Goal: Task Accomplishment & Management: Use online tool/utility

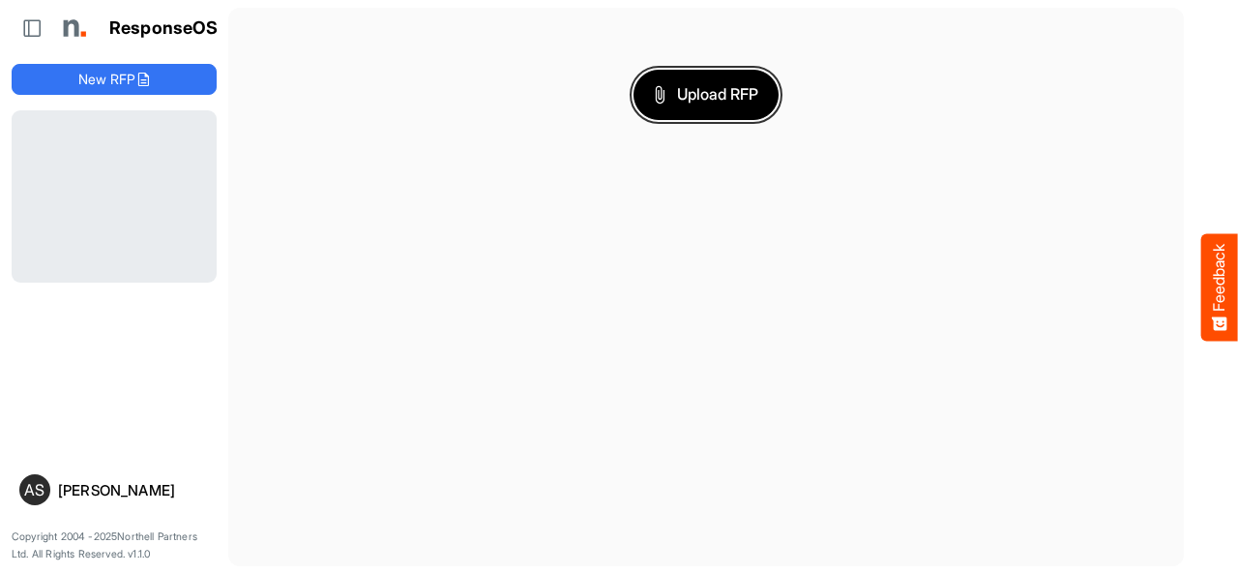
click at [724, 84] on span "Upload RFP" at bounding box center [706, 94] width 104 height 25
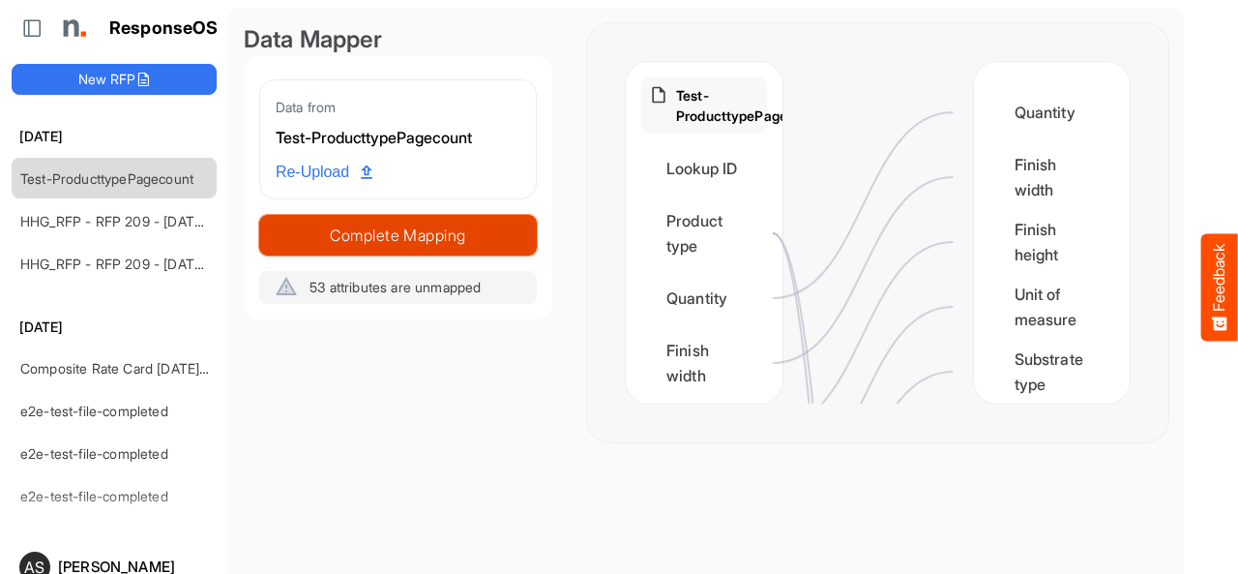
click at [394, 235] on span "Complete Mapping" at bounding box center [398, 235] width 276 height 27
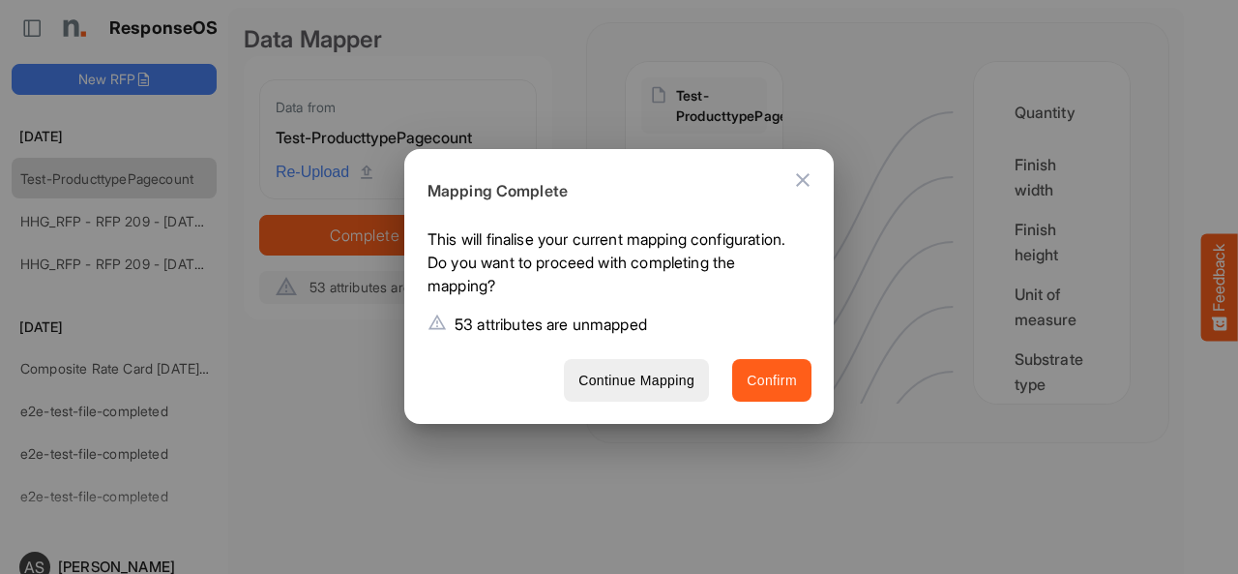
click at [745, 389] on button "Confirm" at bounding box center [771, 381] width 79 height 44
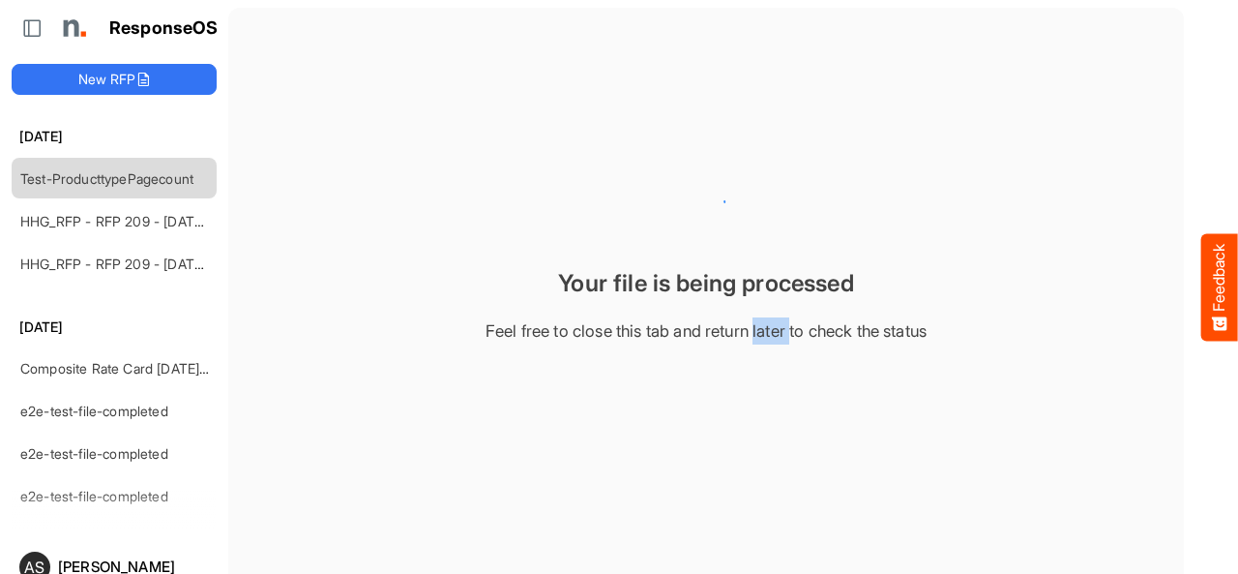
click at [745, 389] on main "Your file is being processed Feel free to close this tab and return later to ch…" at bounding box center [706, 325] width 956 height 635
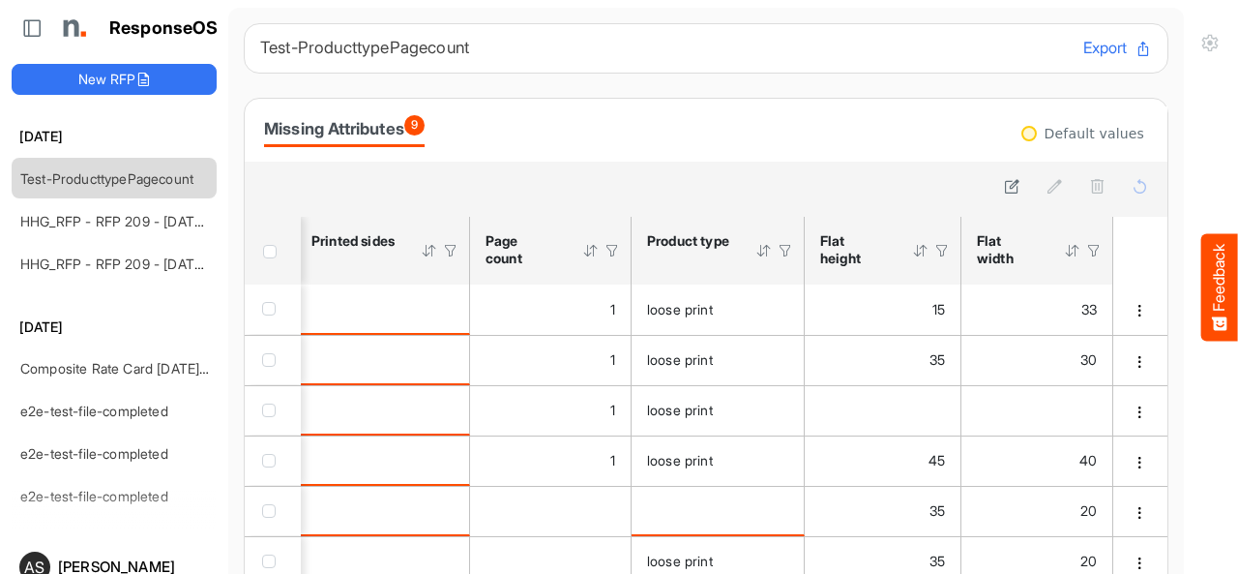
click at [1083, 55] on button "Export" at bounding box center [1117, 48] width 69 height 25
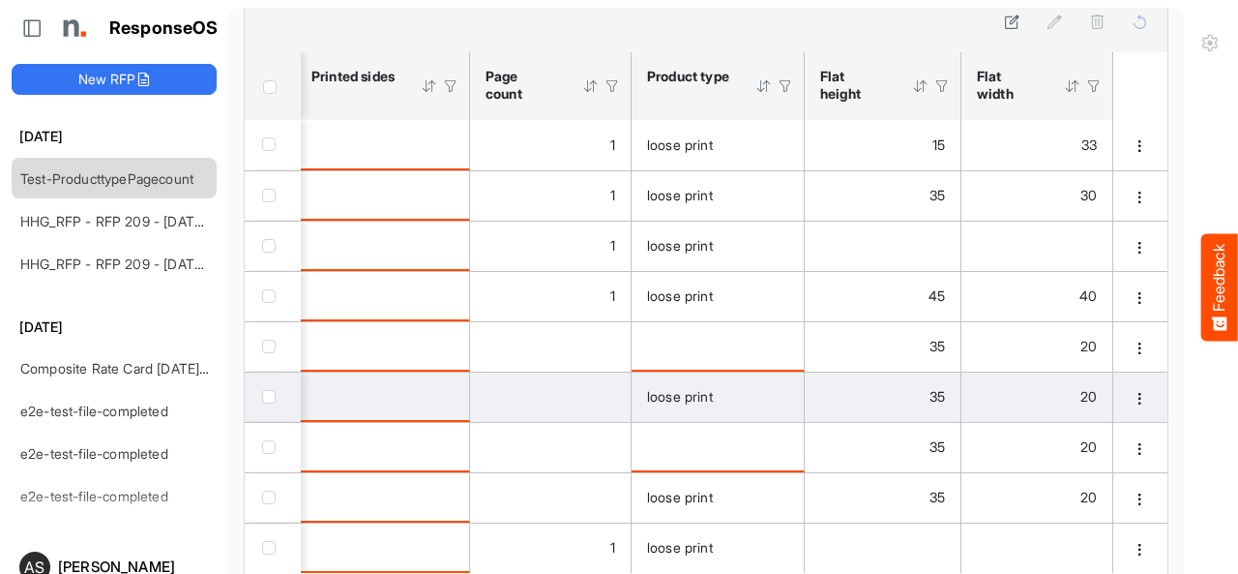
scroll to position [75, 0]
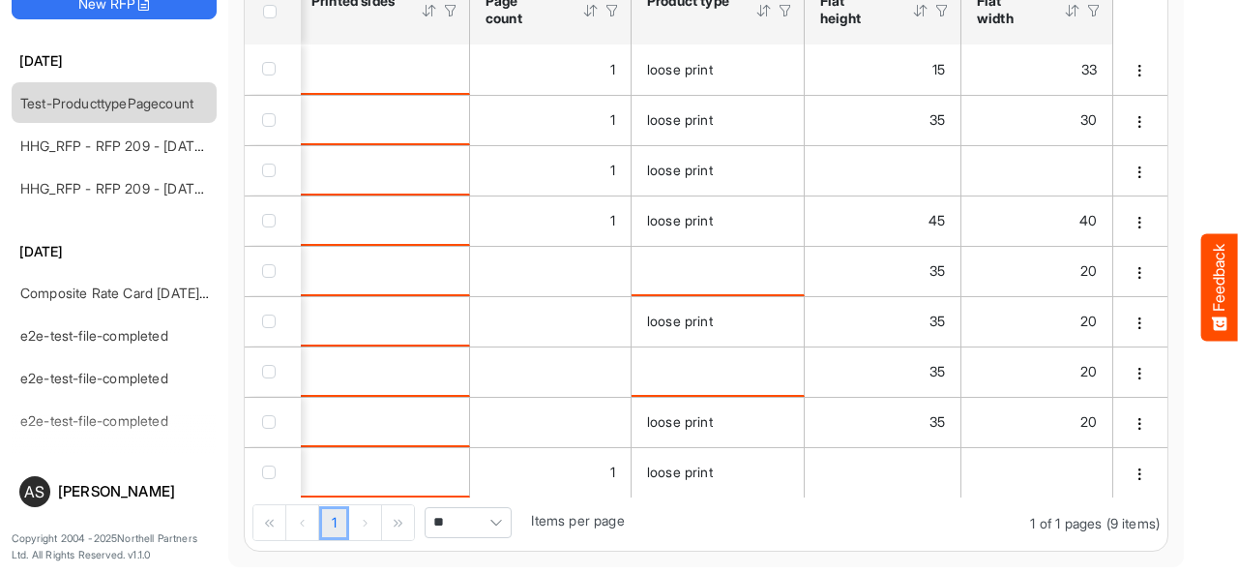
click at [451, 500] on div "1 1 of 1 pages (9 items) ** Items per page" at bounding box center [706, 523] width 923 height 53
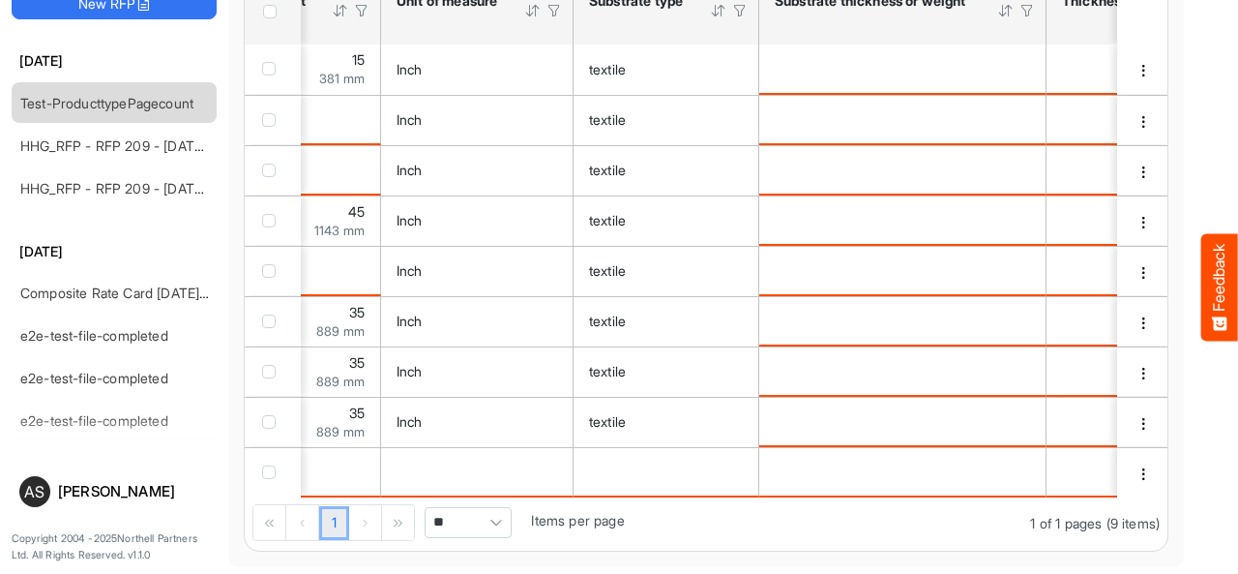
scroll to position [0, 326]
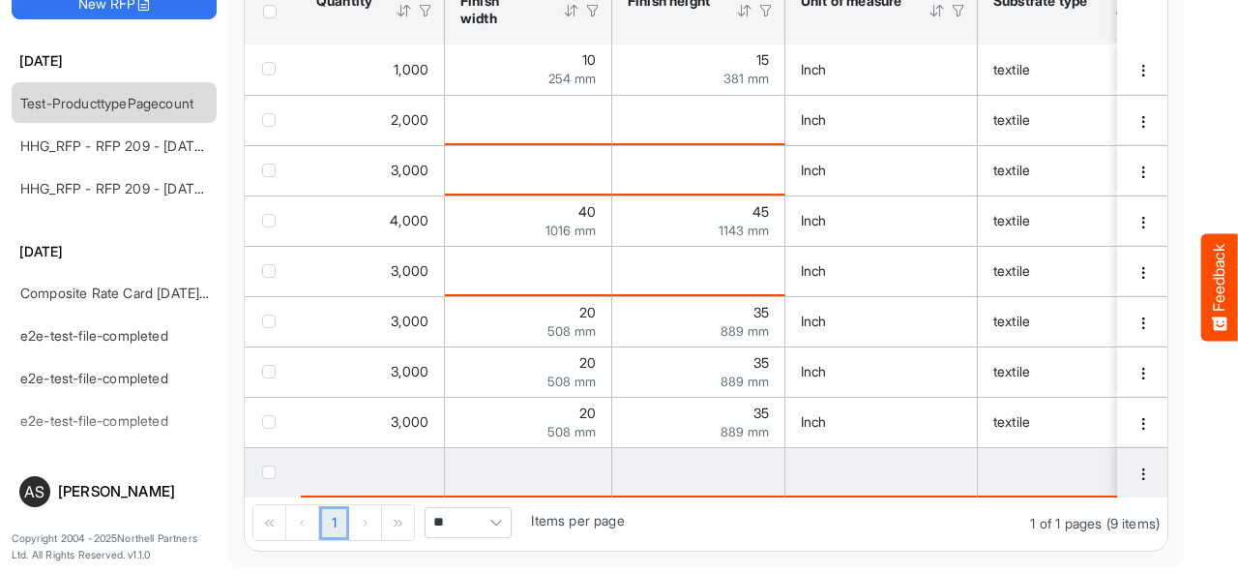
drag, startPoint x: 348, startPoint y: 490, endPoint x: 647, endPoint y: 490, distance: 298.9
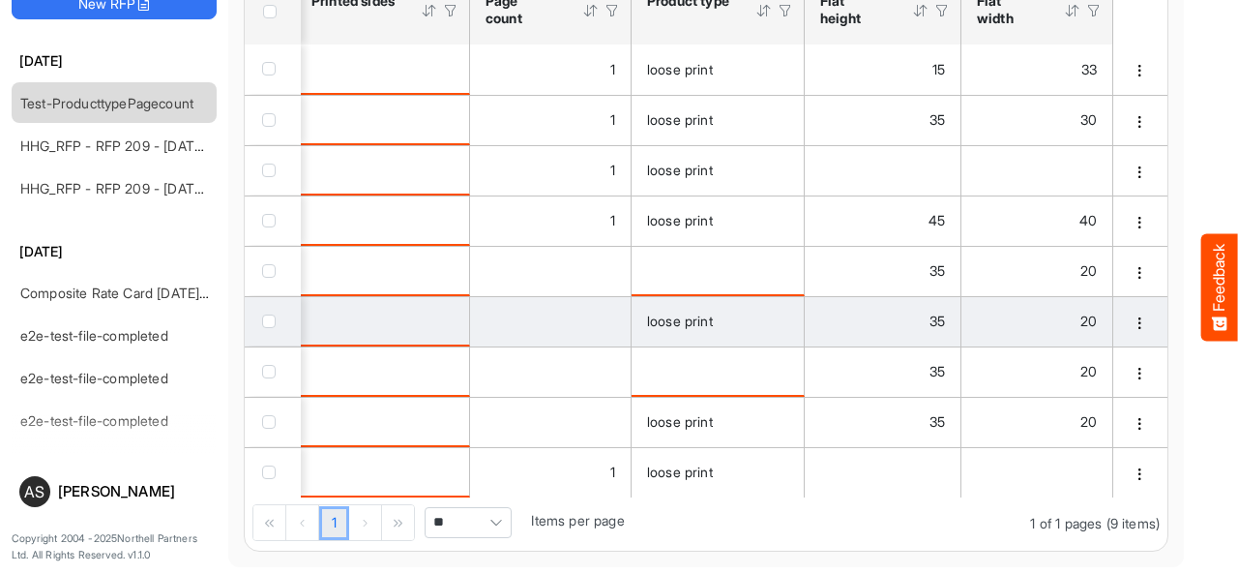
click at [268, 317] on span "checkbox" at bounding box center [269, 321] width 14 height 14
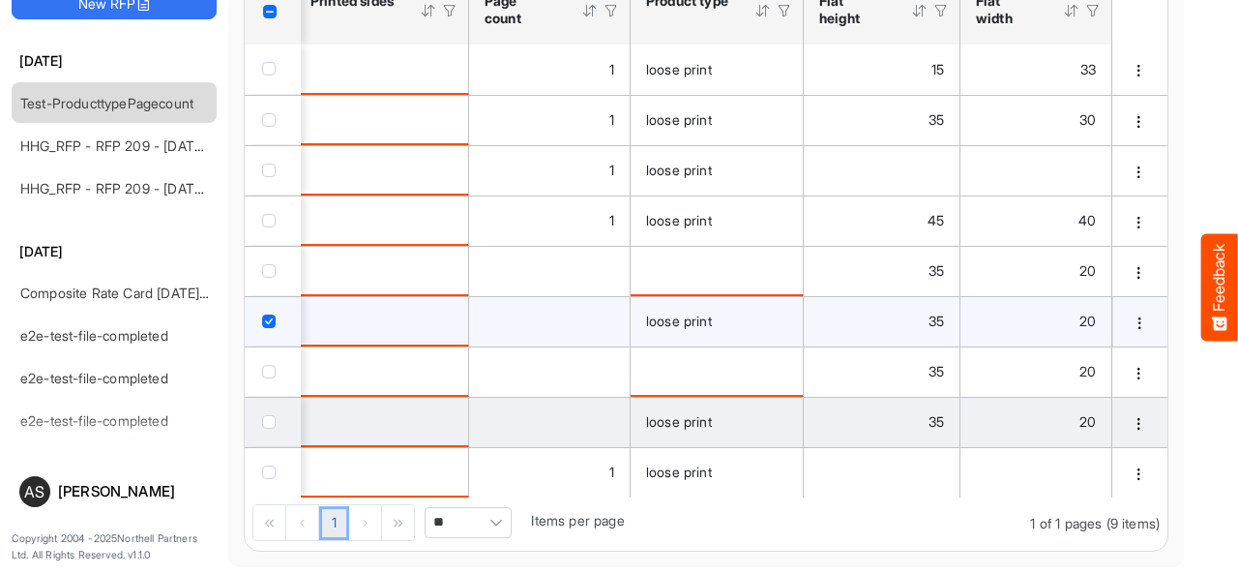
click at [270, 415] on span "checkbox" at bounding box center [269, 422] width 14 height 14
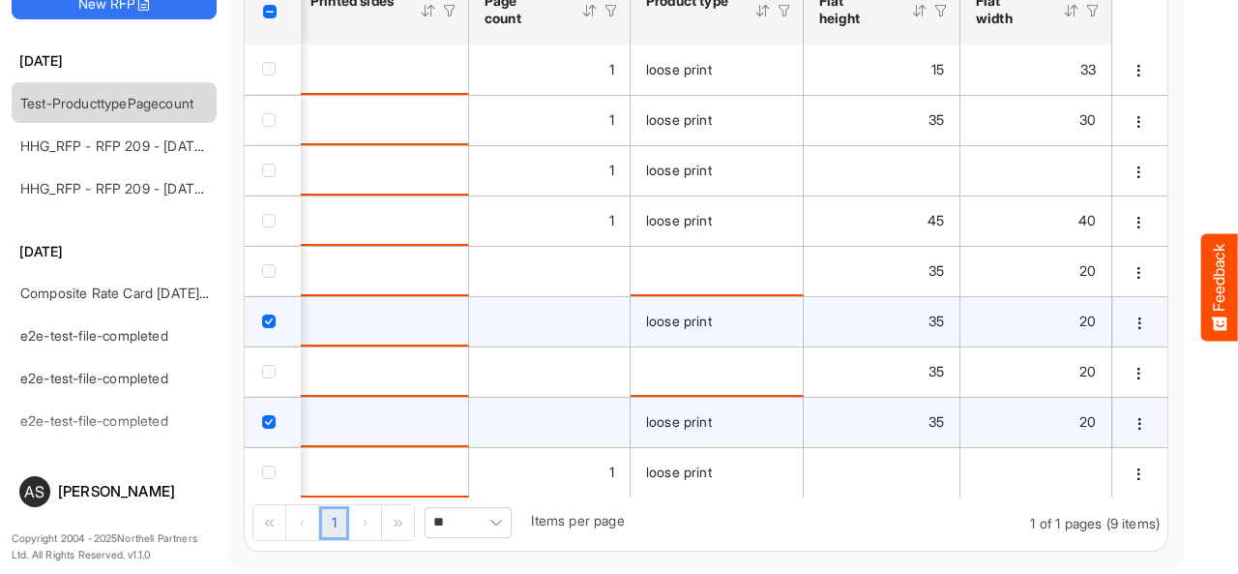
click at [697, 499] on div "1 1 of 1 pages (9 items) ** Items per page" at bounding box center [706, 523] width 923 height 53
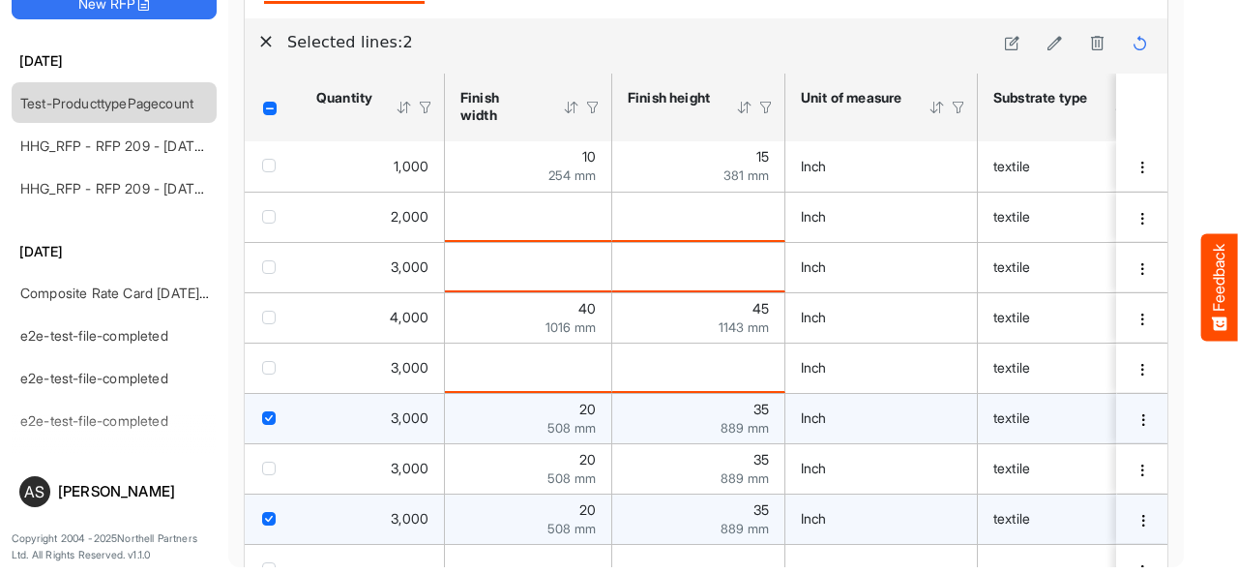
scroll to position [67, 0]
click at [191, 101] on span "dropdownbutton" at bounding box center [193, 105] width 10 height 14
click at [213, 156] on span at bounding box center [204, 160] width 17 height 29
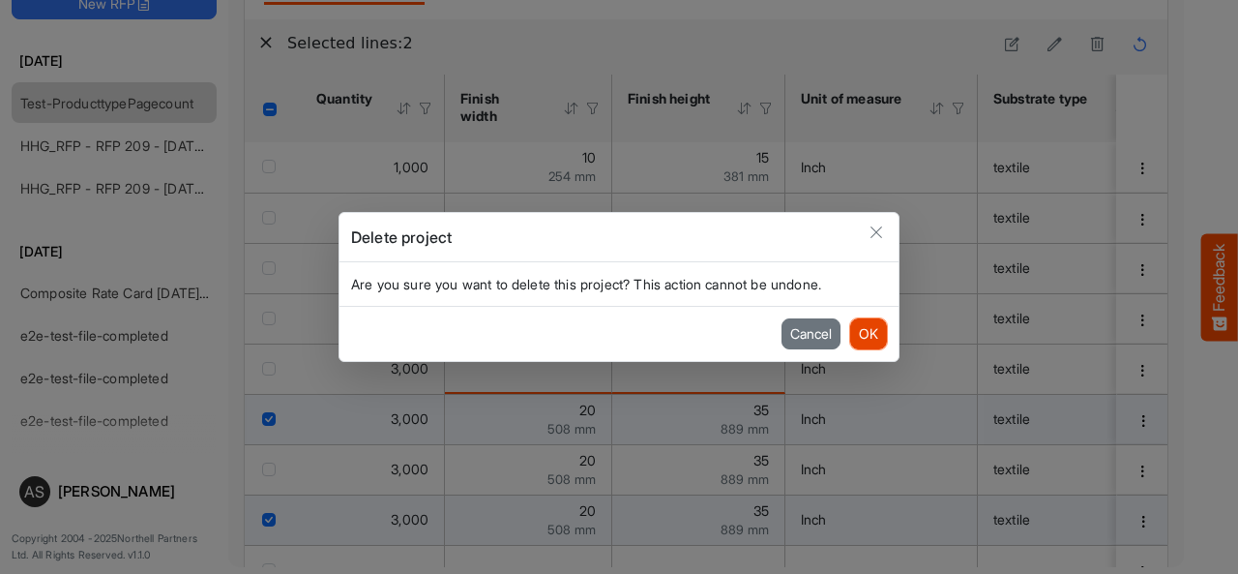
click at [864, 340] on button "OK" at bounding box center [868, 333] width 37 height 31
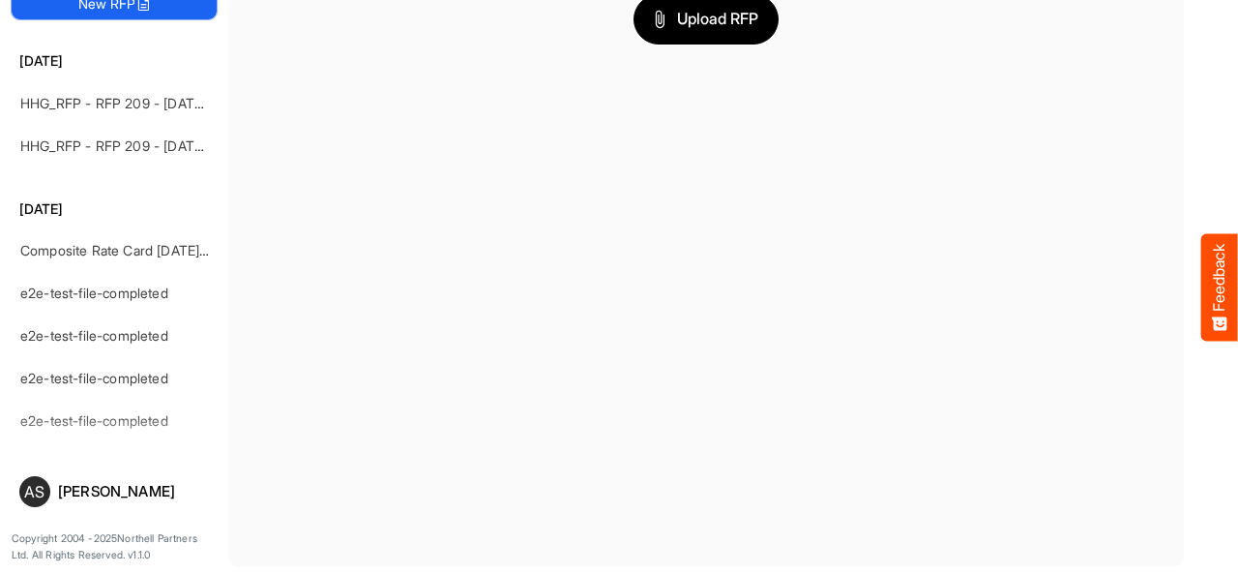
click at [145, 11] on icon at bounding box center [142, 3] width 15 height 15
click at [661, 20] on span "Upload RFP" at bounding box center [706, 19] width 104 height 25
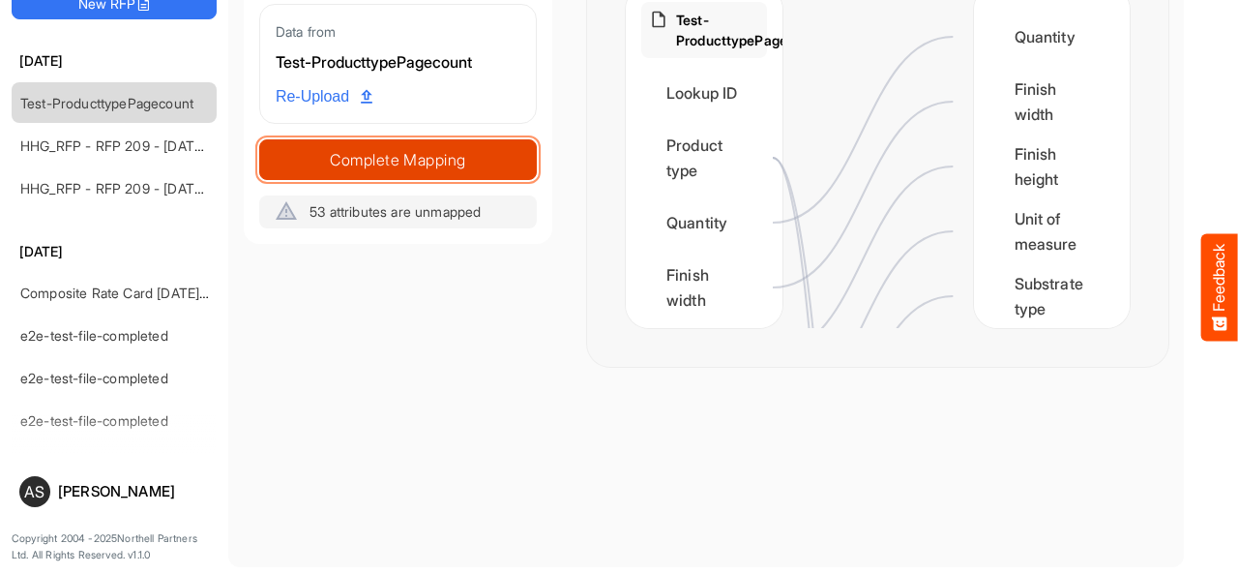
click at [446, 160] on span "Complete Mapping" at bounding box center [398, 159] width 276 height 27
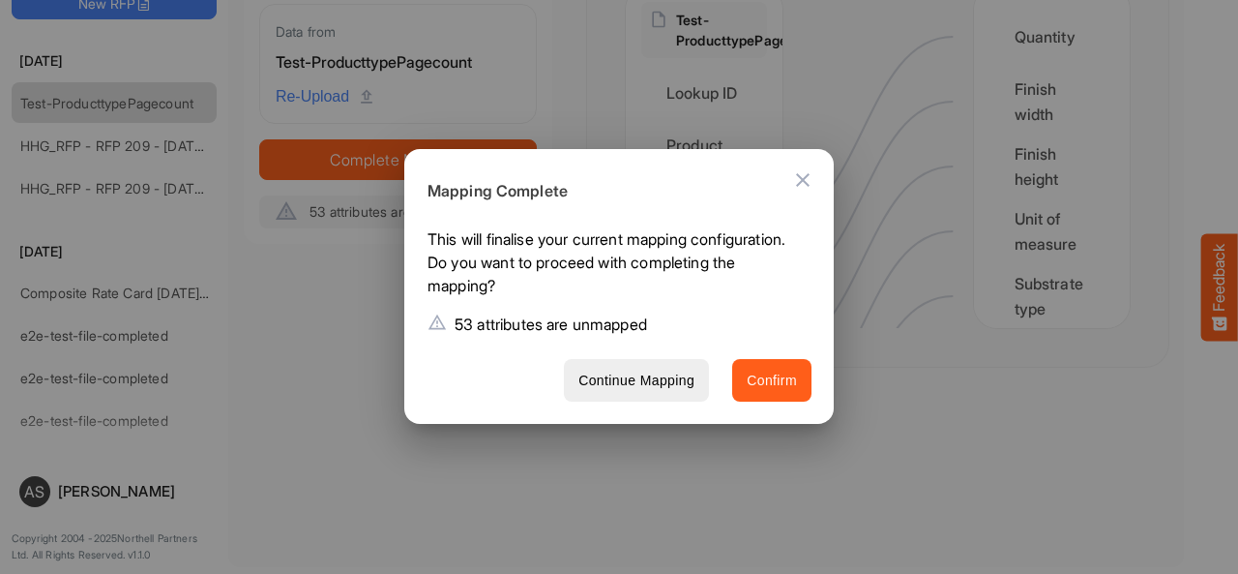
click at [759, 390] on span "Confirm" at bounding box center [772, 381] width 50 height 24
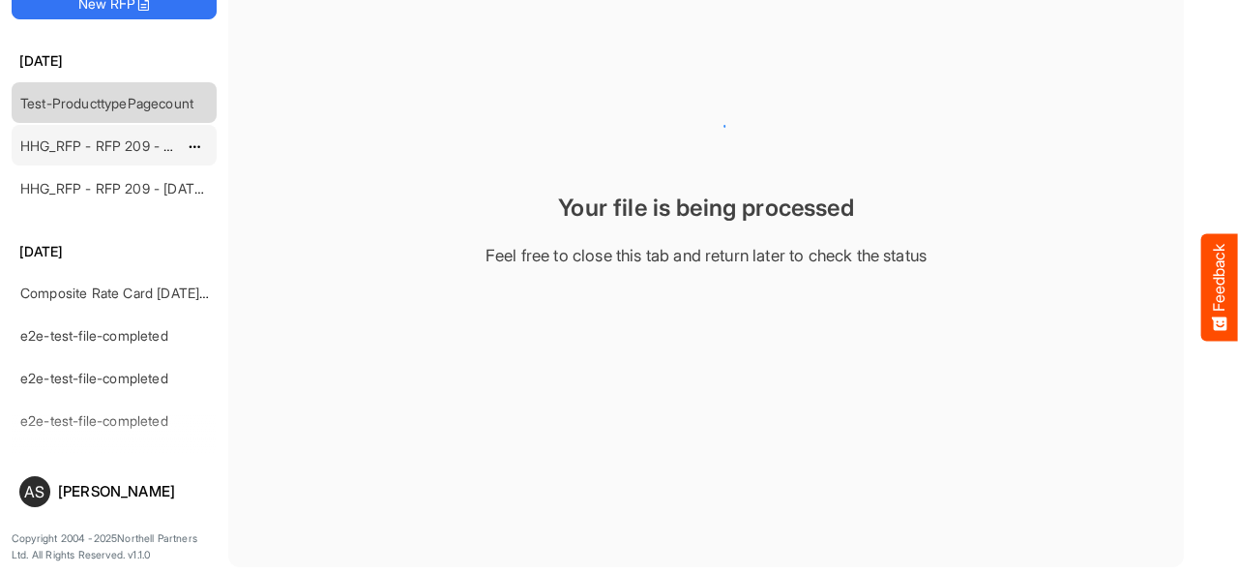
click at [135, 137] on link "HHG_RFP - RFP 209 - [DATE] - ROS TEST 3 (LITE) (2)" at bounding box center [189, 145] width 339 height 16
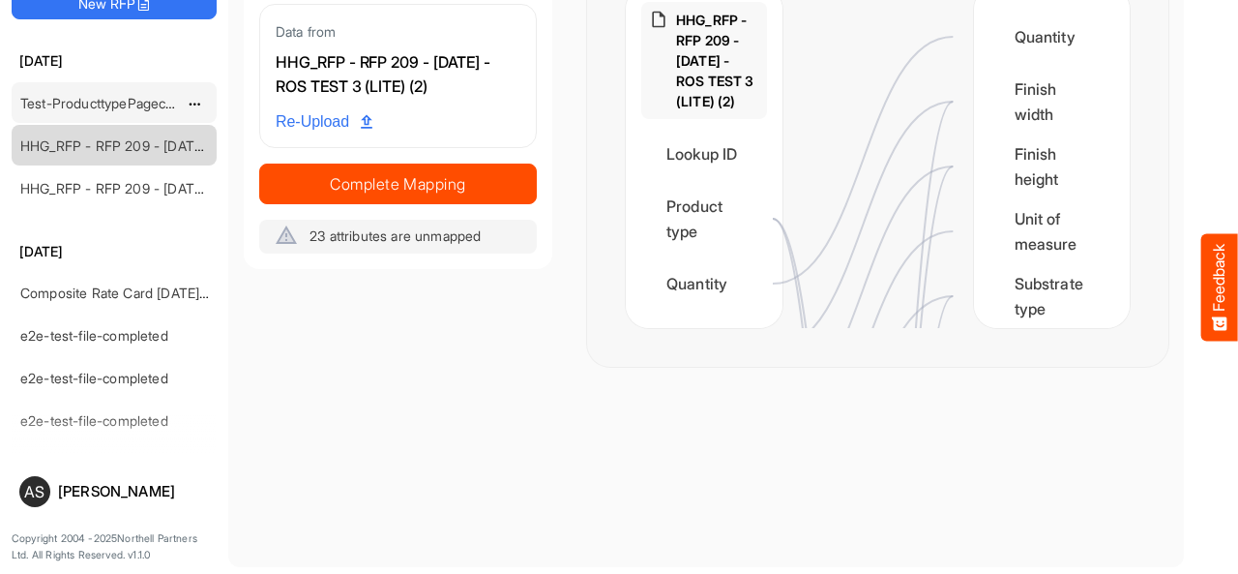
click at [137, 103] on link "Test-ProducttypePagecount" at bounding box center [106, 103] width 173 height 16
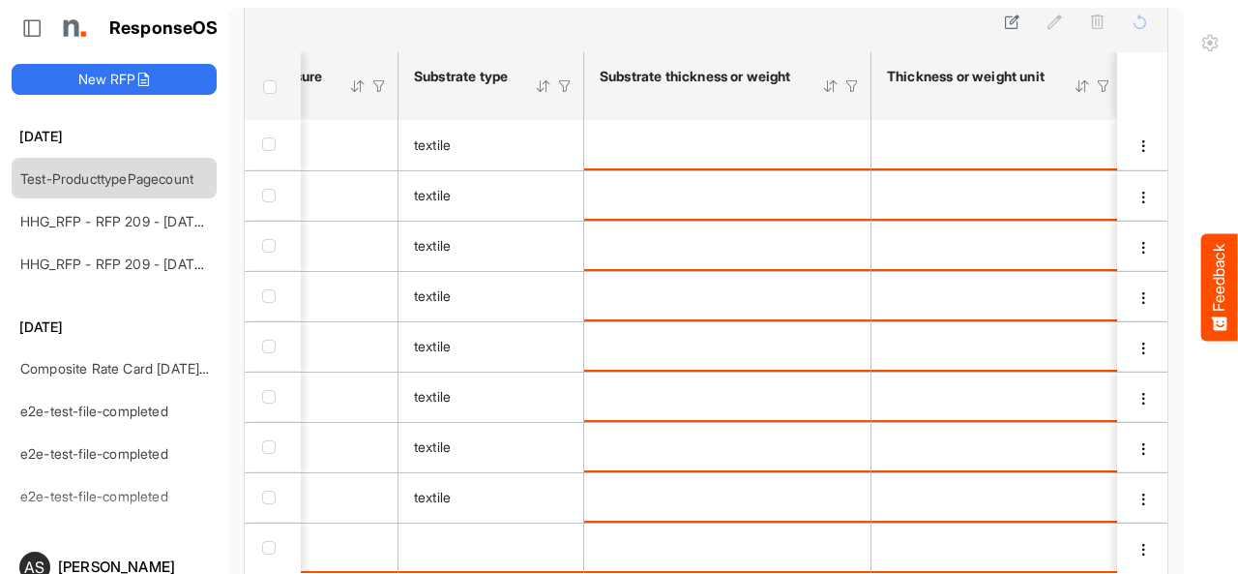
scroll to position [0, 615]
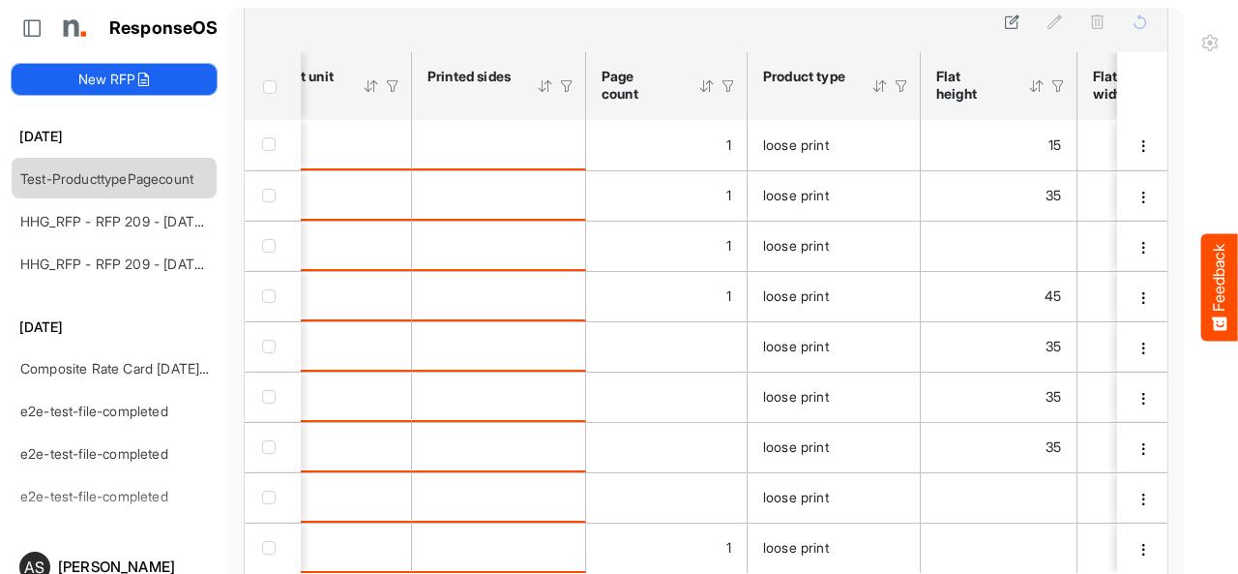
click at [170, 74] on button "New RFP" at bounding box center [114, 79] width 205 height 31
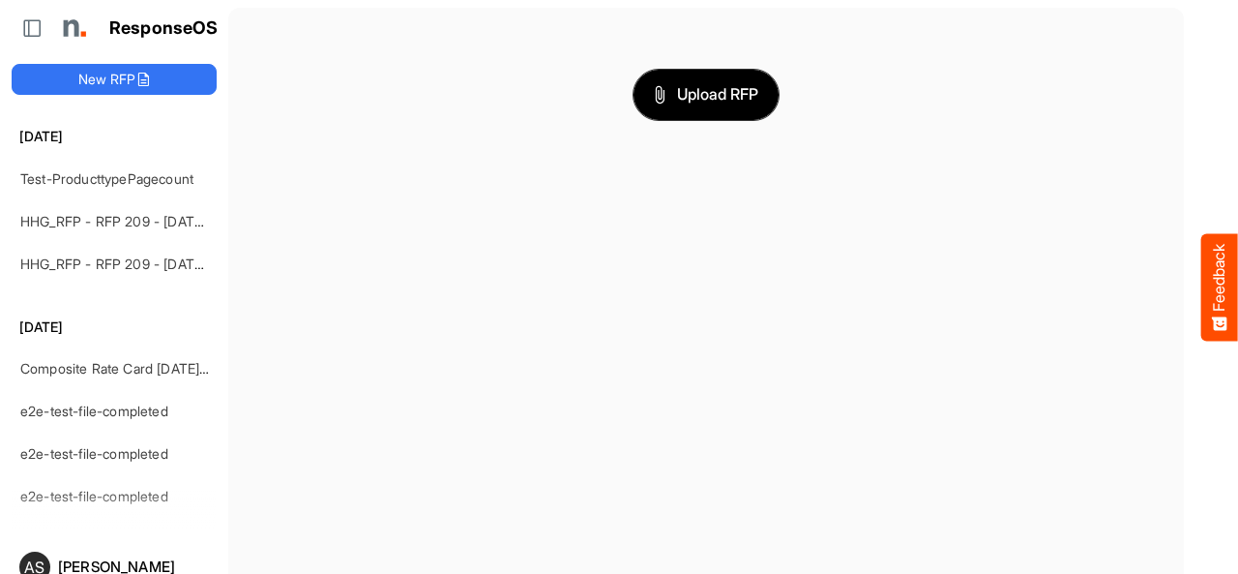
click at [654, 90] on span "Upload RFP" at bounding box center [706, 94] width 104 height 25
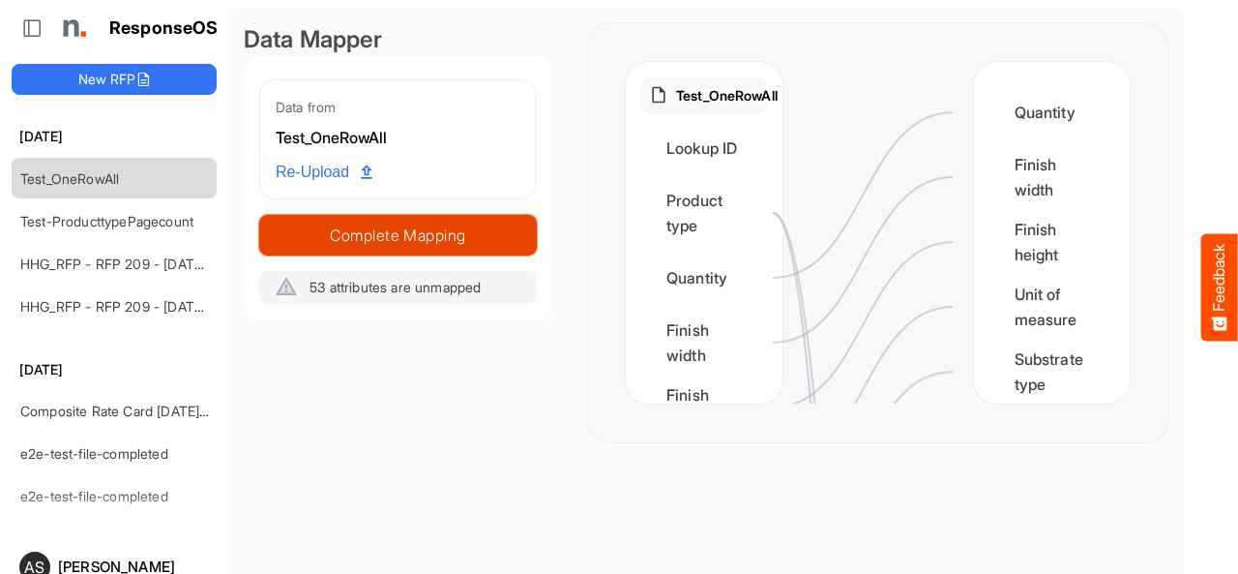
click at [414, 231] on span "Complete Mapping" at bounding box center [398, 235] width 276 height 27
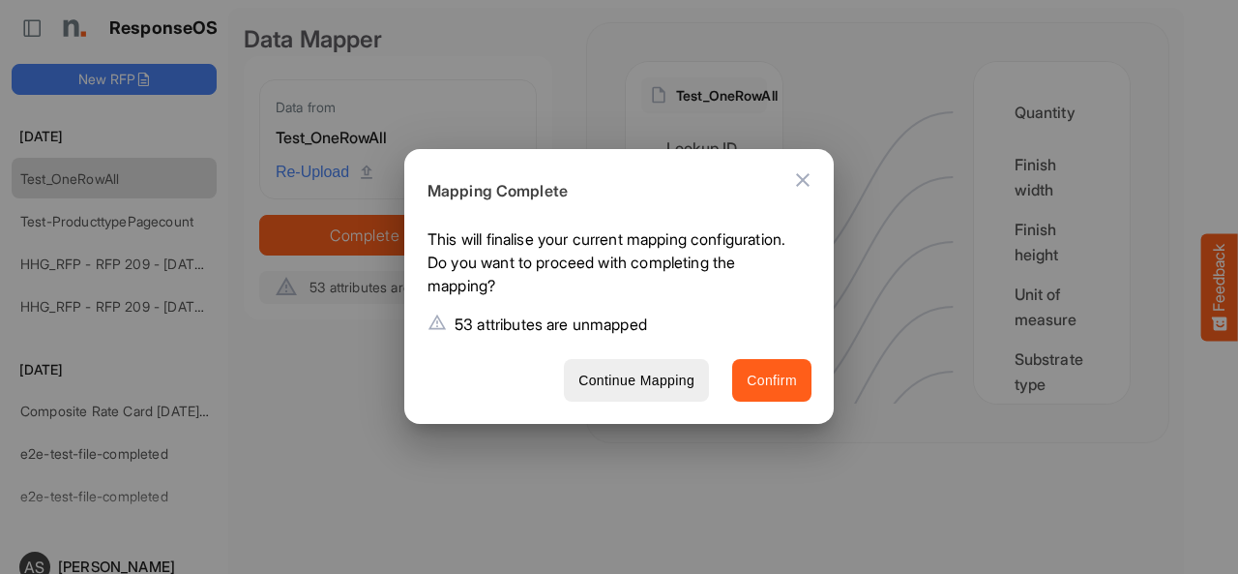
click at [760, 376] on span "Confirm" at bounding box center [772, 381] width 50 height 24
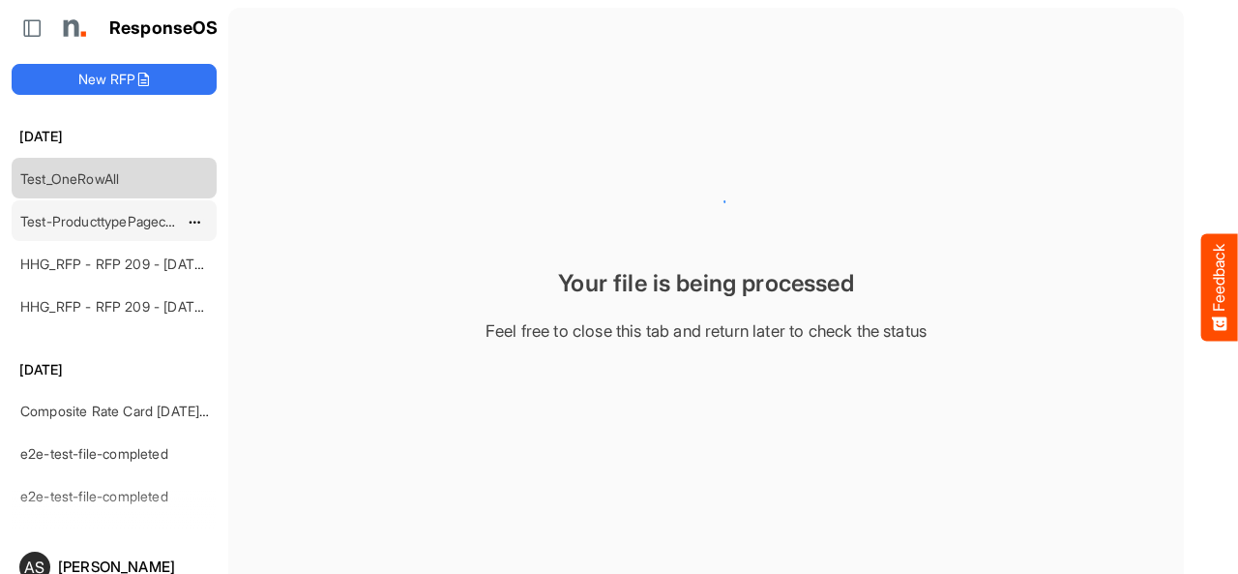
click at [146, 217] on link "Test-ProducttypePagecount" at bounding box center [106, 221] width 173 height 16
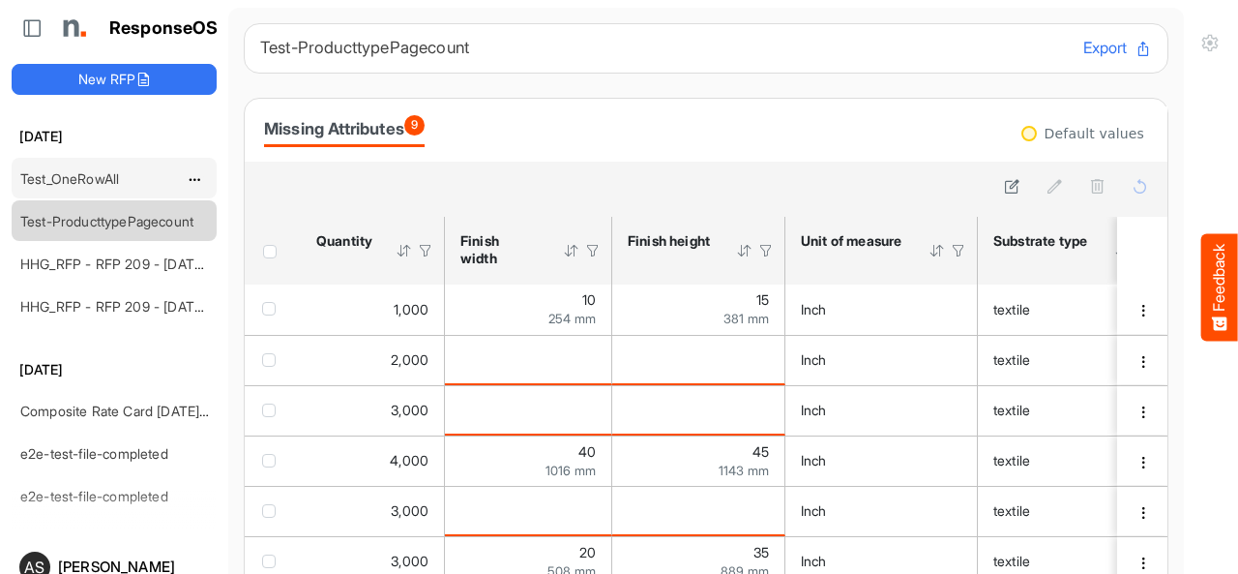
click at [105, 178] on link "Test_OneRowAll" at bounding box center [69, 178] width 99 height 16
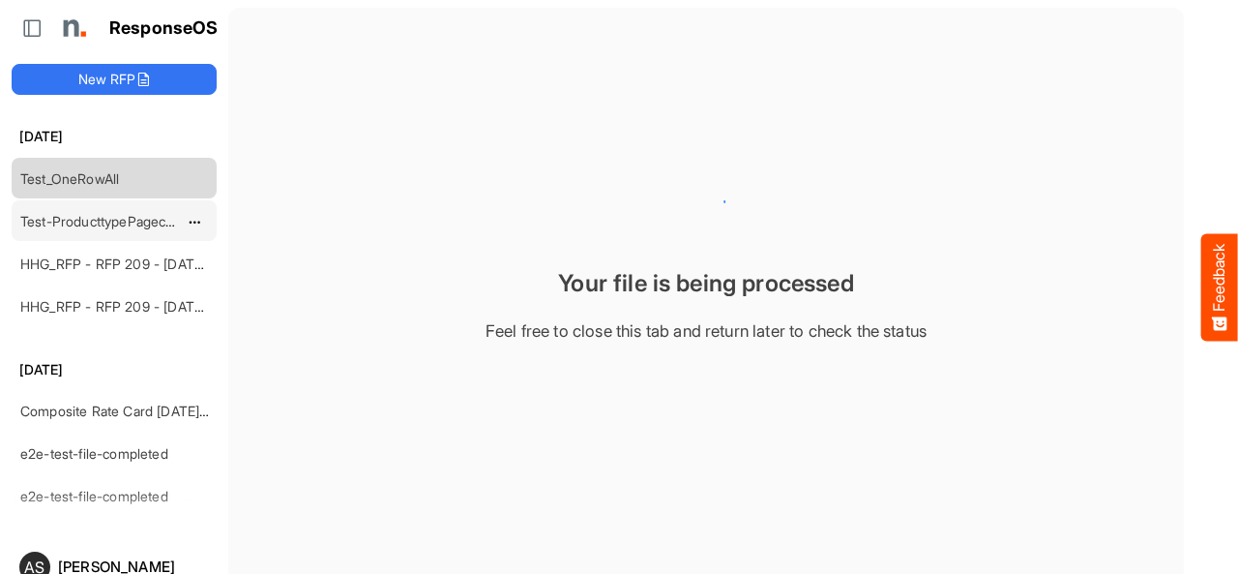
click at [150, 222] on link "Test-ProducttypePagecount" at bounding box center [106, 221] width 173 height 16
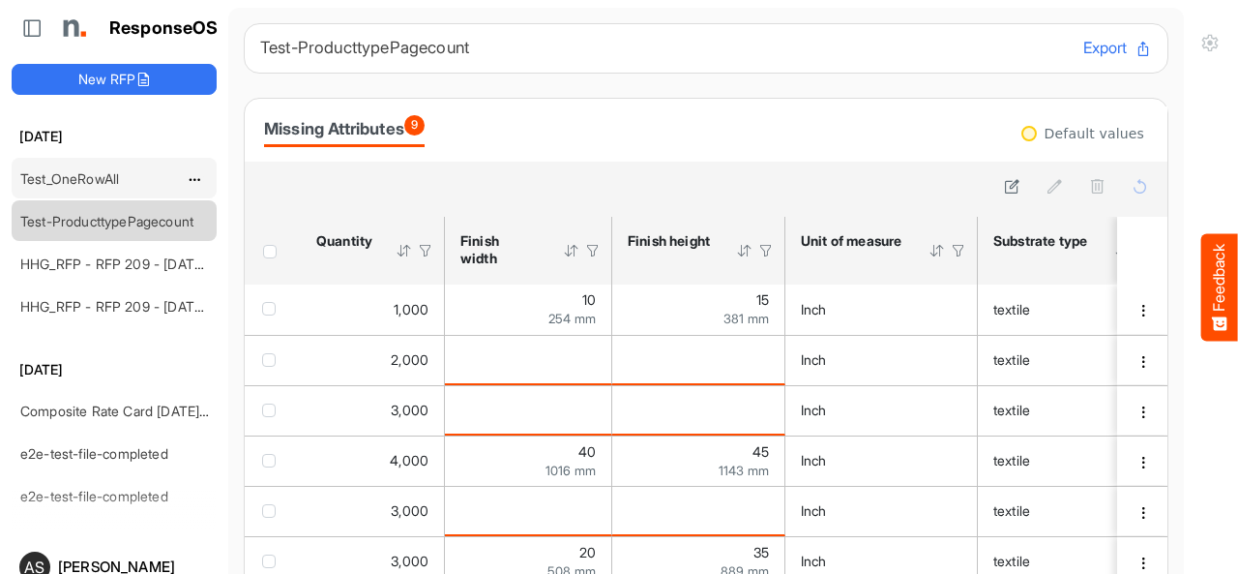
click at [110, 177] on link "Test_OneRowAll" at bounding box center [69, 178] width 99 height 16
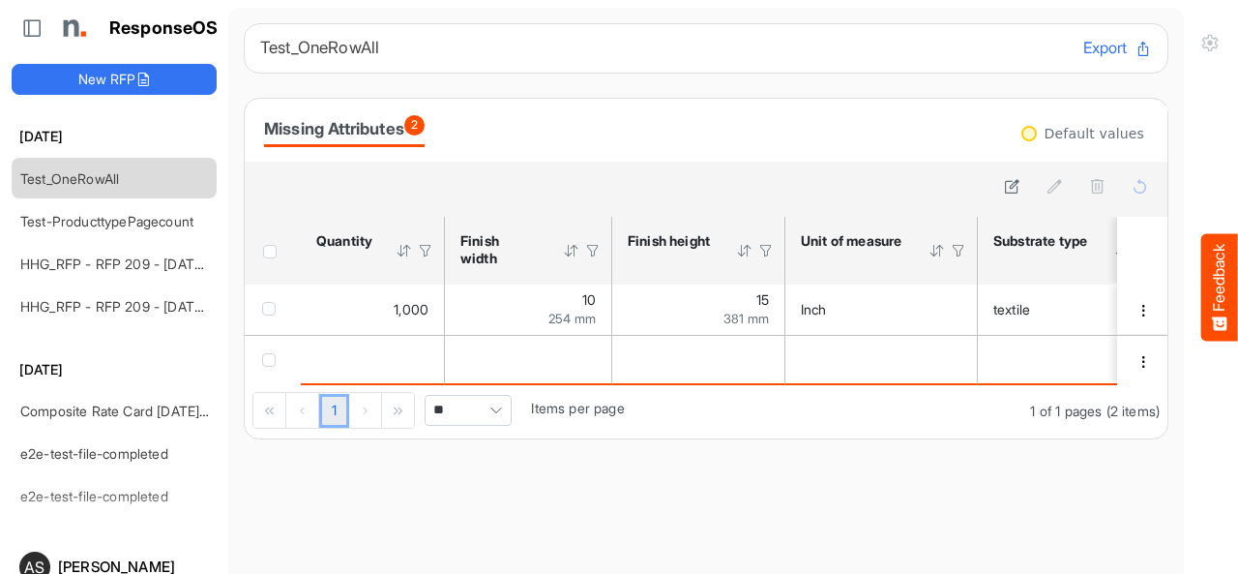
drag, startPoint x: 428, startPoint y: 384, endPoint x: 753, endPoint y: 413, distance: 325.3
click at [753, 413] on div "sfgridnirtnqyfqxo_header_table Press Enter to sort. Press Alt Down to open filt…" at bounding box center [706, 328] width 923 height 222
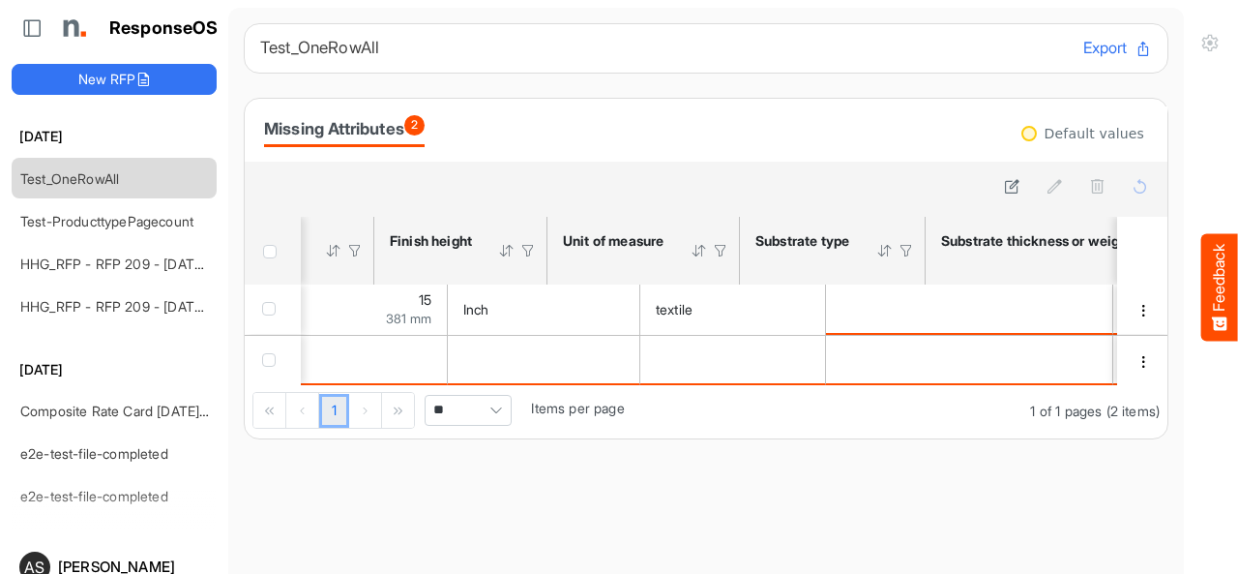
scroll to position [0, 338]
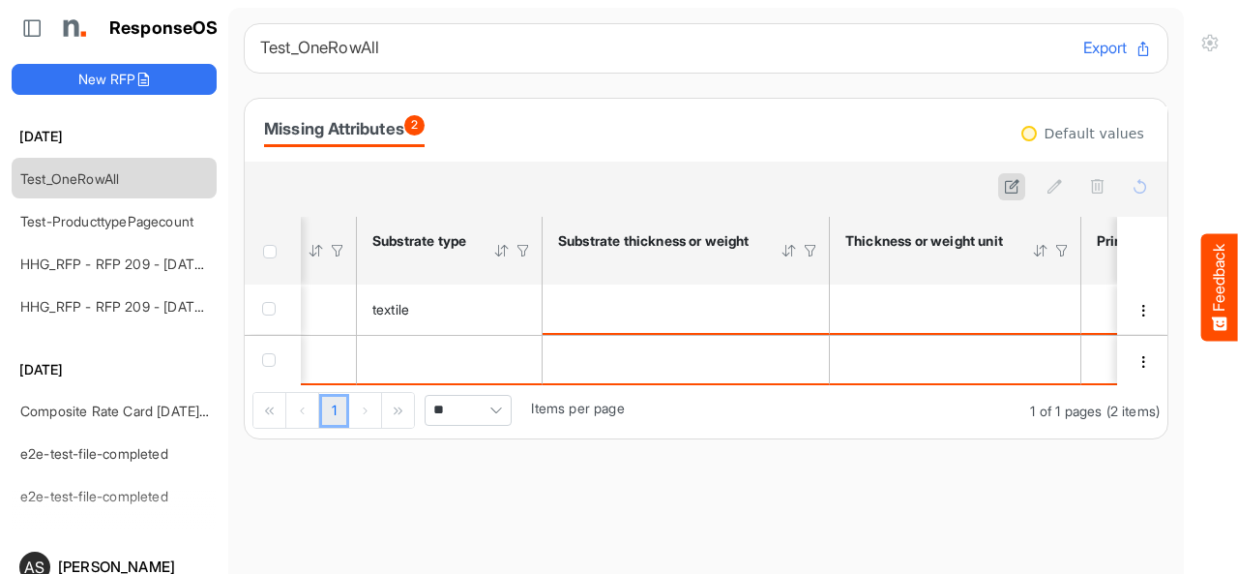
click at [1004, 188] on icon at bounding box center [1012, 186] width 16 height 16
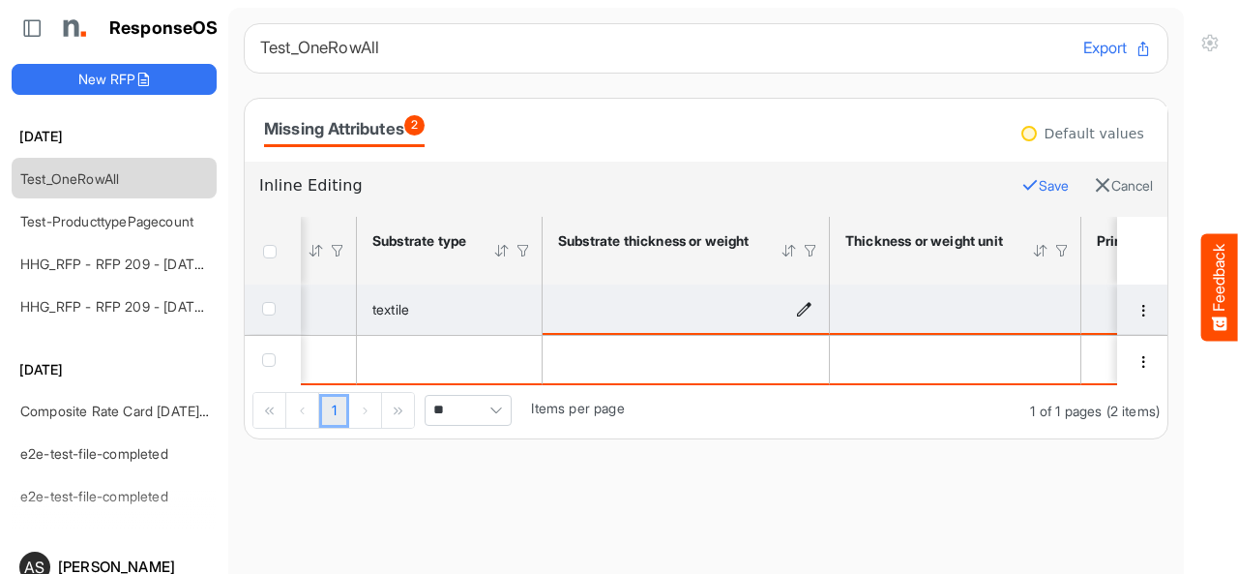
click at [801, 310] on icon "is template cell Column Header httpsnorthellcomontologiesmapping-rulesmaterialh…" at bounding box center [804, 308] width 16 height 16
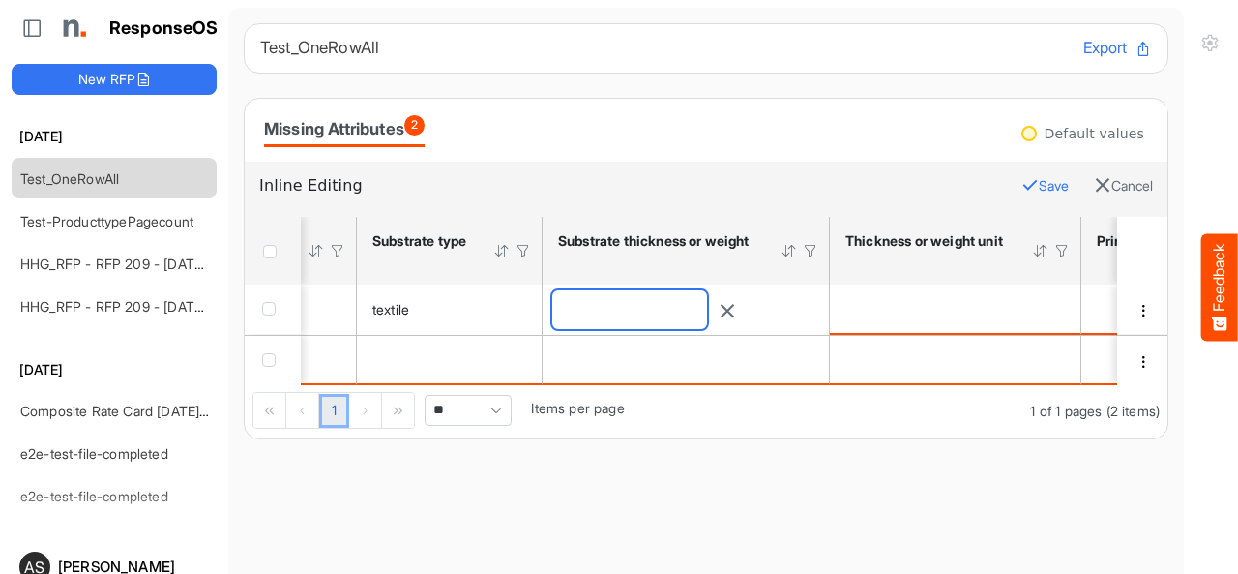
click at [656, 316] on input "number" at bounding box center [629, 309] width 155 height 39
type input "**"
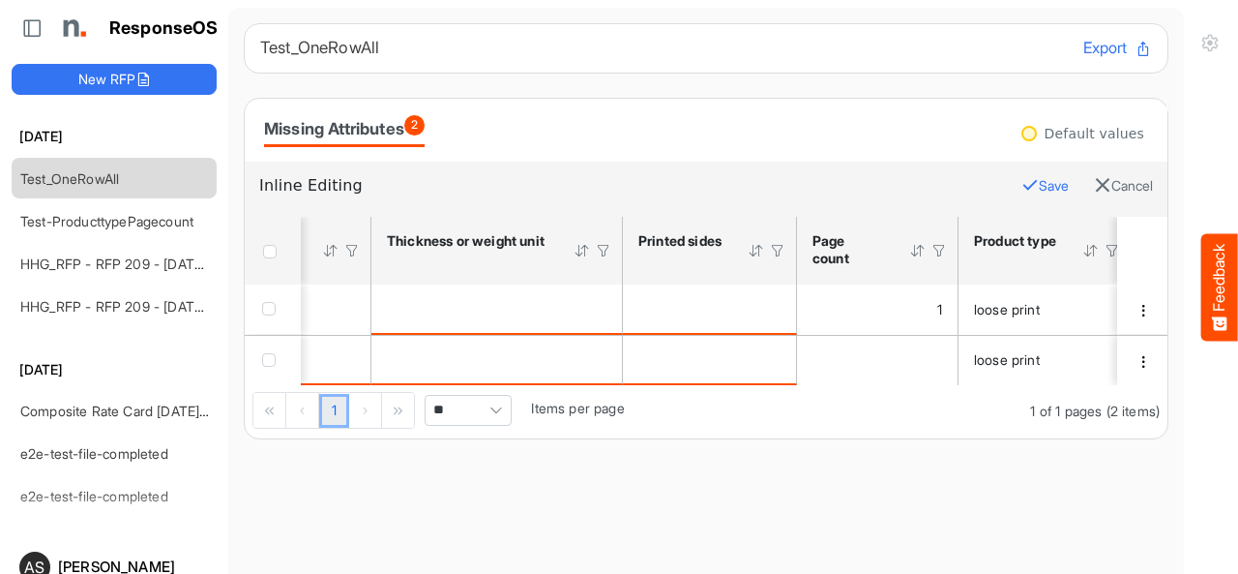
click at [1021, 183] on button "Save" at bounding box center [1044, 185] width 47 height 25
click at [1004, 183] on icon at bounding box center [1012, 186] width 16 height 16
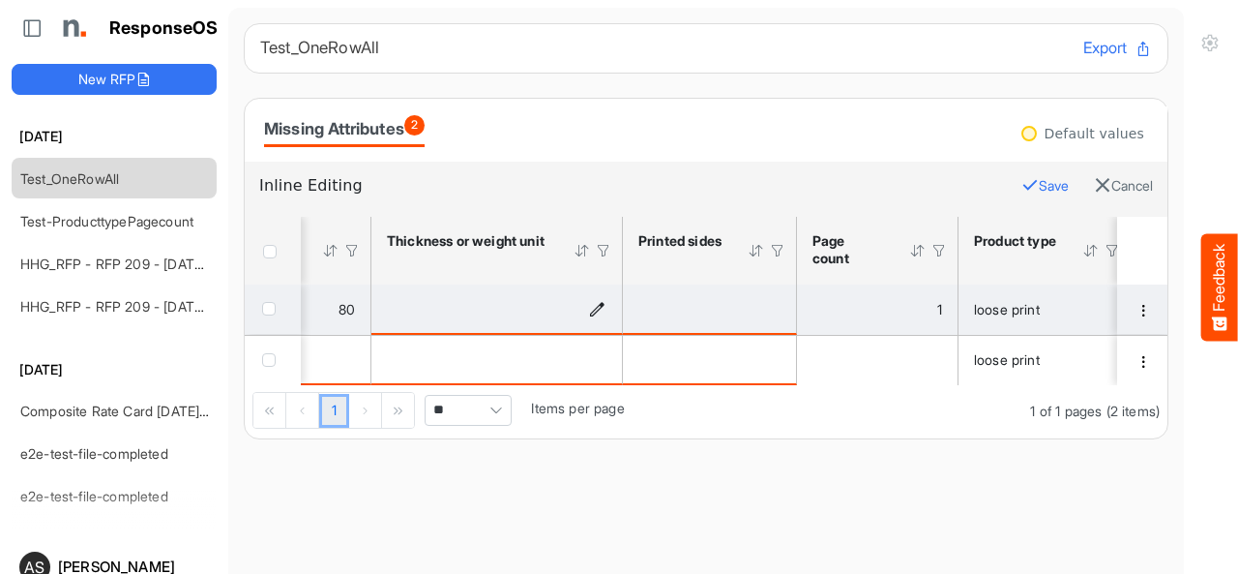
click at [594, 307] on icon "is template cell Column Header httpsnorthellcomontologiesmapping-rulesmaterialh…" at bounding box center [597, 308] width 16 height 16
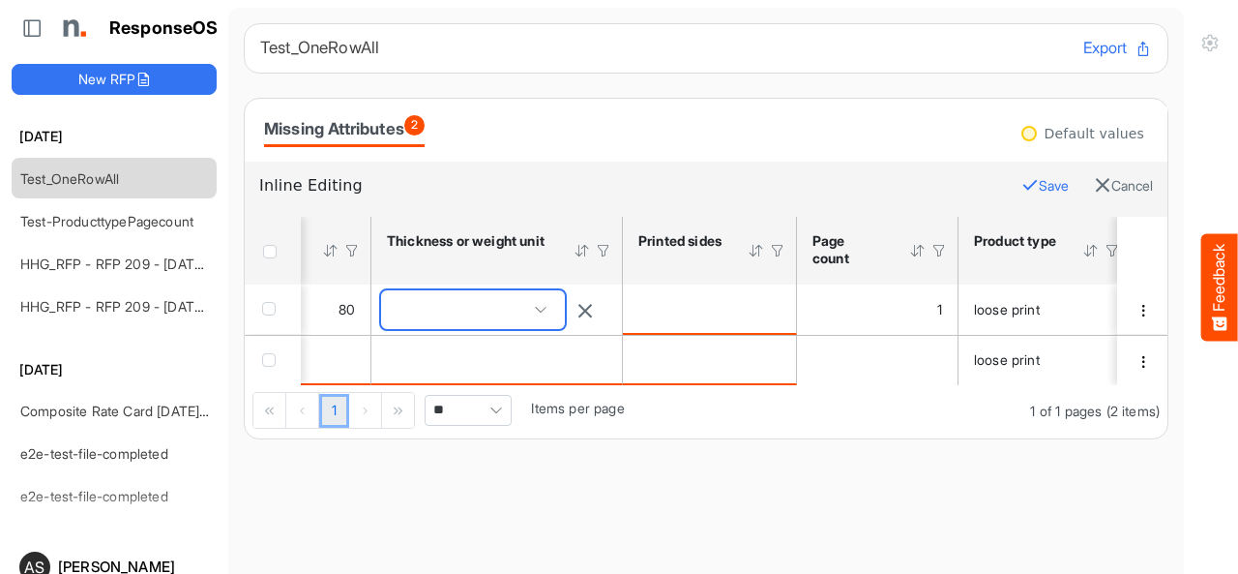
click at [517, 316] on span at bounding box center [473, 309] width 184 height 39
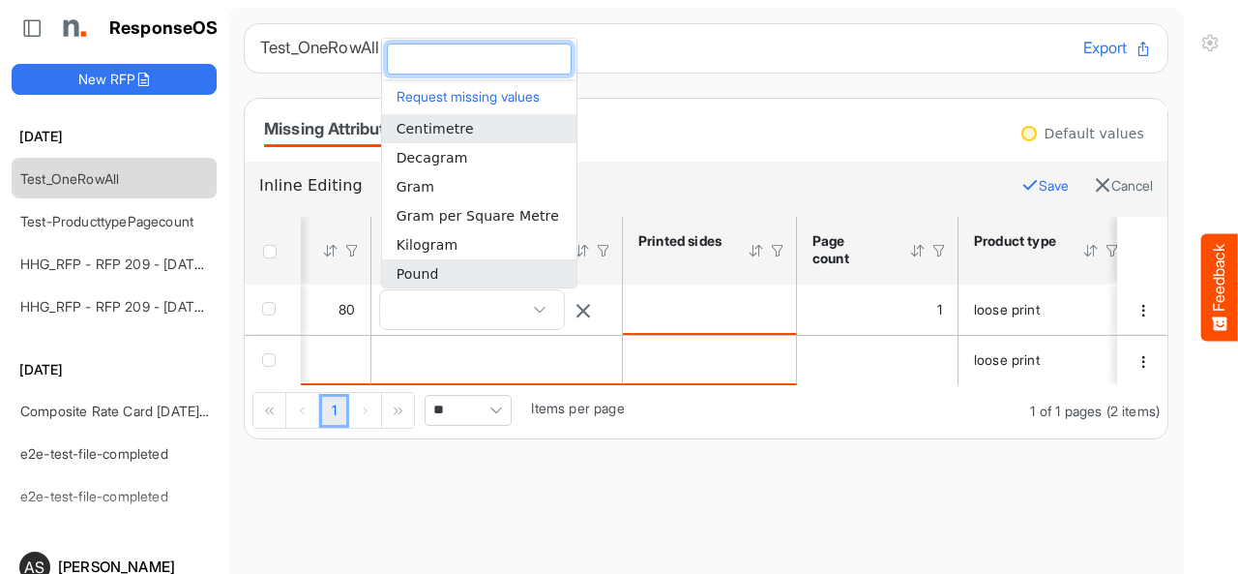
click at [458, 274] on li "Pound" at bounding box center [479, 273] width 194 height 29
type input "*****"
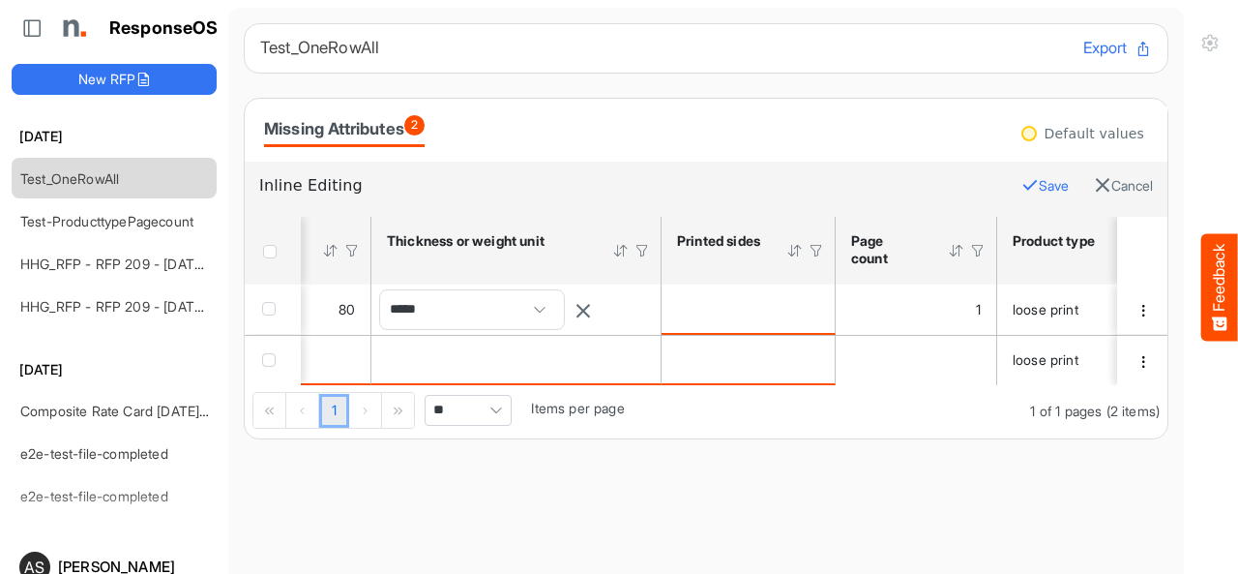
click at [1021, 186] on icon "button" at bounding box center [1029, 184] width 17 height 17
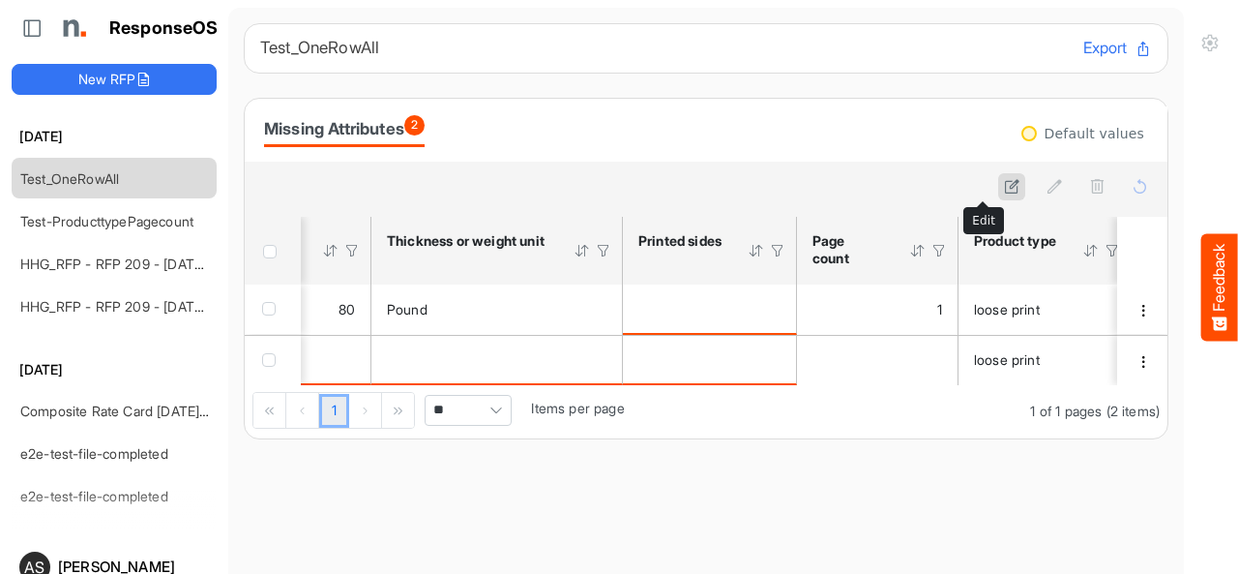
click at [1004, 186] on icon at bounding box center [1012, 186] width 16 height 16
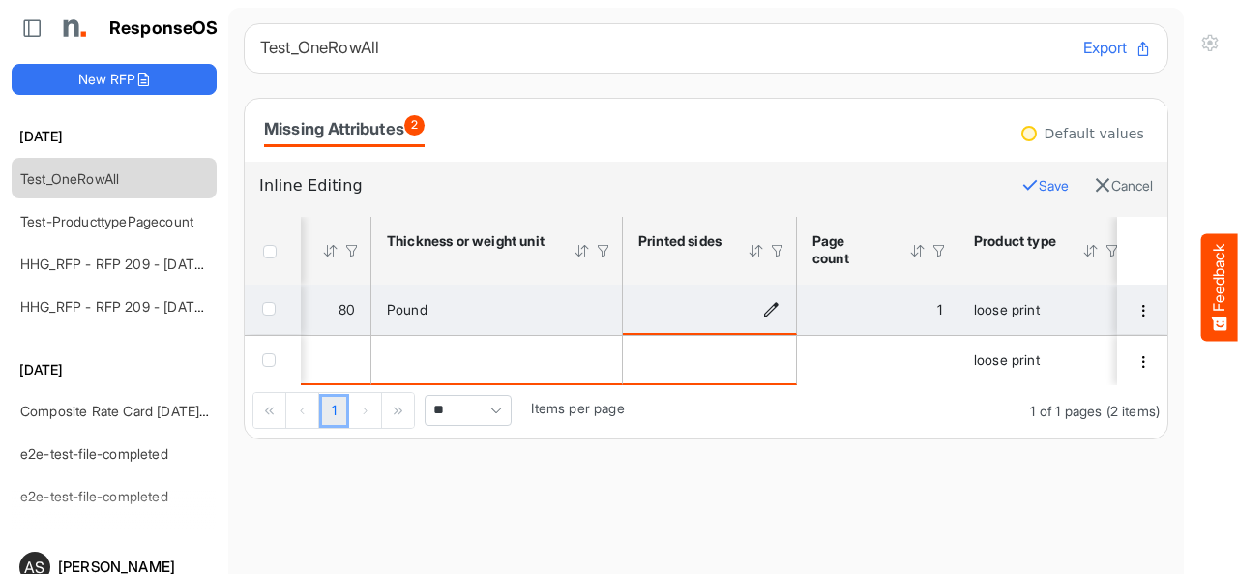
click at [766, 307] on icon "is template cell Column Header httpsnorthellcomontologiesmapping-rulesmanufactu…" at bounding box center [771, 308] width 16 height 16
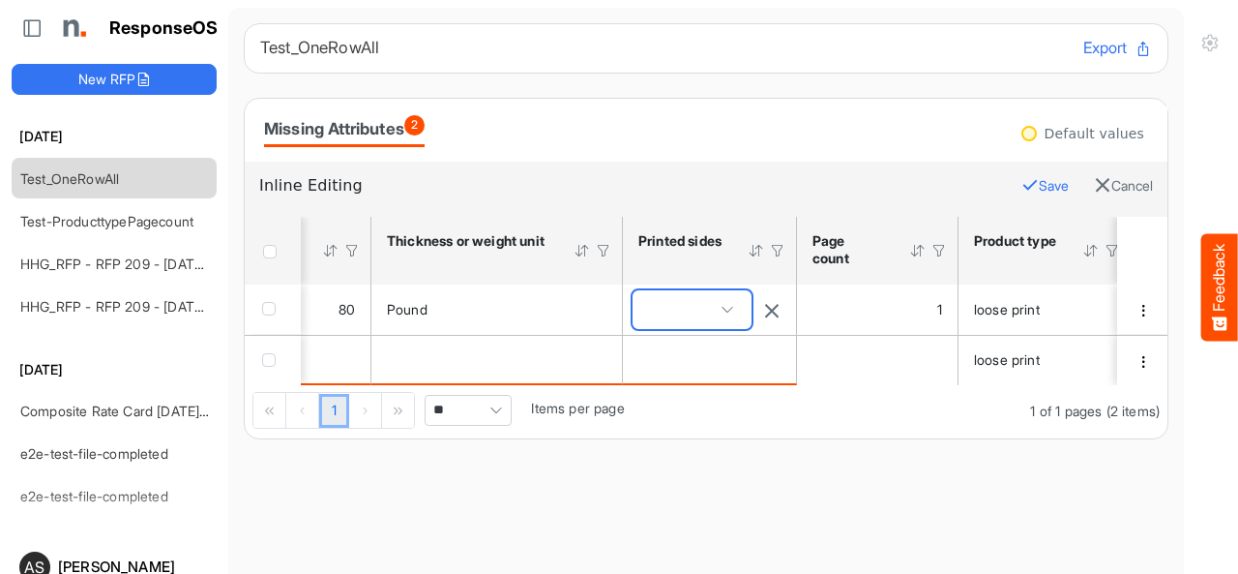
click at [714, 316] on span at bounding box center [692, 309] width 119 height 39
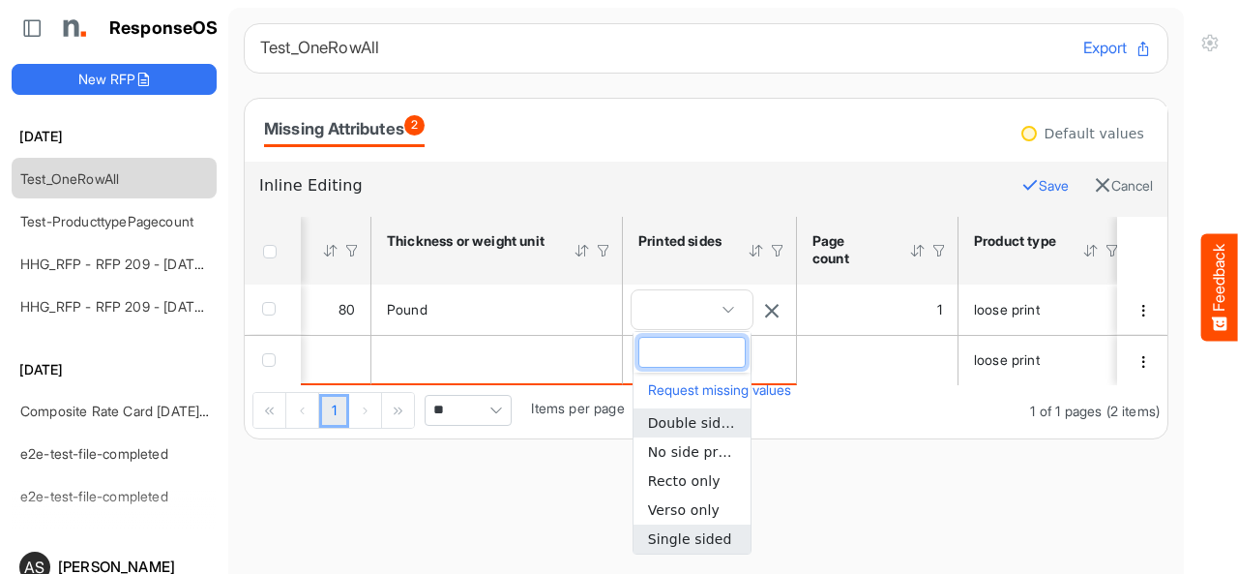
click at [706, 539] on span "Single sided" at bounding box center [690, 538] width 84 height 15
type input "**********"
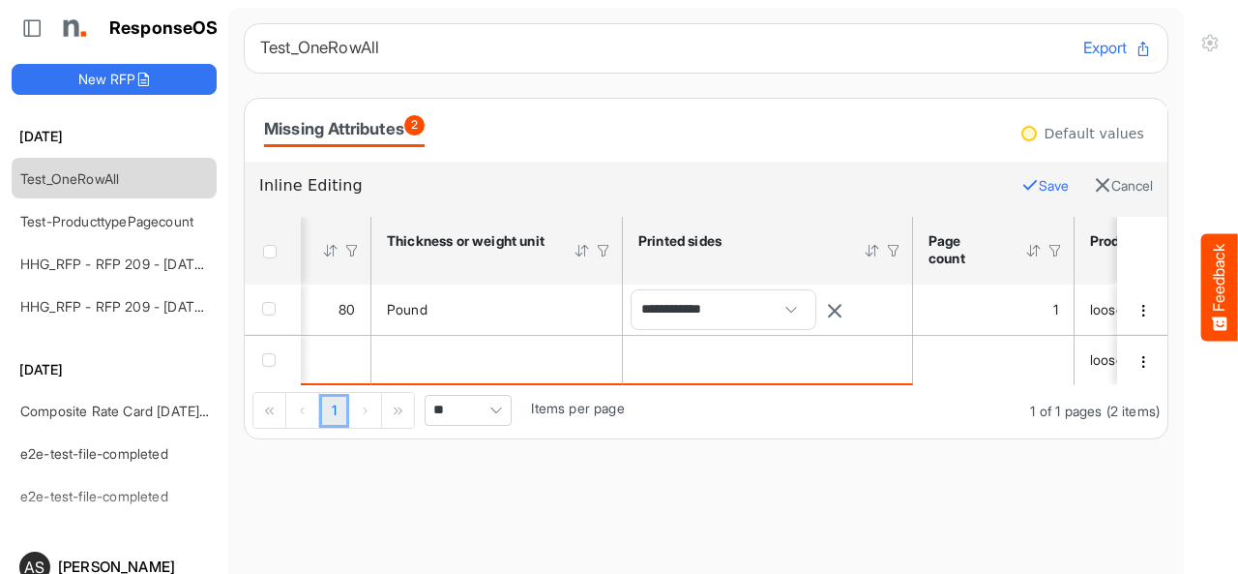
click at [1021, 192] on button "Save" at bounding box center [1044, 185] width 47 height 25
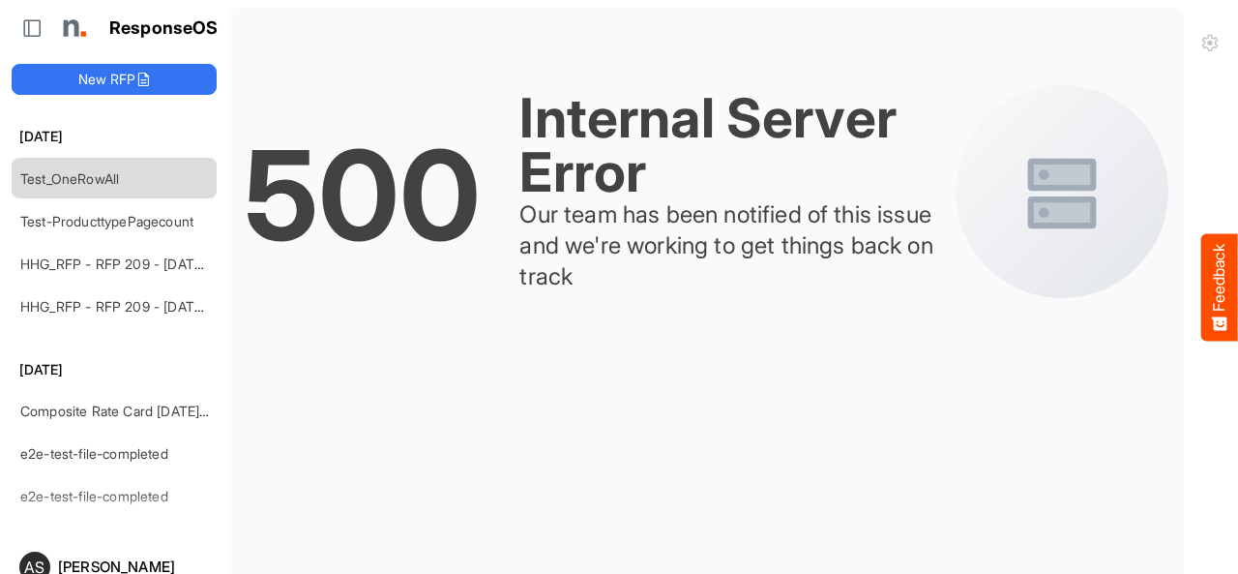
click at [1214, 270] on button "Feedback" at bounding box center [1219, 286] width 37 height 107
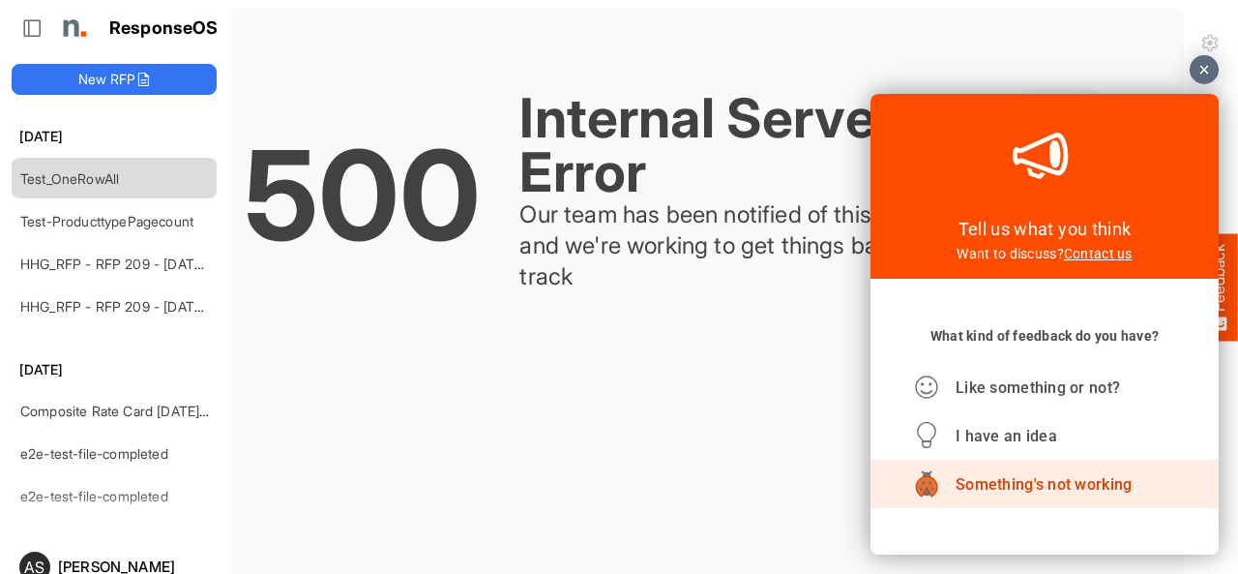
click at [960, 497] on div "Something's not working" at bounding box center [1044, 483] width 261 height 48
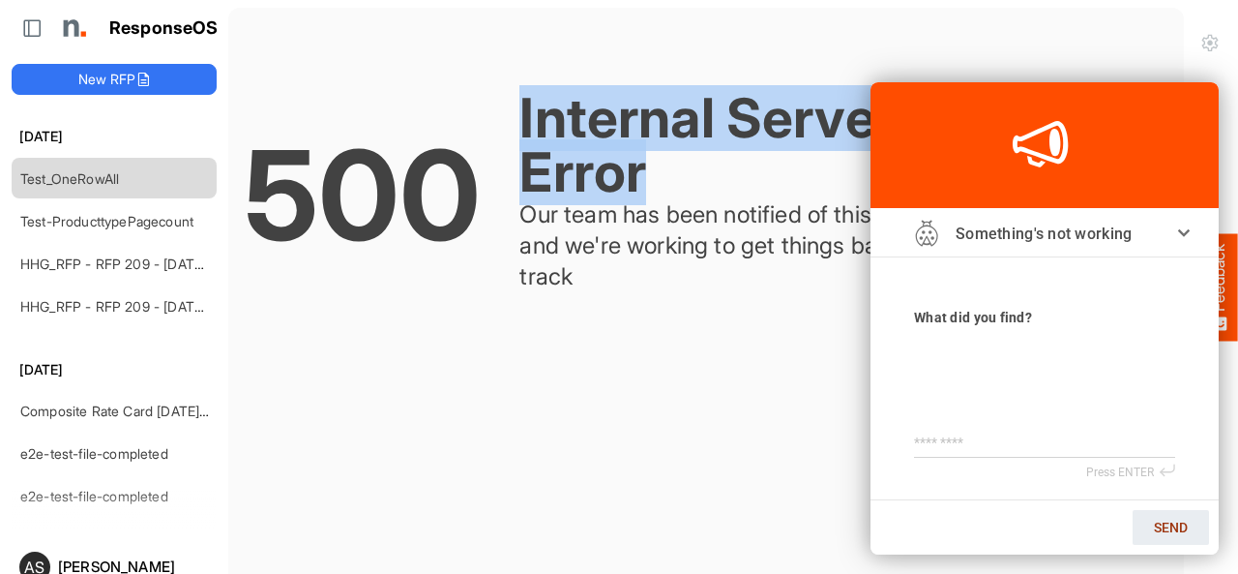
drag, startPoint x: 636, startPoint y: 175, endPoint x: 517, endPoint y: 121, distance: 130.7
click at [519, 121] on div "Internal Server Error" at bounding box center [727, 145] width 417 height 108
copy div "Internal Server Error"
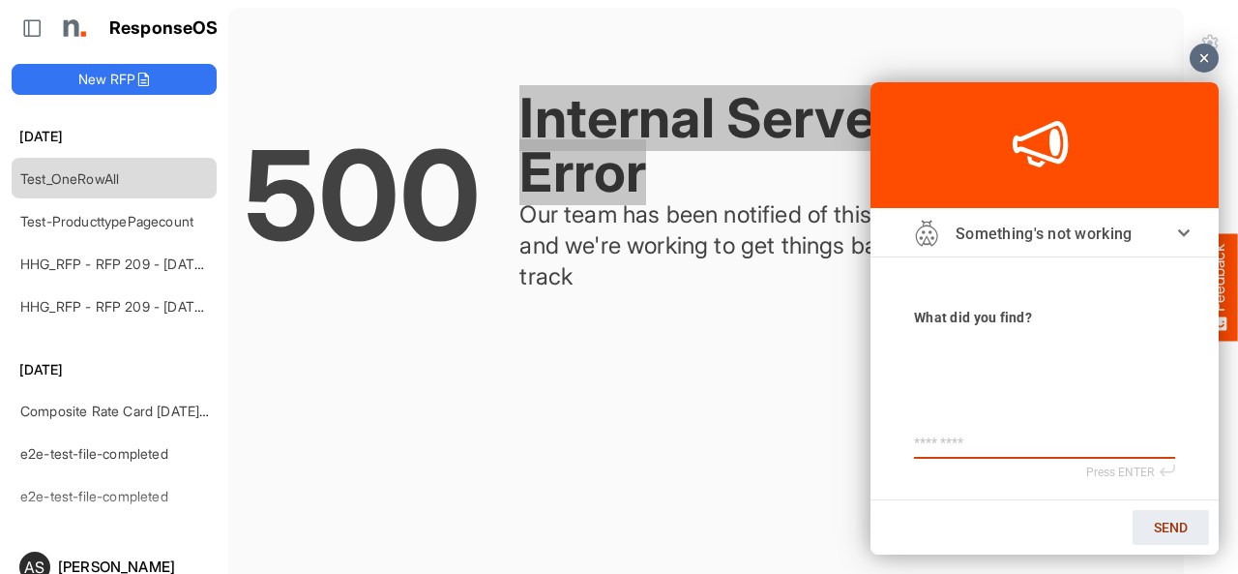
click at [946, 441] on textarea at bounding box center [1044, 442] width 261 height 16
paste textarea "**********"
type textarea "**********"
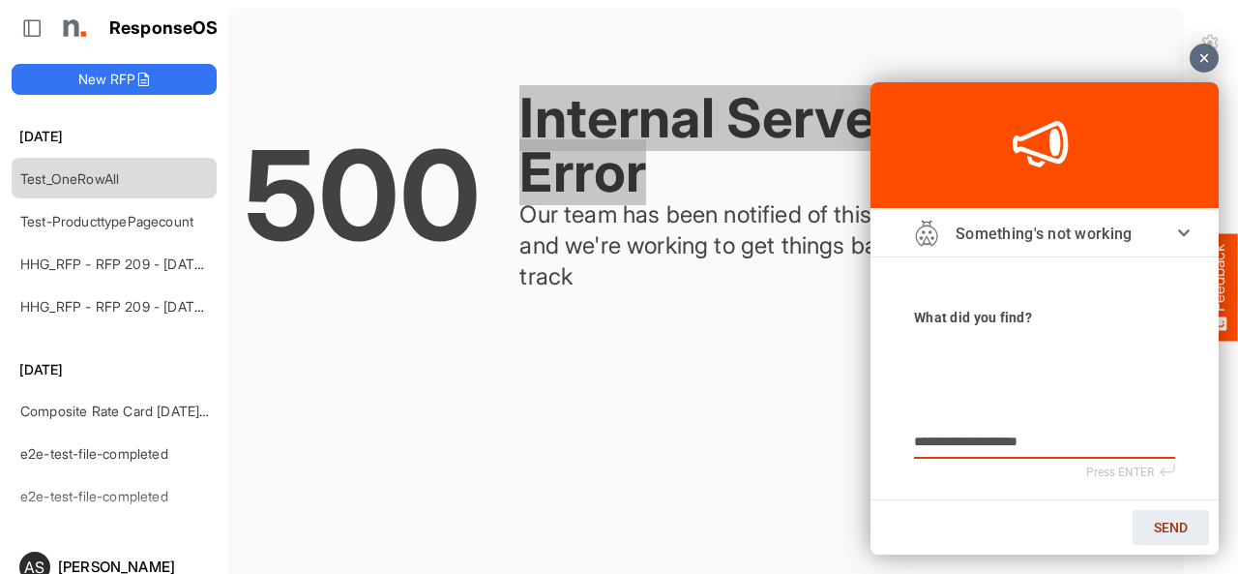
type textarea "**********"
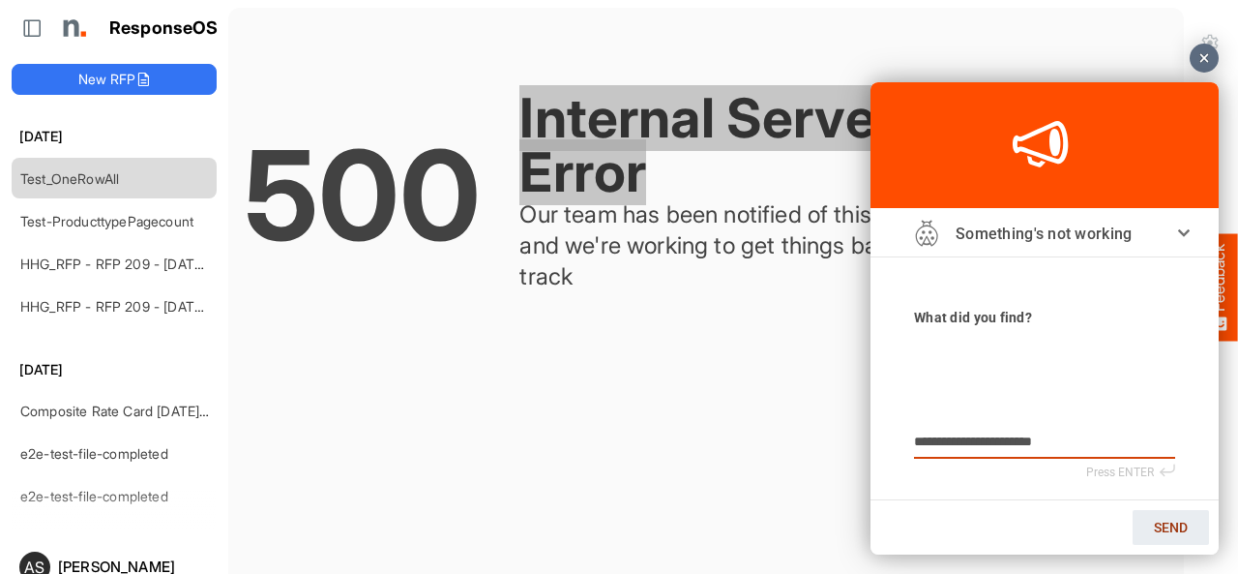
type textarea "**********"
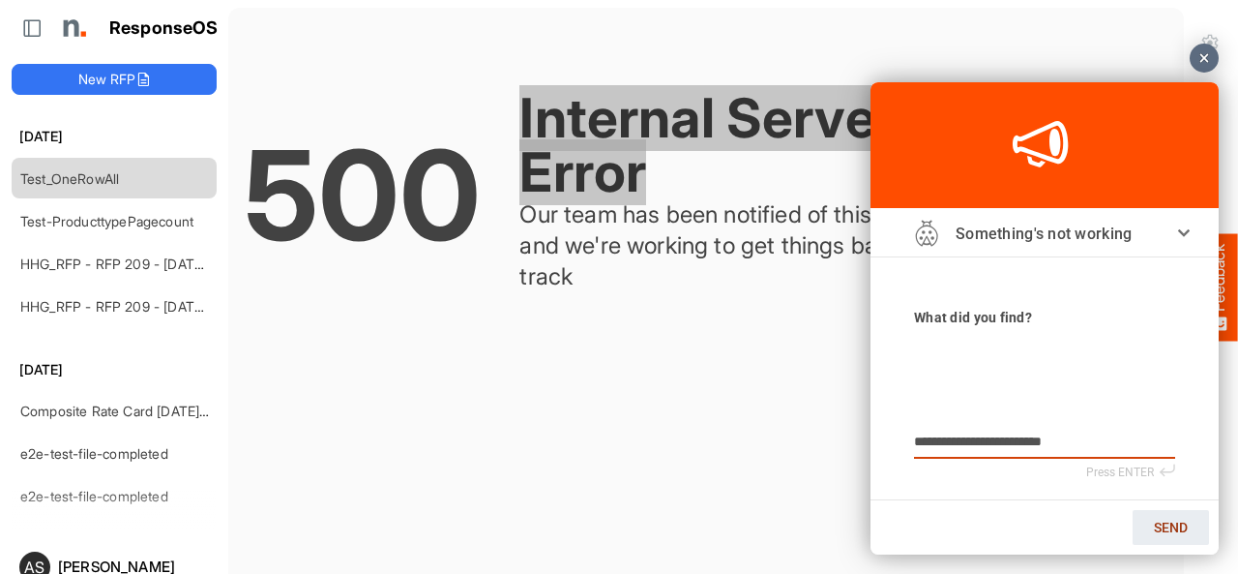
type textarea "**********"
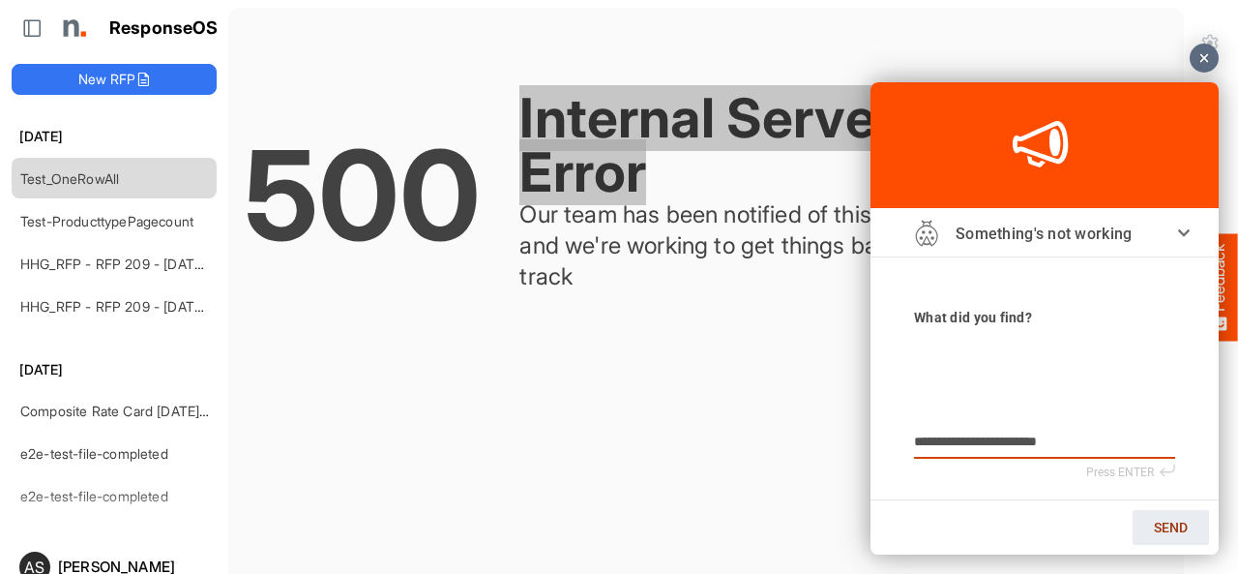
type textarea "**********"
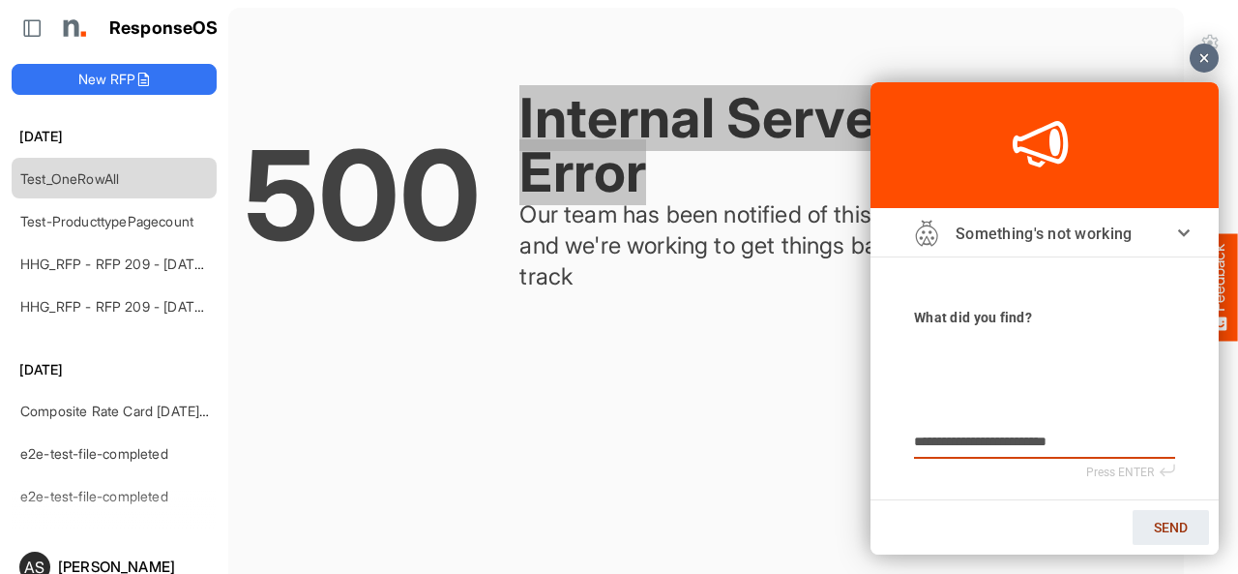
type textarea "**********"
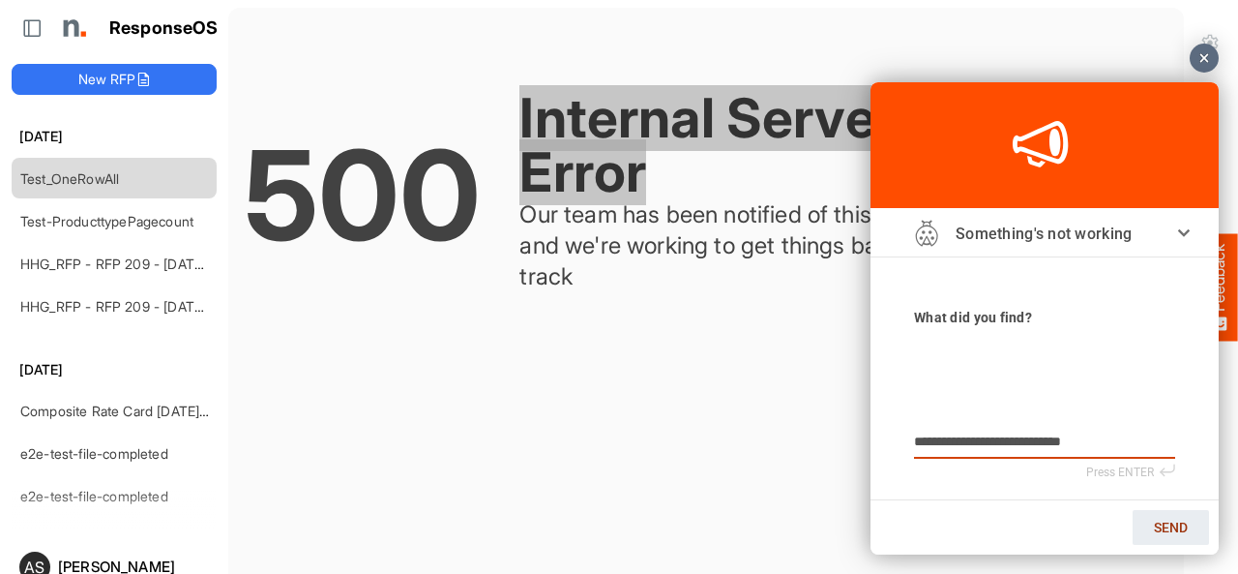
type textarea "**********"
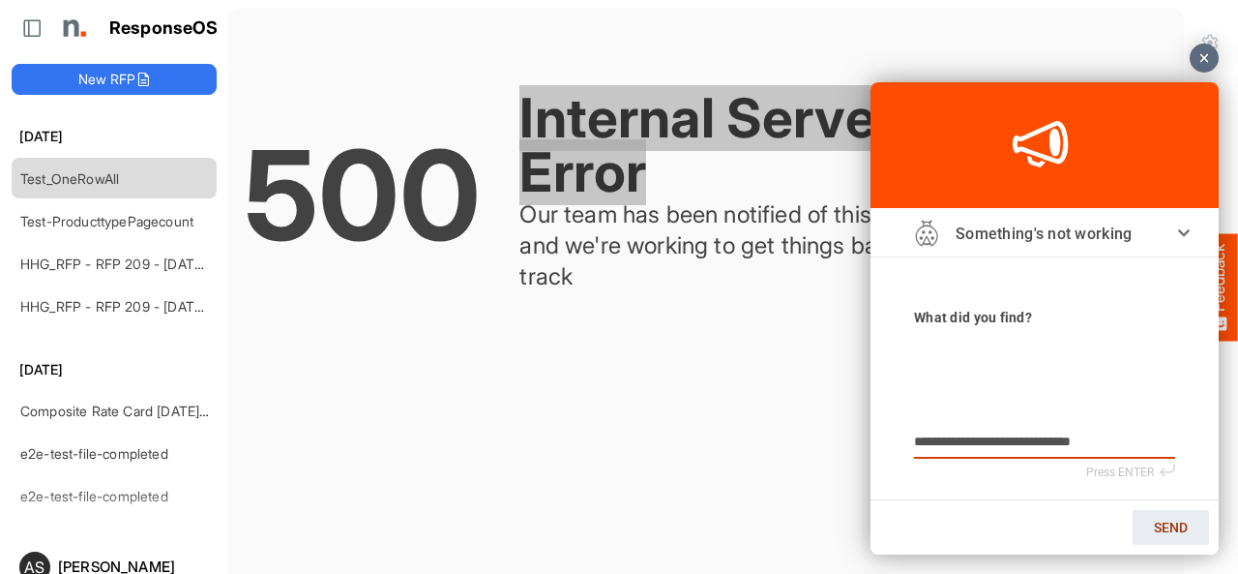
type textarea "**********"
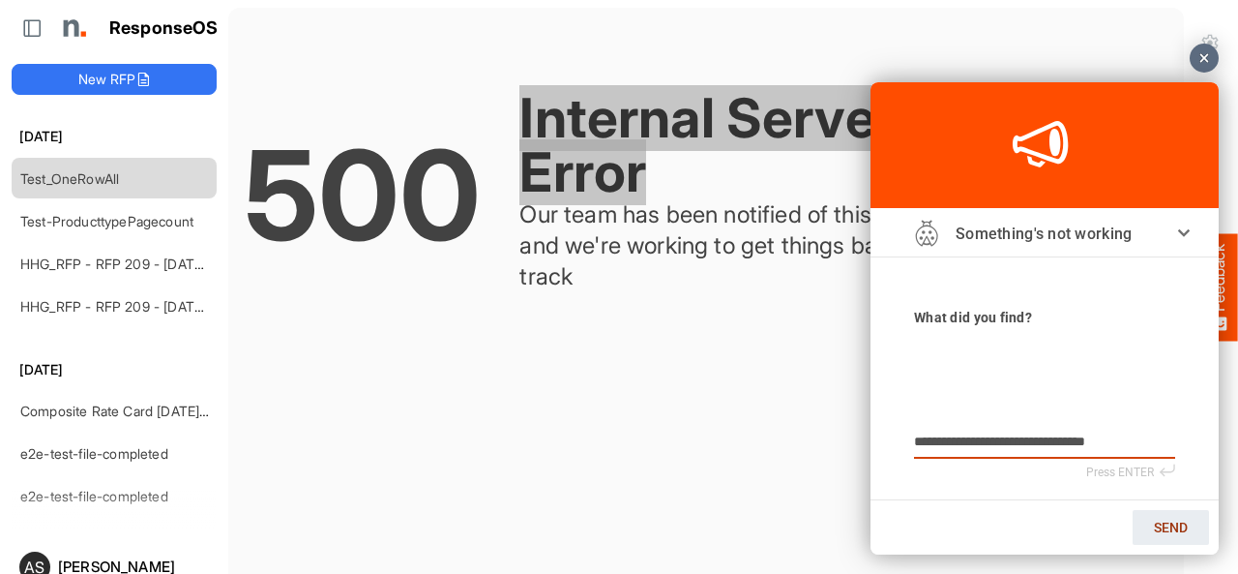
type textarea "**********"
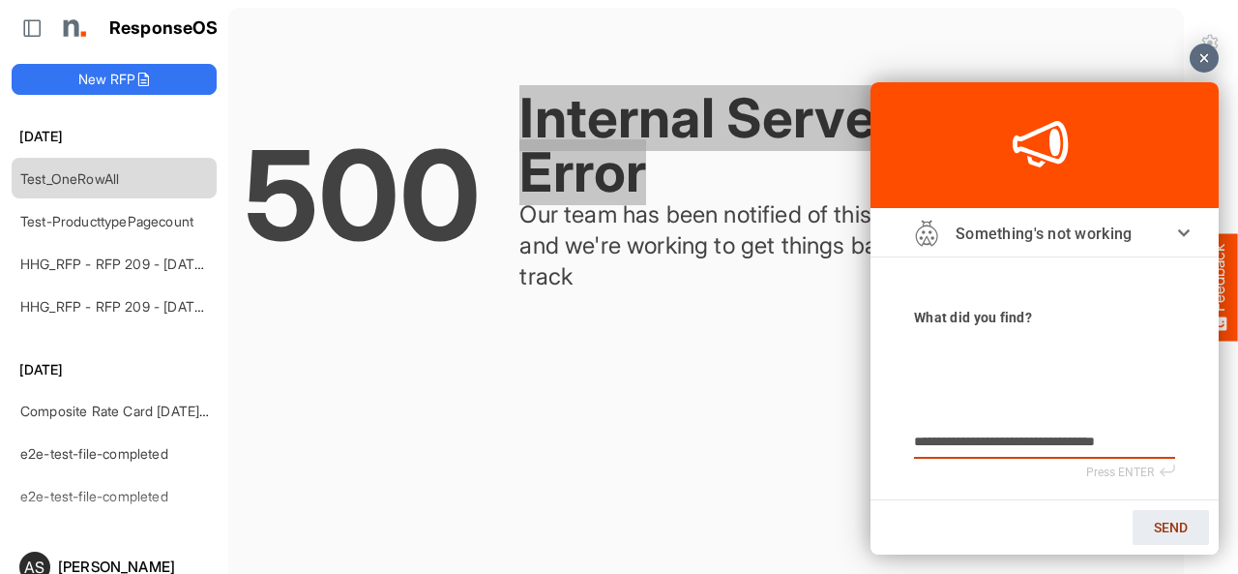
type textarea "**********"
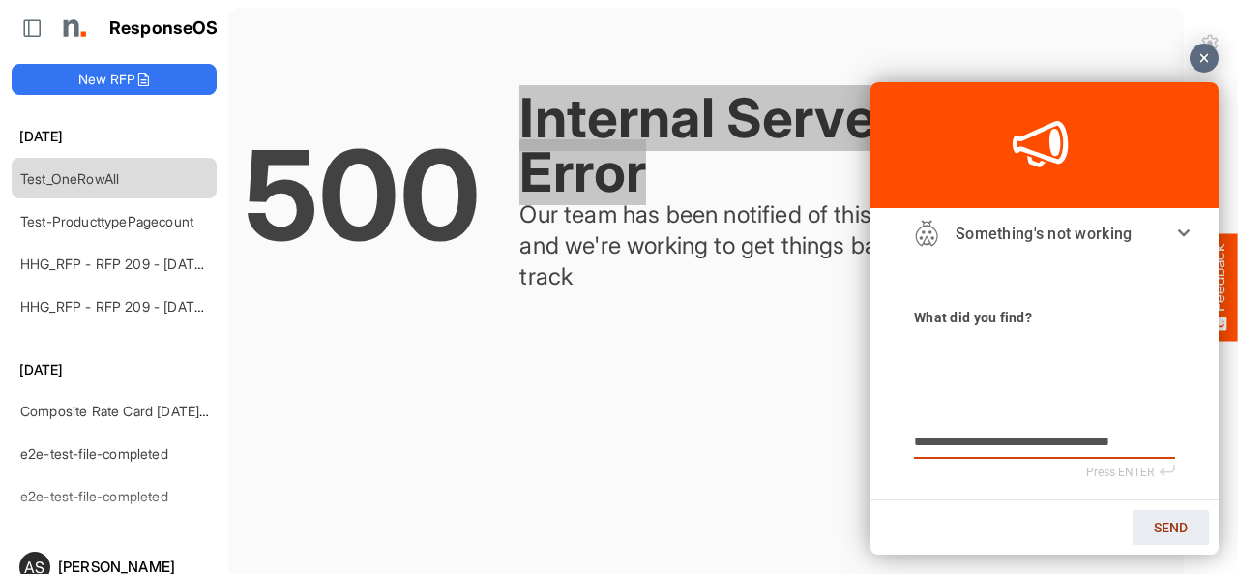
type textarea "**********"
click at [1158, 527] on span "SEND" at bounding box center [1171, 526] width 34 height 15
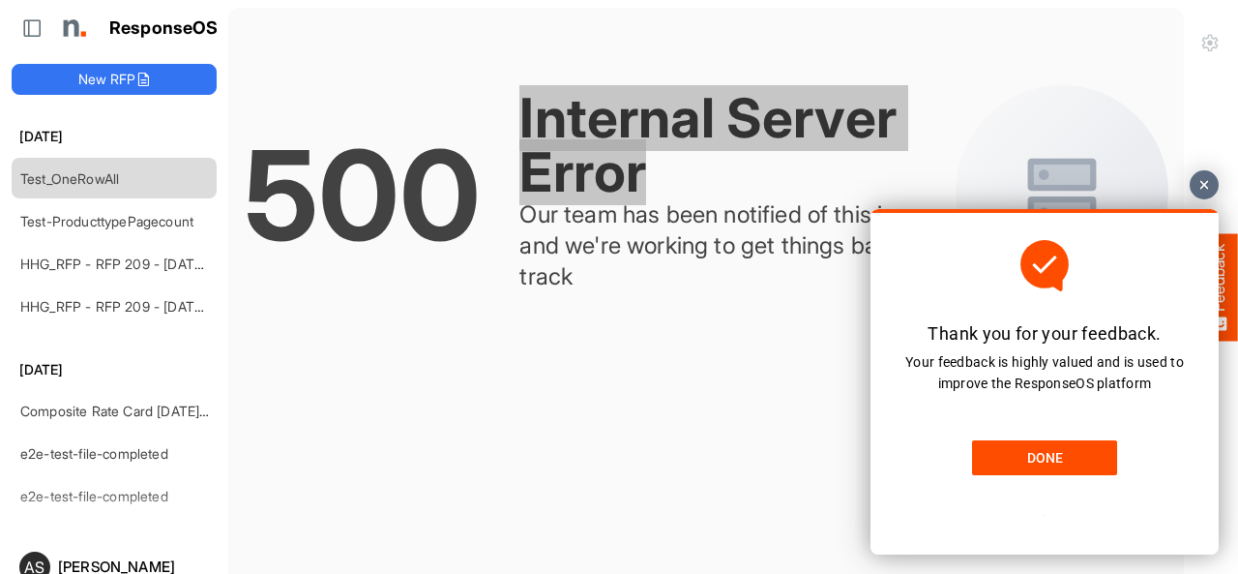
click at [1091, 453] on link "DONE" at bounding box center [1044, 457] width 145 height 35
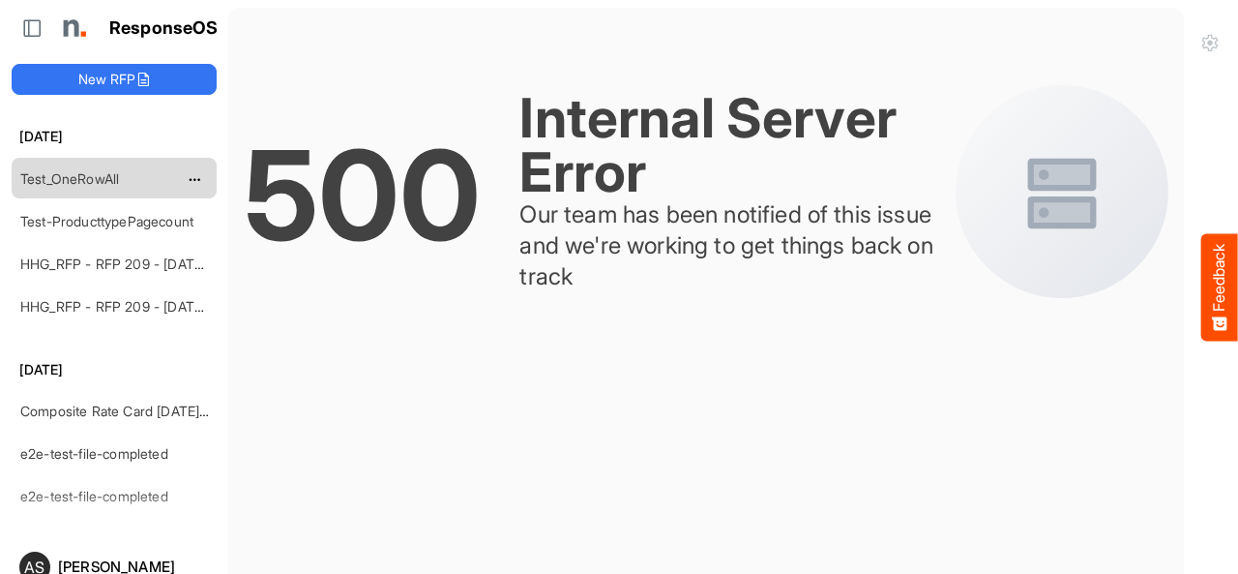
click at [115, 167] on div "Test_OneRowAll" at bounding box center [99, 178] width 172 height 39
click at [128, 214] on link "Test-ProducttypePagecount" at bounding box center [106, 221] width 173 height 16
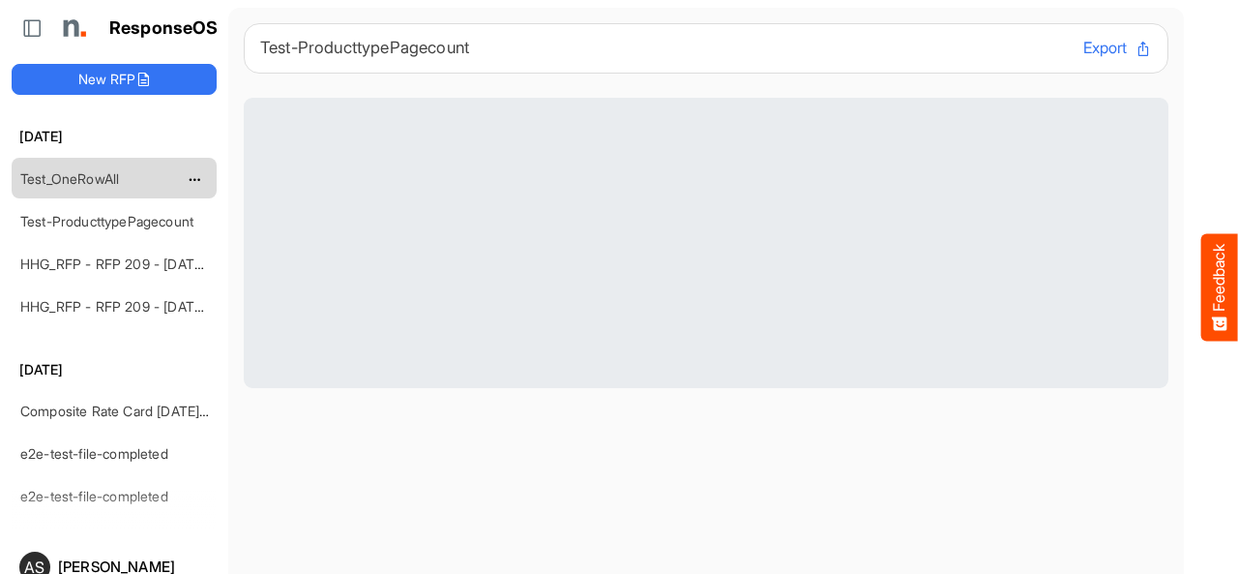
click at [65, 170] on link "Test_OneRowAll" at bounding box center [69, 178] width 99 height 16
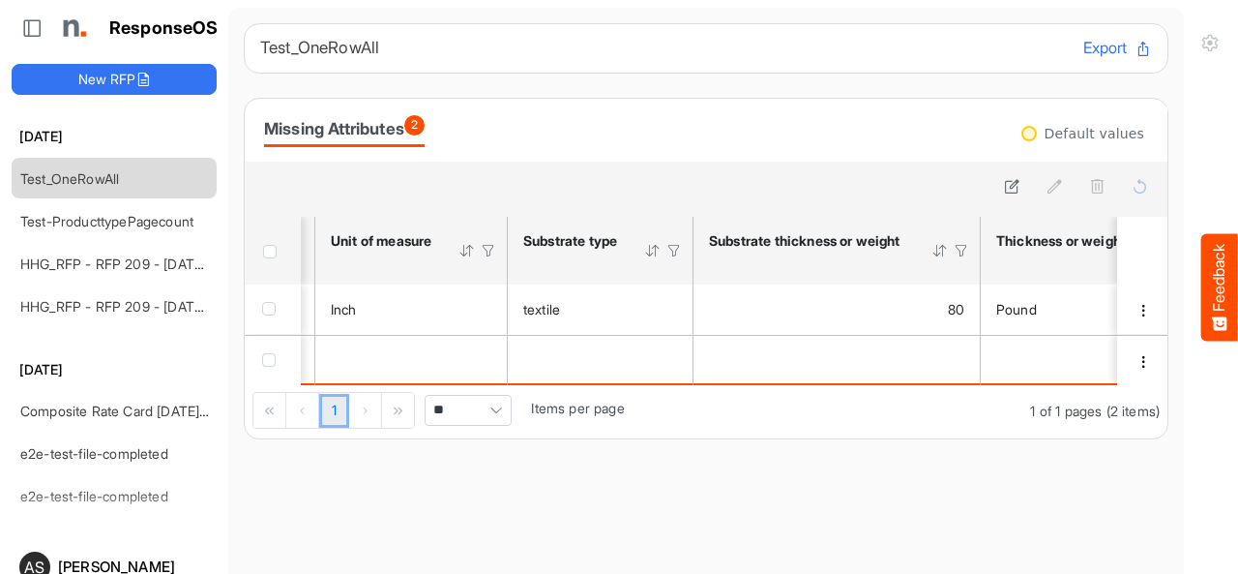
scroll to position [0, 521]
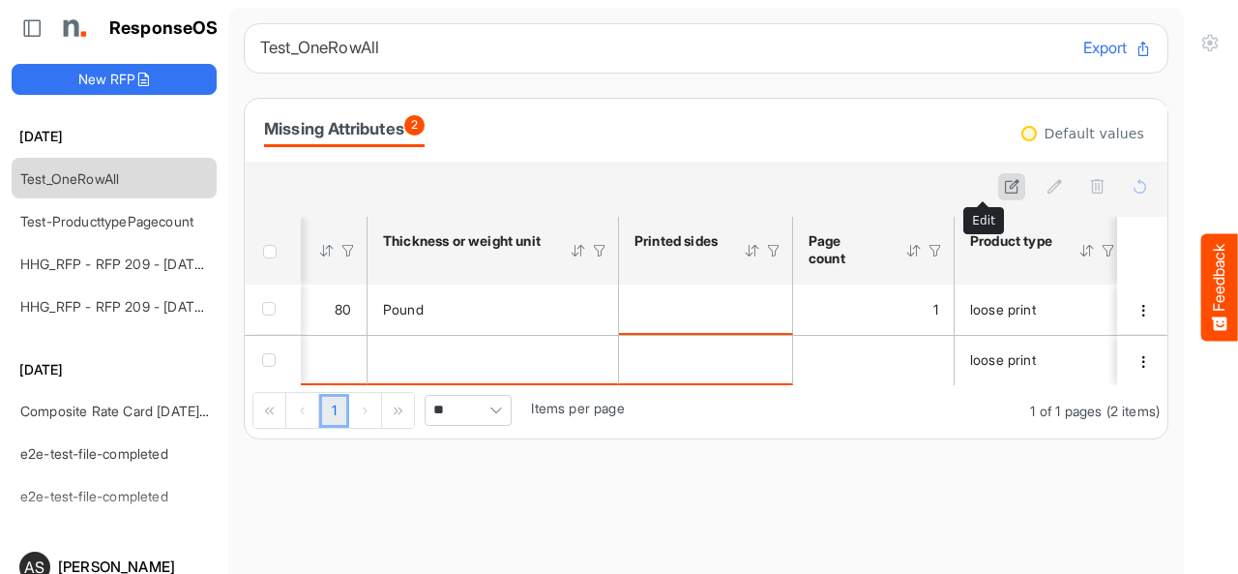
click at [1004, 187] on icon at bounding box center [1012, 186] width 16 height 16
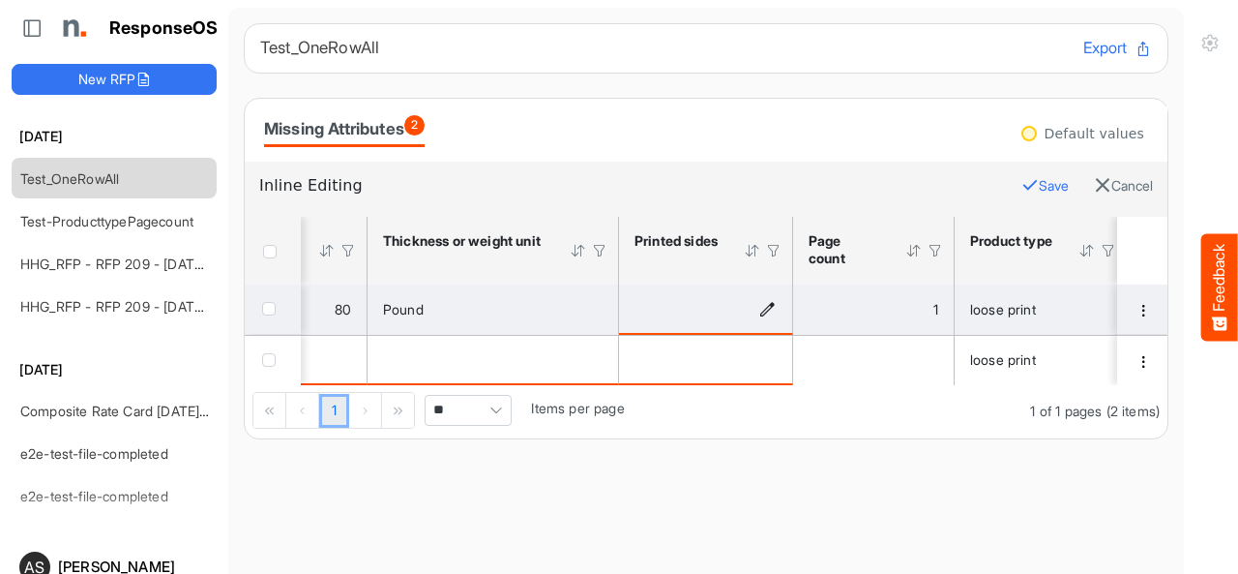
click at [768, 313] on icon "is template cell Column Header httpsnorthellcomontologiesmapping-rulesmanufactu…" at bounding box center [767, 308] width 16 height 16
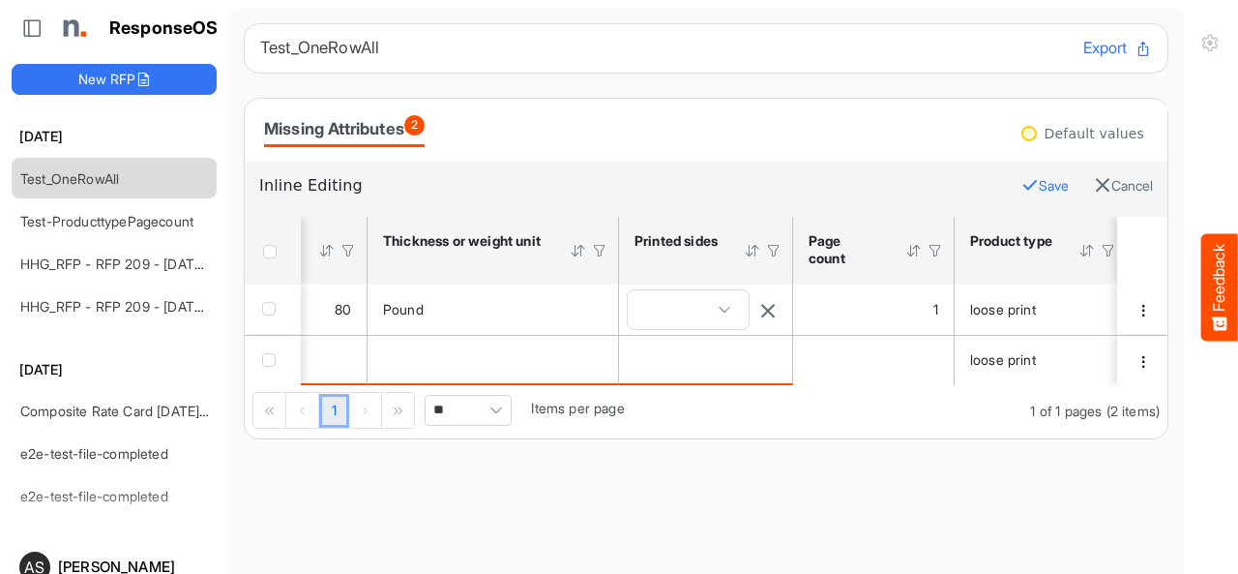
click at [704, 312] on span at bounding box center [688, 309] width 121 height 39
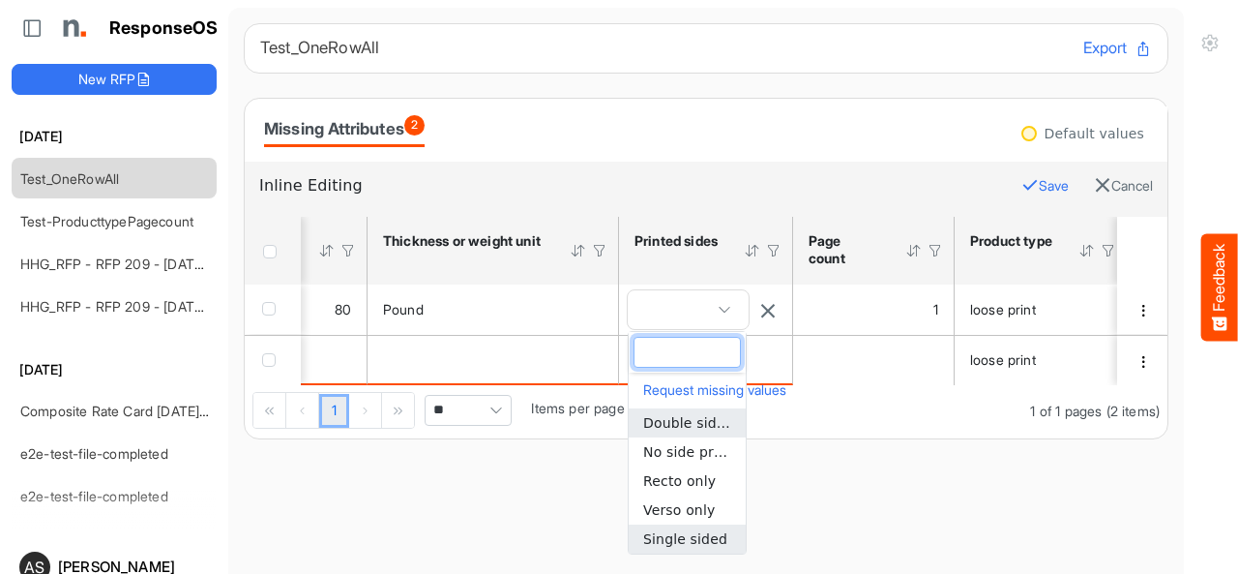
click at [676, 544] on span "Single sided" at bounding box center [685, 538] width 84 height 15
type input "**********"
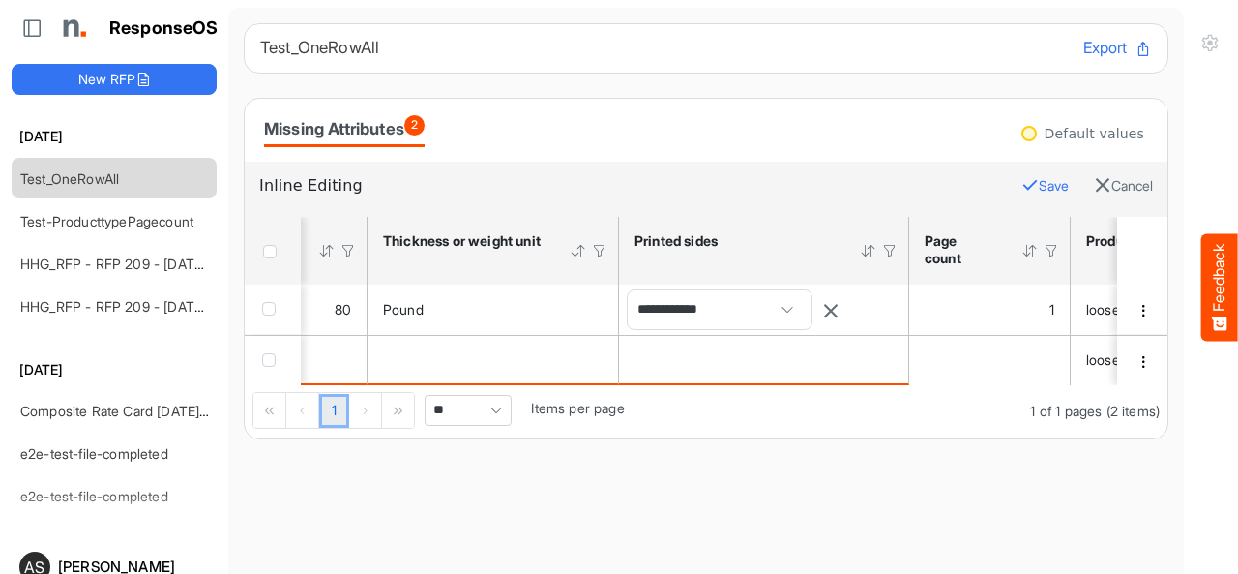
click at [1021, 185] on button "Save" at bounding box center [1044, 185] width 47 height 25
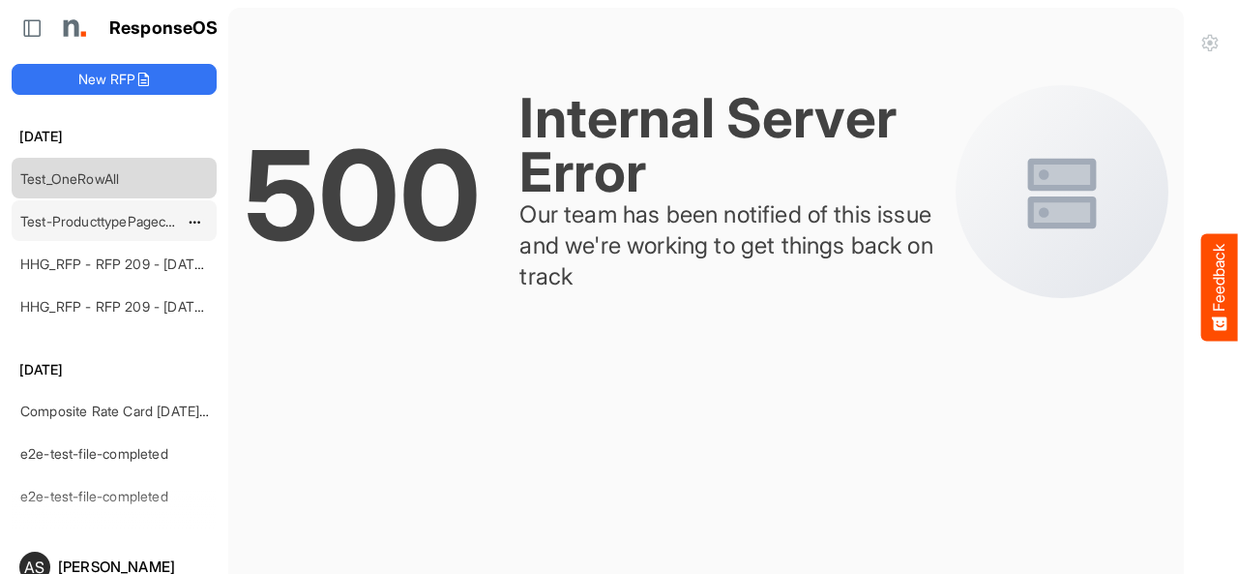
click at [130, 218] on link "Test-ProducttypePagecount" at bounding box center [106, 221] width 173 height 16
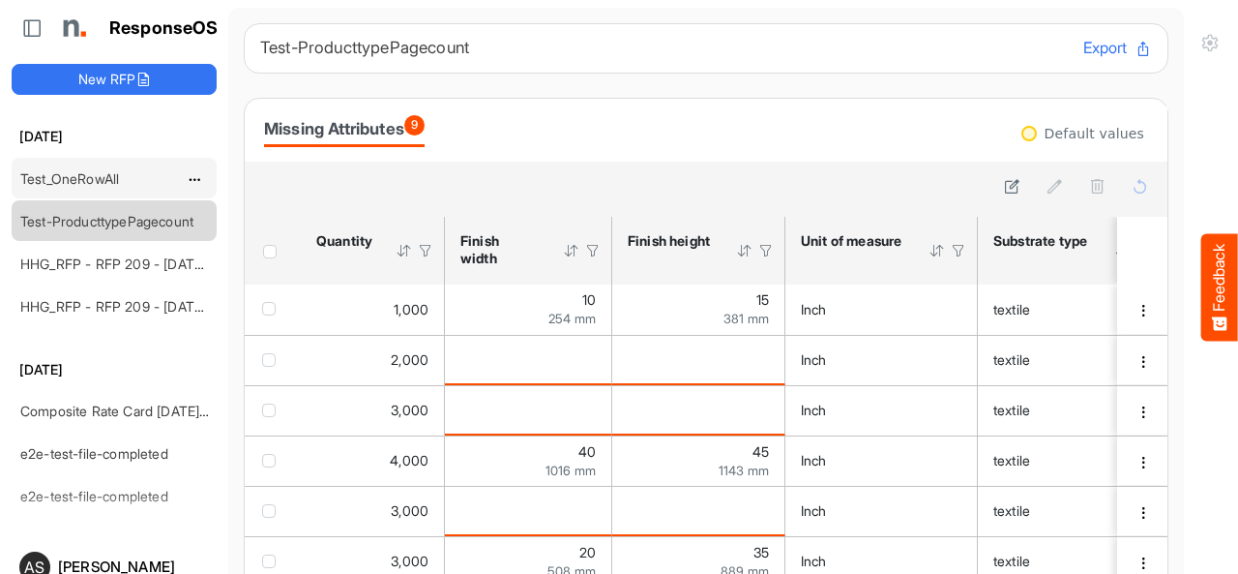
click at [46, 189] on div "Test_OneRowAll" at bounding box center [99, 178] width 172 height 39
click at [44, 177] on link "Test_OneRowAll" at bounding box center [69, 178] width 99 height 16
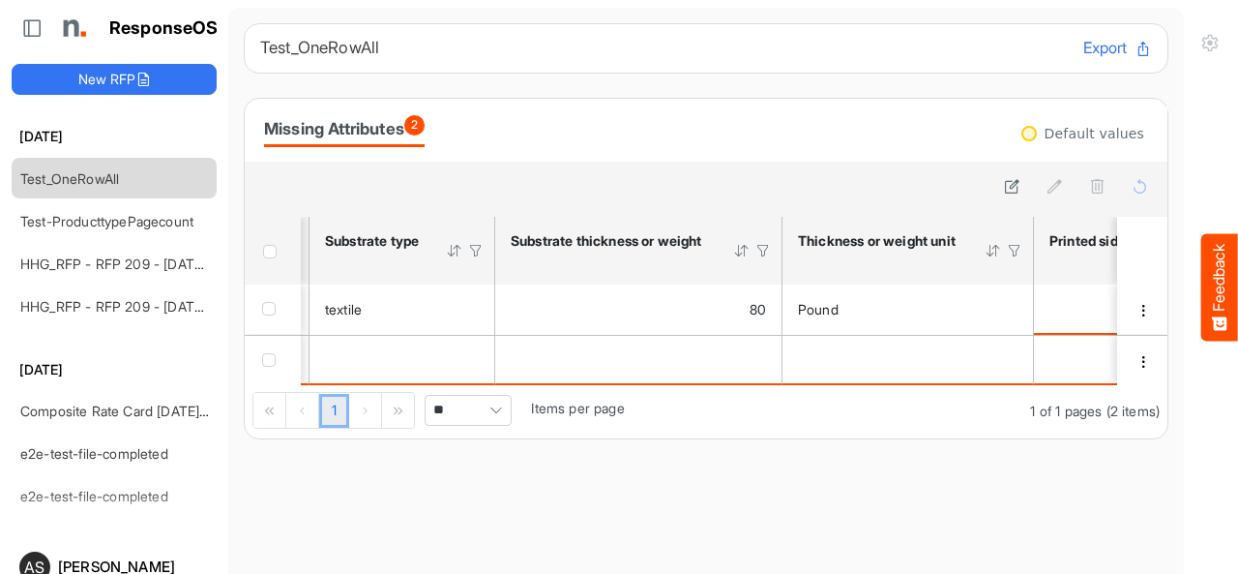
scroll to position [0, 675]
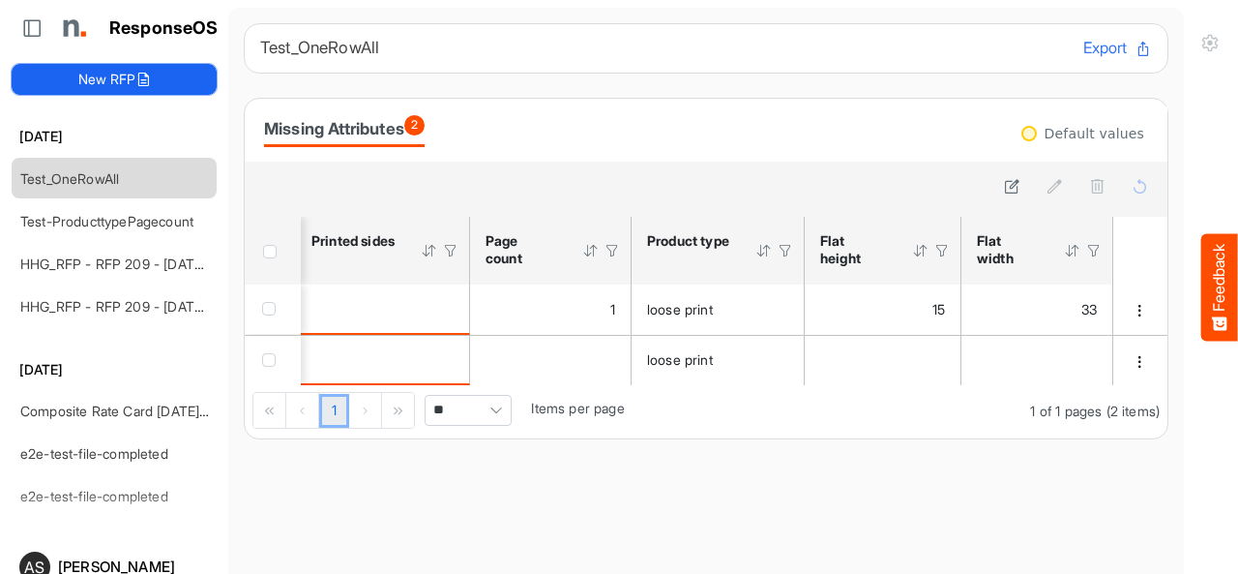
click at [195, 78] on button "New RFP" at bounding box center [114, 79] width 205 height 31
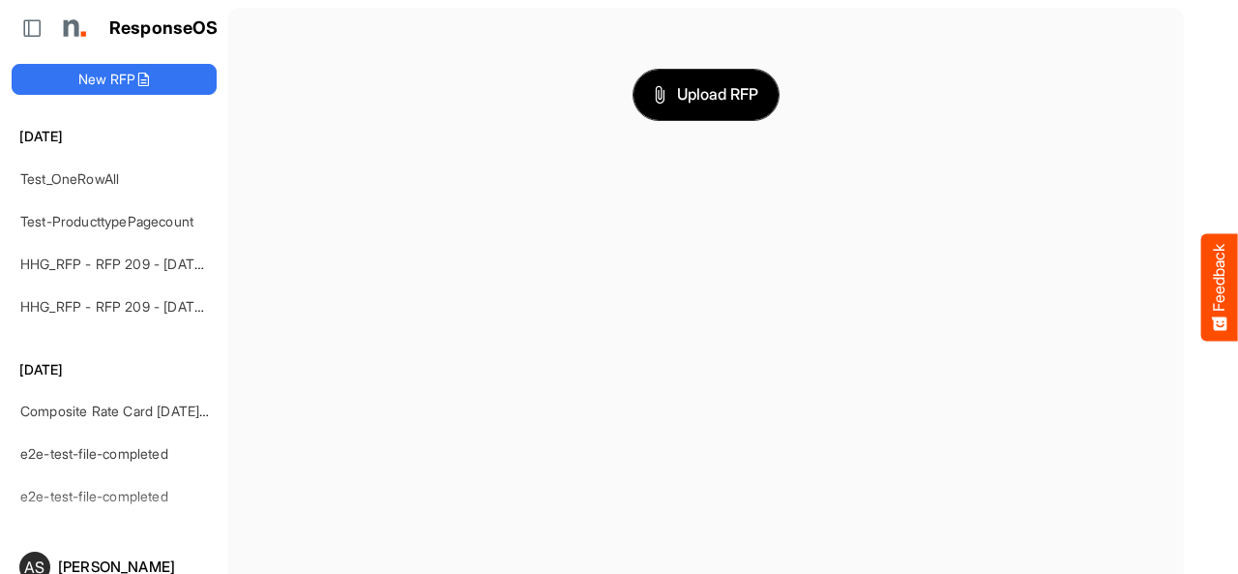
click at [710, 85] on span "Upload RFP" at bounding box center [706, 94] width 104 height 25
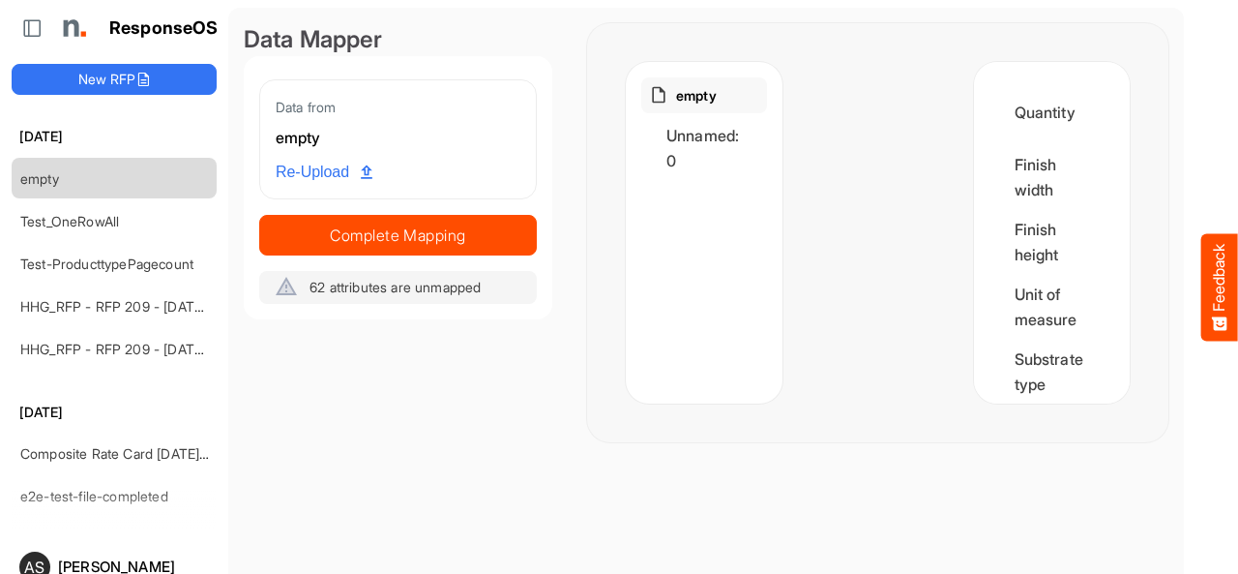
click at [1221, 290] on button "Feedback" at bounding box center [1219, 286] width 37 height 107
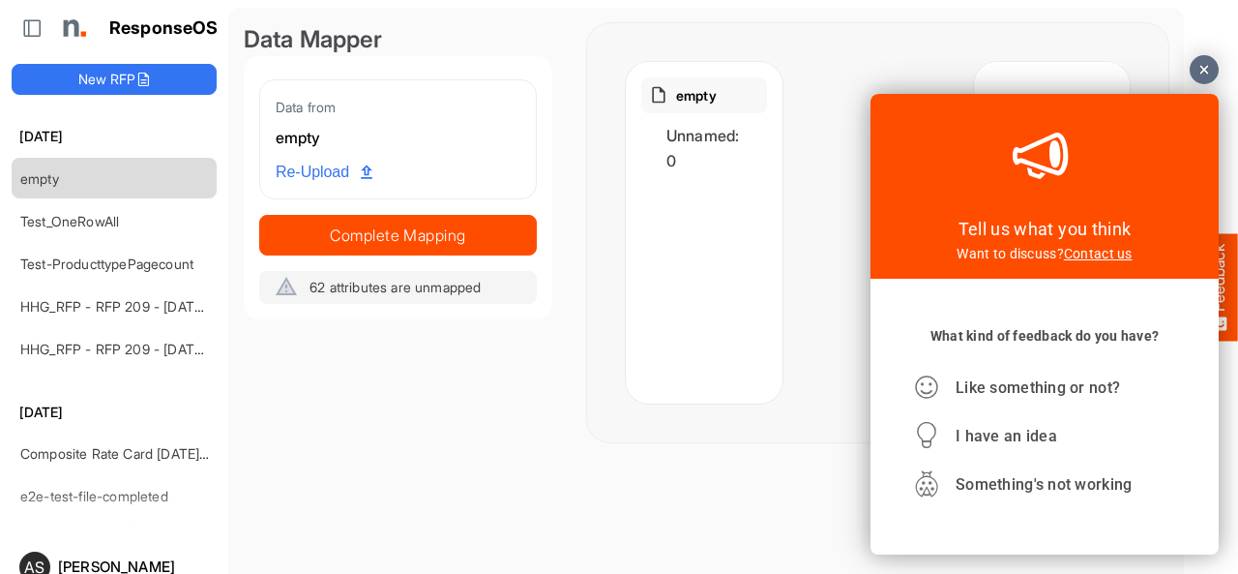
click at [1195, 74] on div at bounding box center [1204, 69] width 29 height 29
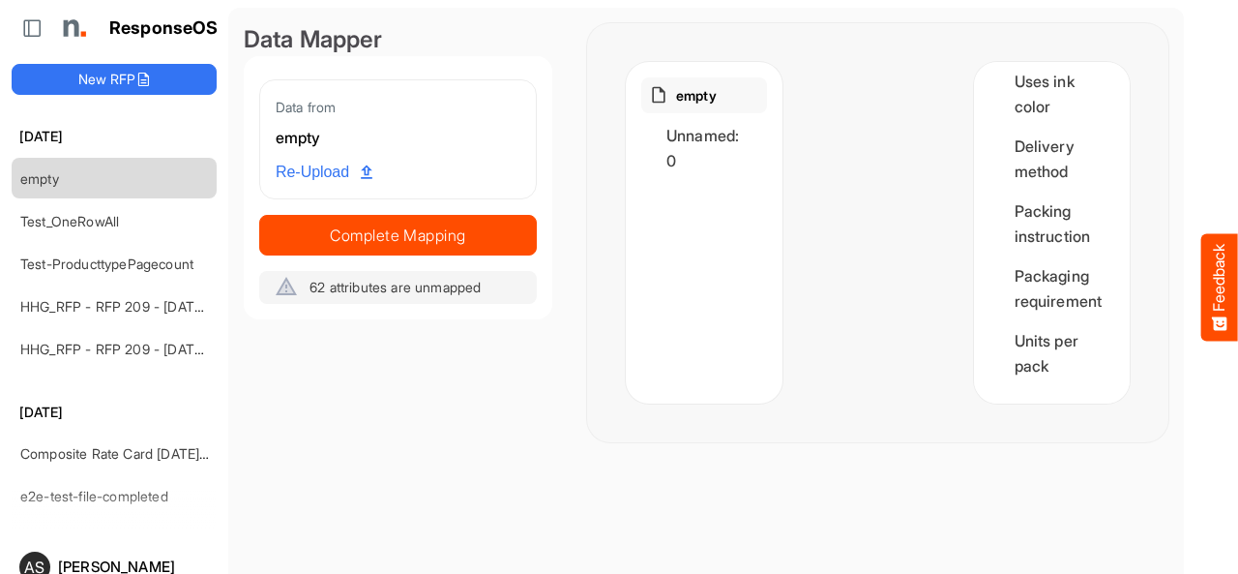
scroll to position [4407, 0]
click at [1056, 378] on div "Quantity Finish width Finish height Unit of measure Substrate type Substrate th…" at bounding box center [1052, 232] width 157 height 341
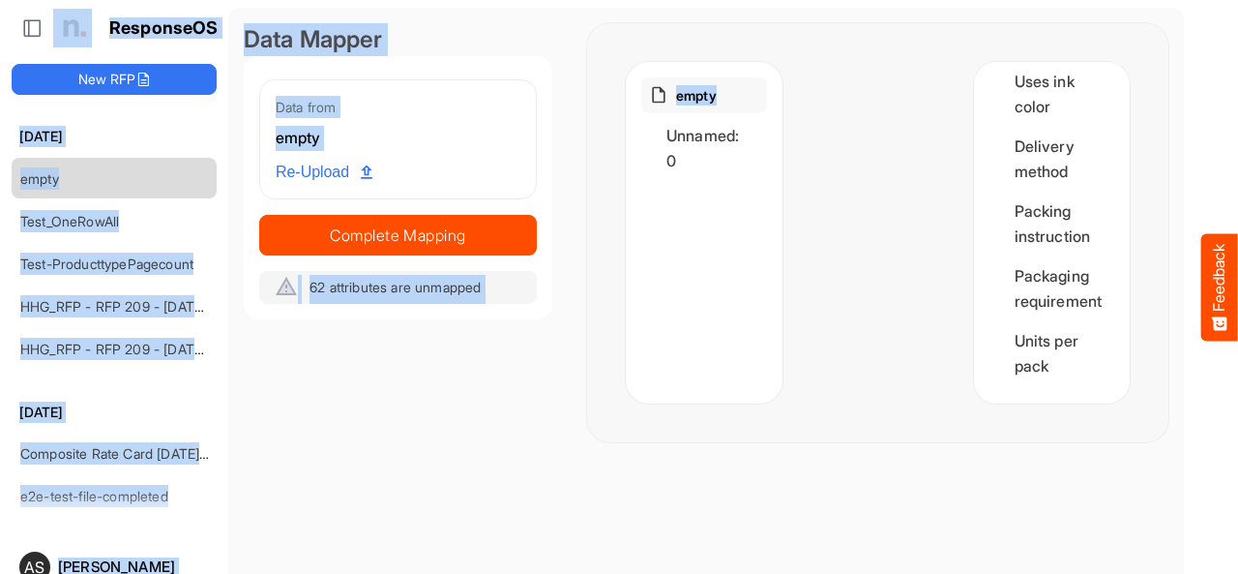
click at [1056, 378] on div "Quantity Finish width Finish height Unit of measure Substrate type Substrate th…" at bounding box center [1052, 232] width 157 height 341
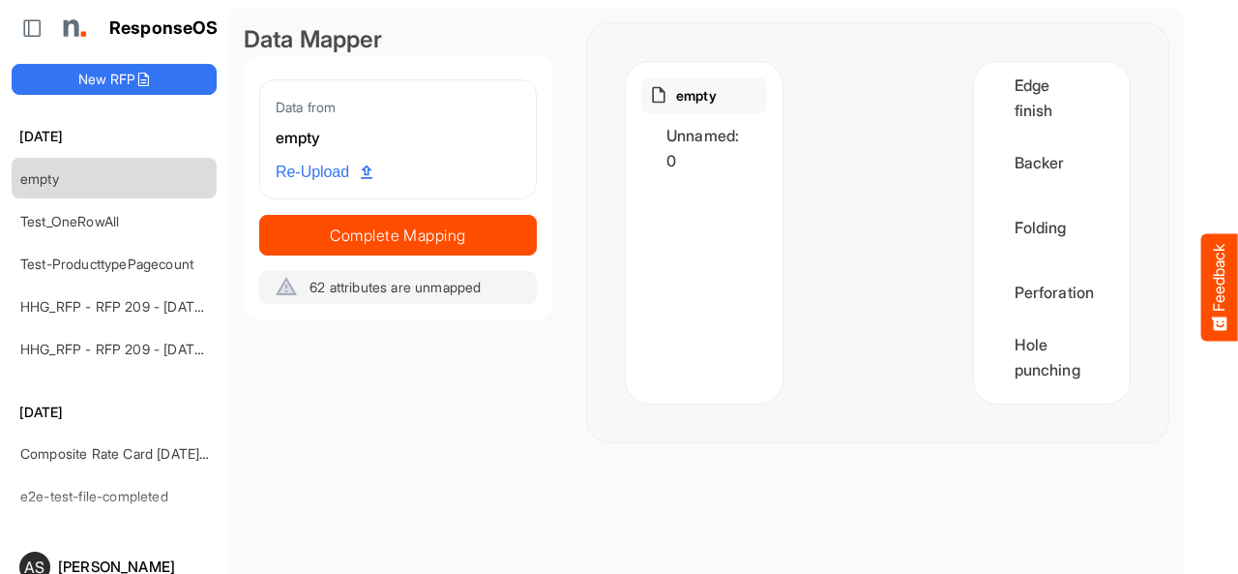
scroll to position [1387, 0]
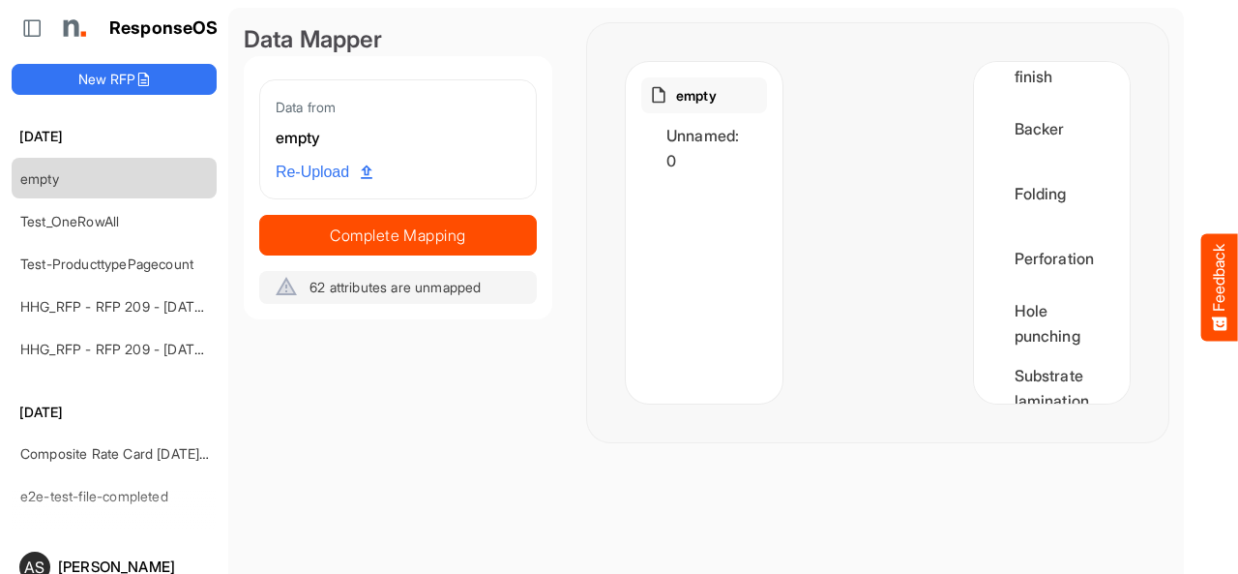
click at [1085, 208] on div "Quantity Finish width Finish height Unit of measure Substrate type Substrate th…" at bounding box center [1052, 232] width 157 height 341
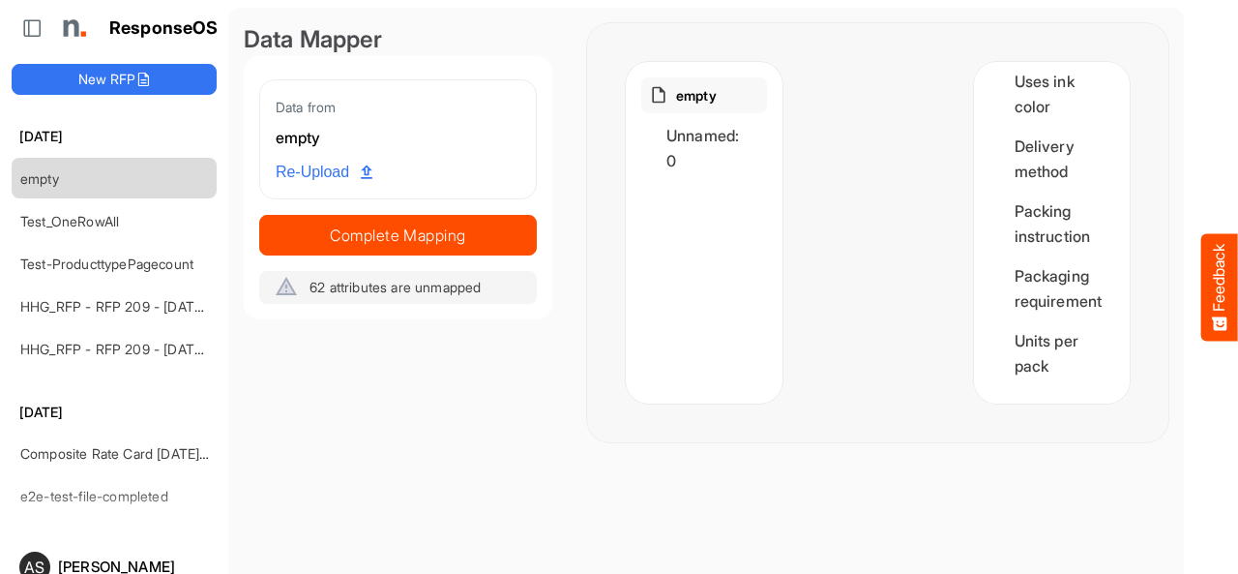
scroll to position [4407, 0]
drag, startPoint x: 515, startPoint y: 289, endPoint x: 310, endPoint y: 290, distance: 205.1
click at [310, 290] on div "62 attributes are unmapped" at bounding box center [398, 287] width 278 height 33
copy span "62 attributes are unmapped"
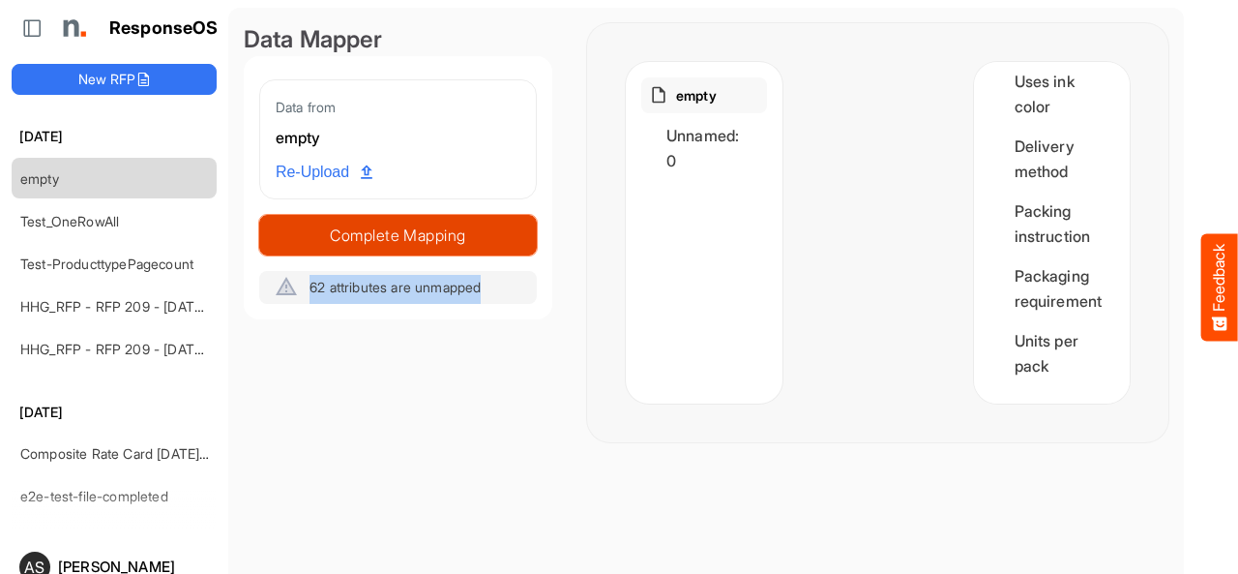
click at [418, 239] on span "Complete Mapping" at bounding box center [398, 235] width 276 height 27
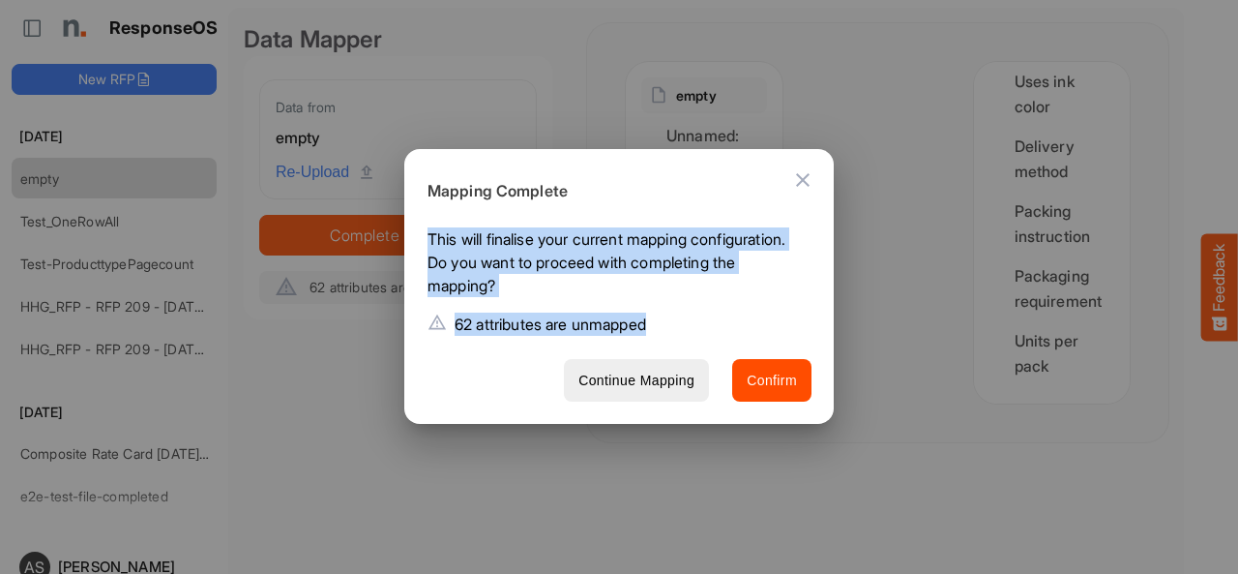
drag, startPoint x: 680, startPoint y: 324, endPoint x: 431, endPoint y: 227, distance: 266.7
click at [431, 227] on div "This will finalise your current mapping configuration. Do you want to proceed w…" at bounding box center [611, 285] width 415 height 116
copy div "This will finalise your current mapping configuration. Do you want to proceed w…"
click at [773, 393] on button "Confirm" at bounding box center [771, 381] width 79 height 44
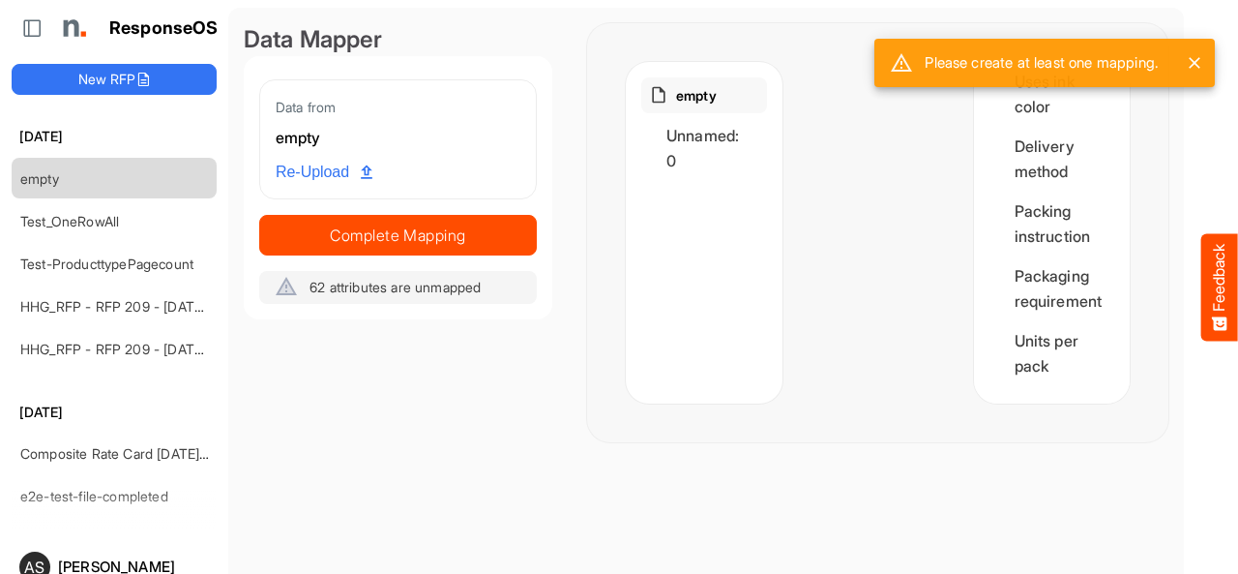
click at [783, 393] on div at bounding box center [879, 232] width 192 height 341
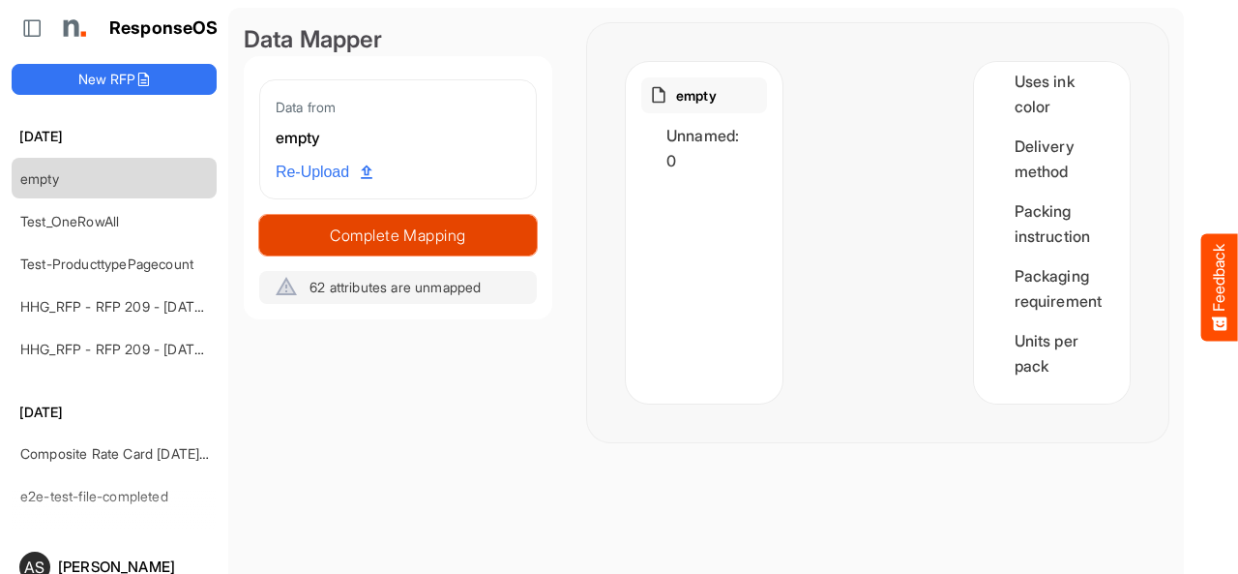
click at [406, 246] on span "Complete Mapping" at bounding box center [398, 235] width 276 height 27
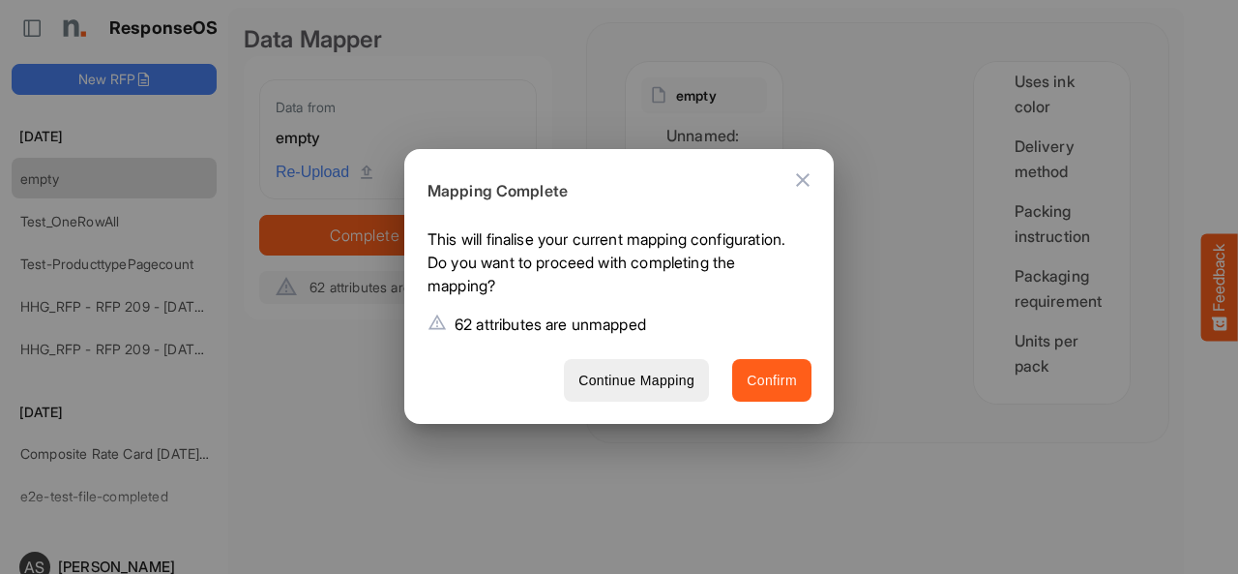
click at [760, 388] on span "Confirm" at bounding box center [772, 381] width 50 height 24
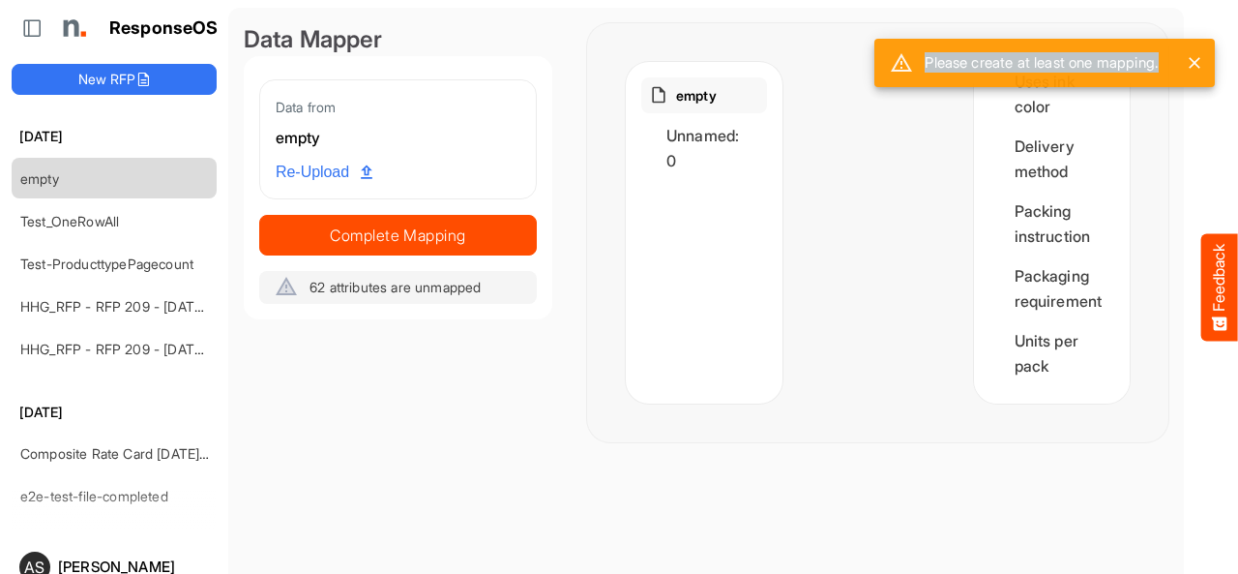
drag, startPoint x: 1157, startPoint y: 64, endPoint x: 900, endPoint y: 66, distance: 257.3
click at [900, 66] on div "Please create at least one mapping." at bounding box center [1044, 63] width 340 height 48
copy div "Please create at least one mapping."
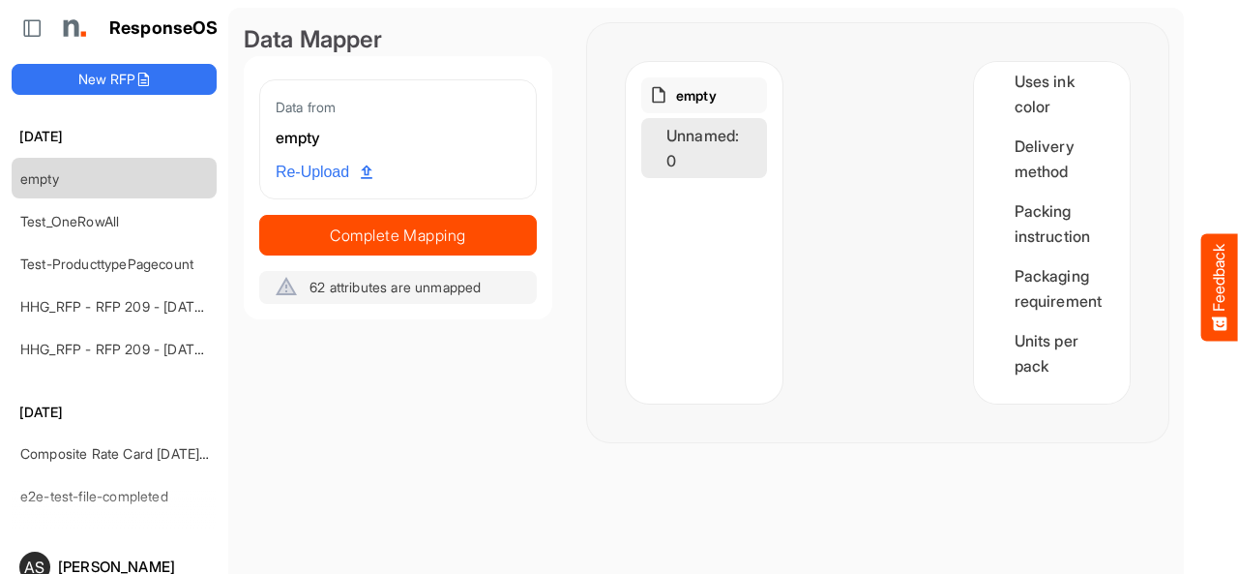
click at [741, 155] on div "Unnamed: 0" at bounding box center [704, 148] width 126 height 60
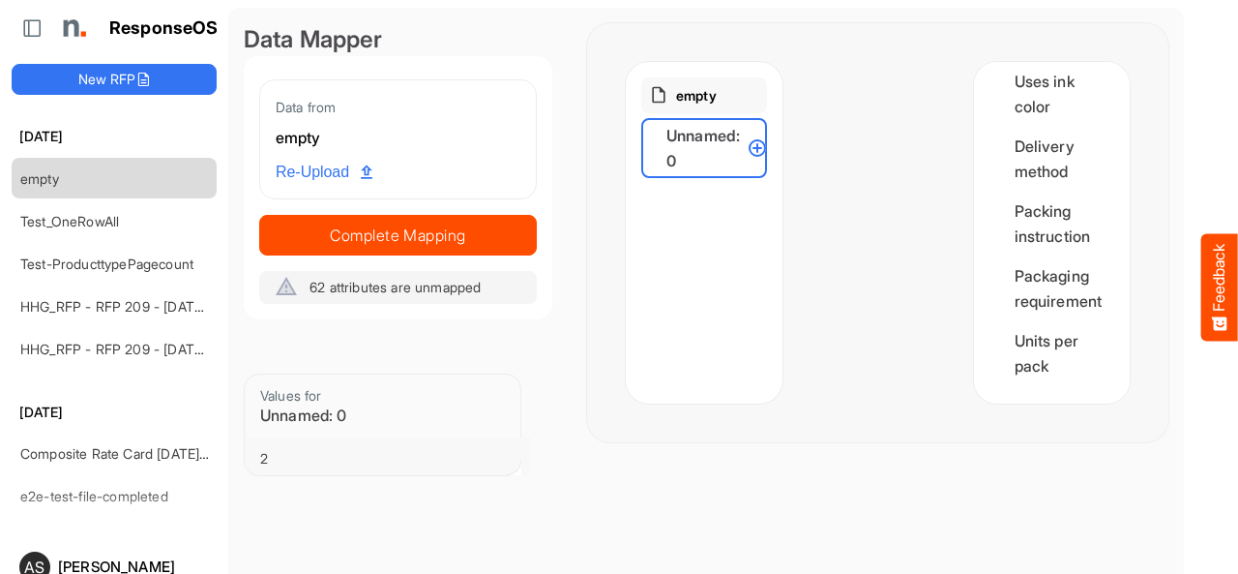
drag, startPoint x: 758, startPoint y: 141, endPoint x: 849, endPoint y: 160, distance: 92.8
click at [849, 160] on div "empty Unnamed: 0 Quantity Finish width Finish height Unit of measure Substrate …" at bounding box center [878, 232] width 504 height 341
click at [692, 154] on div "Unnamed: 0" at bounding box center [704, 148] width 126 height 60
click at [753, 154] on circle at bounding box center [757, 147] width 23 height 23
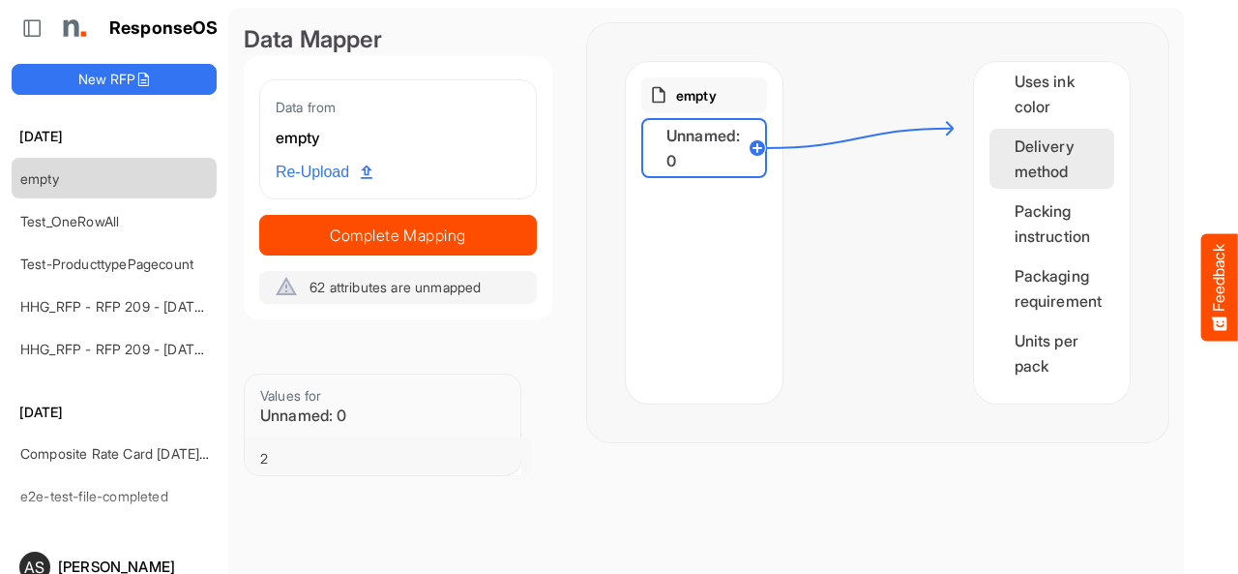
drag, startPoint x: 753, startPoint y: 154, endPoint x: 977, endPoint y: 111, distance: 228.4
click at [977, 111] on div "empty Unnamed: 0 Quantity Finish width Finish height Unit of measure Substrate …" at bounding box center [878, 232] width 504 height 341
click at [1006, 129] on div "Delivery method" at bounding box center [1053, 159] width 126 height 60
click at [853, 303] on div at bounding box center [879, 232] width 192 height 341
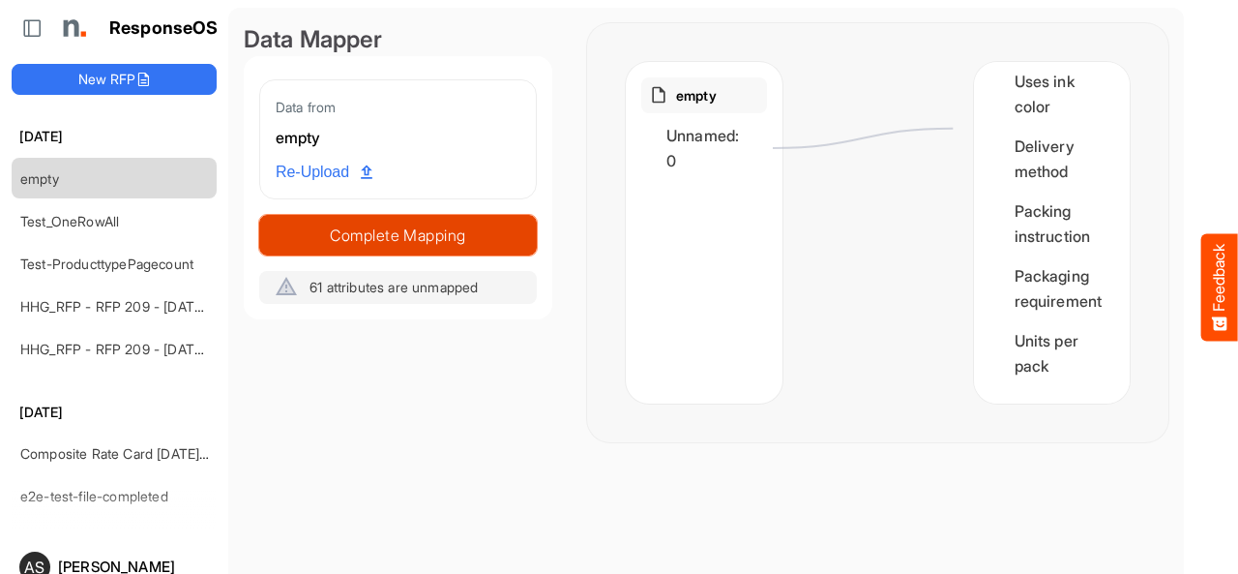
click at [426, 243] on span "Complete Mapping" at bounding box center [398, 235] width 276 height 27
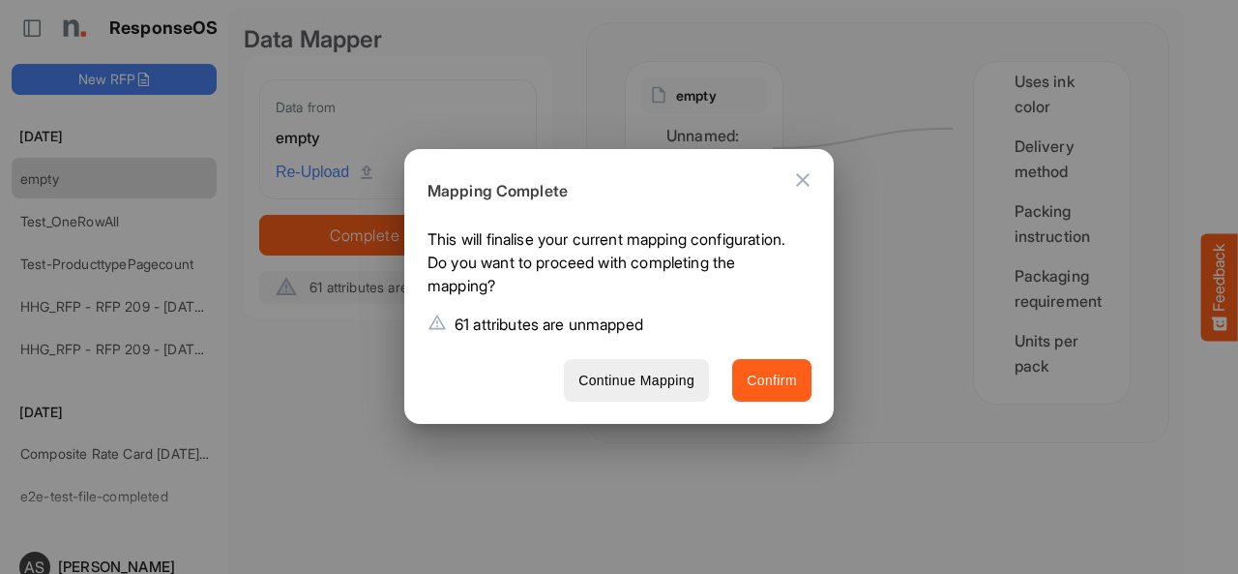
click at [765, 392] on span "Confirm" at bounding box center [772, 381] width 50 height 24
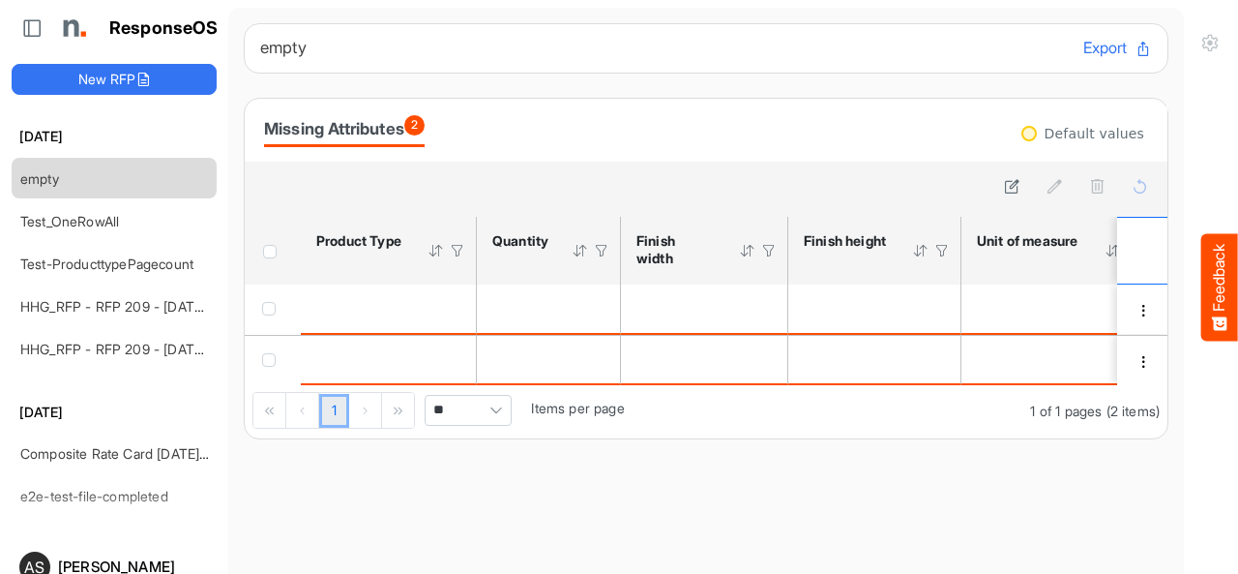
click at [1133, 219] on th "Press Enter to sort. Press Alt Down to open filter Menu" at bounding box center [1144, 251] width 54 height 68
click at [1083, 51] on button "Export" at bounding box center [1117, 48] width 69 height 25
click at [188, 181] on span "dropdownbutton" at bounding box center [193, 180] width 10 height 14
click at [217, 245] on li "Delete" at bounding box center [243, 236] width 116 height 29
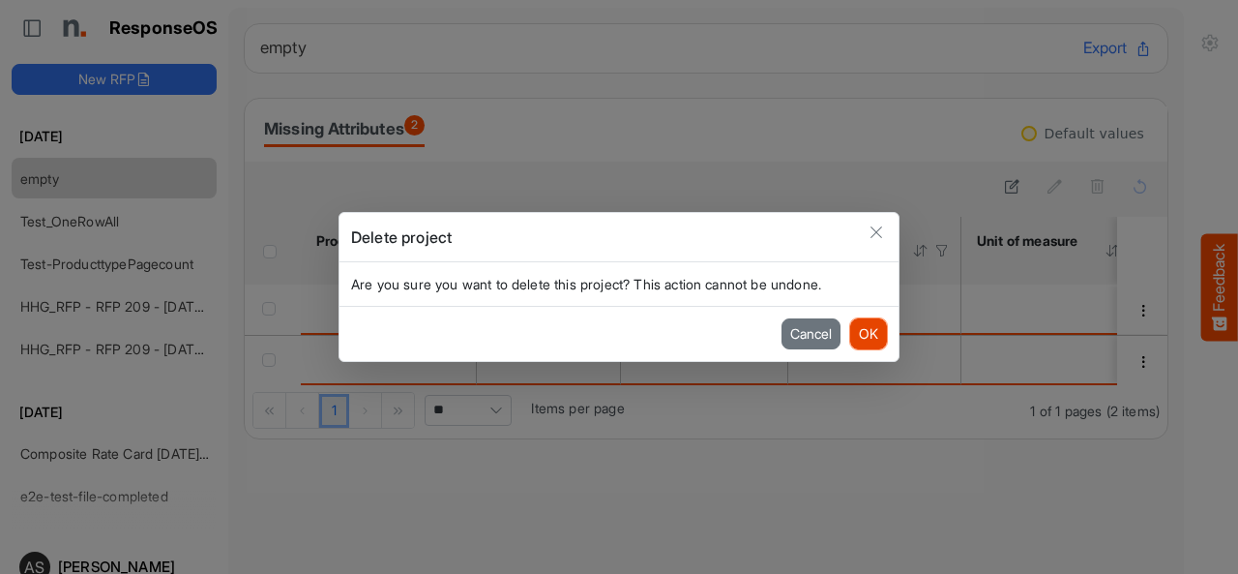
click at [861, 340] on button "OK" at bounding box center [868, 333] width 37 height 31
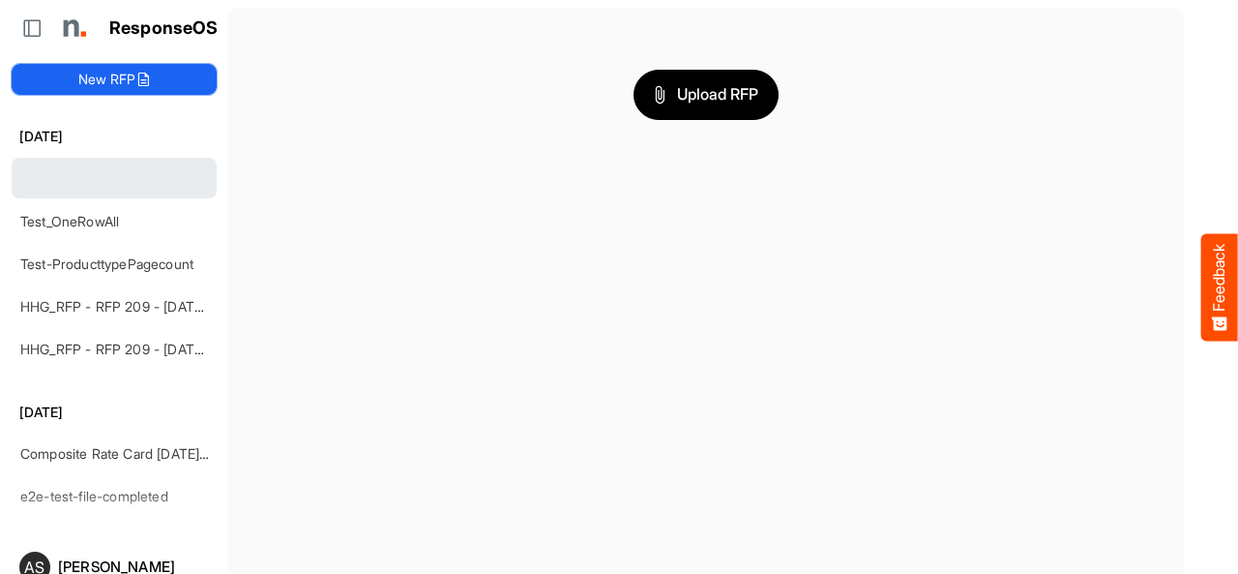
click at [162, 84] on button "New RFP" at bounding box center [114, 79] width 205 height 31
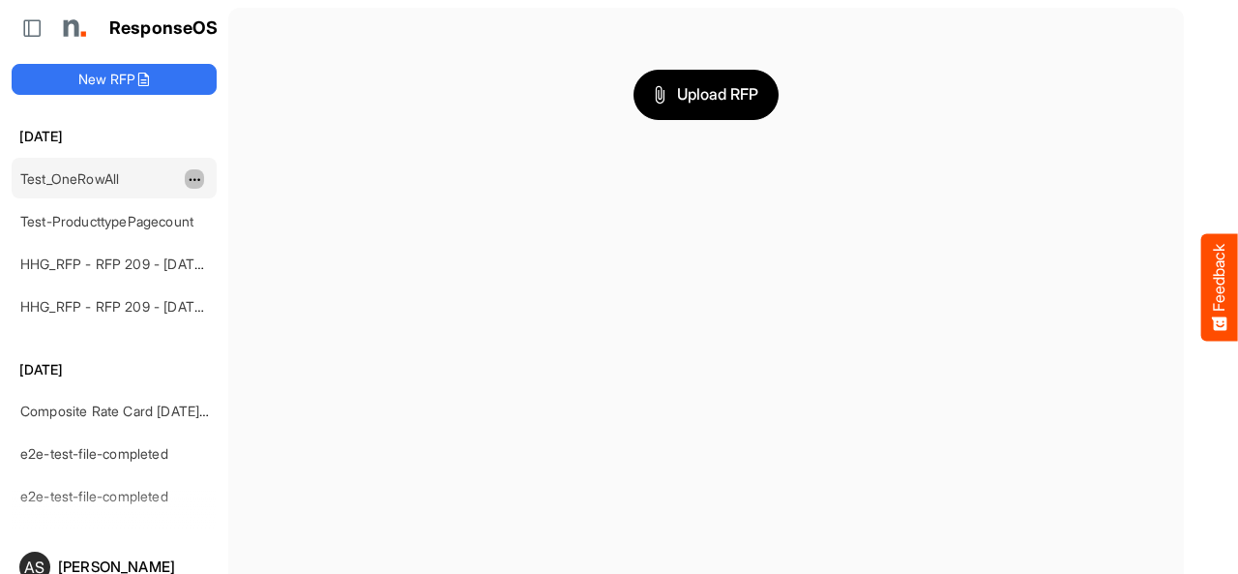
click at [186, 181] on button "dropdownbutton" at bounding box center [194, 178] width 19 height 19
click at [238, 234] on li "Delete" at bounding box center [243, 236] width 116 height 29
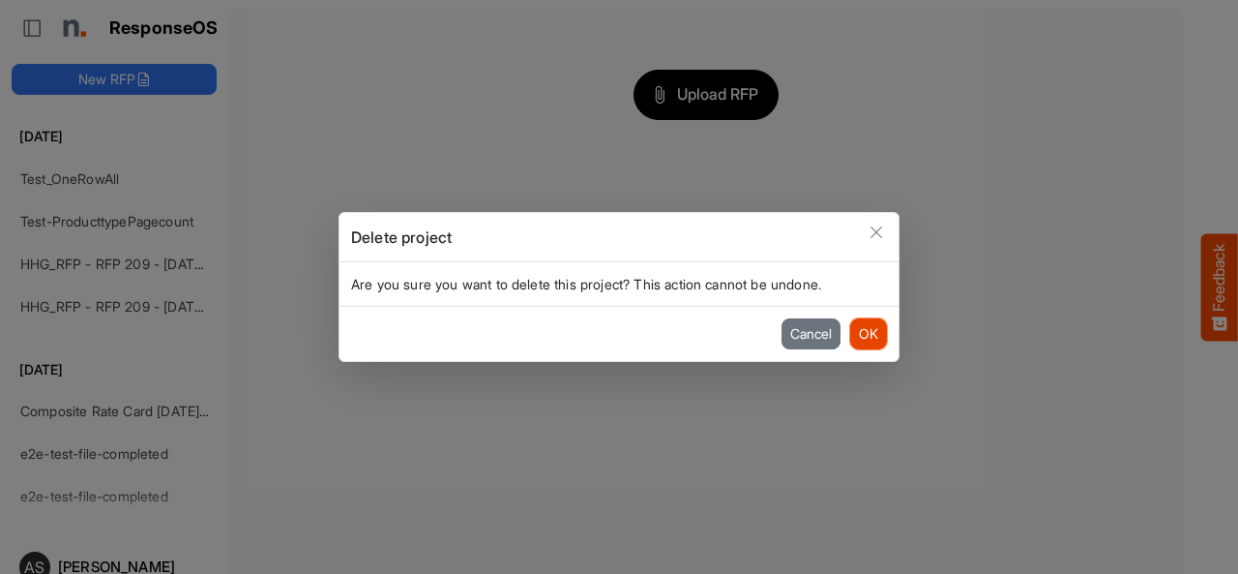
click at [861, 326] on button "OK" at bounding box center [868, 333] width 37 height 31
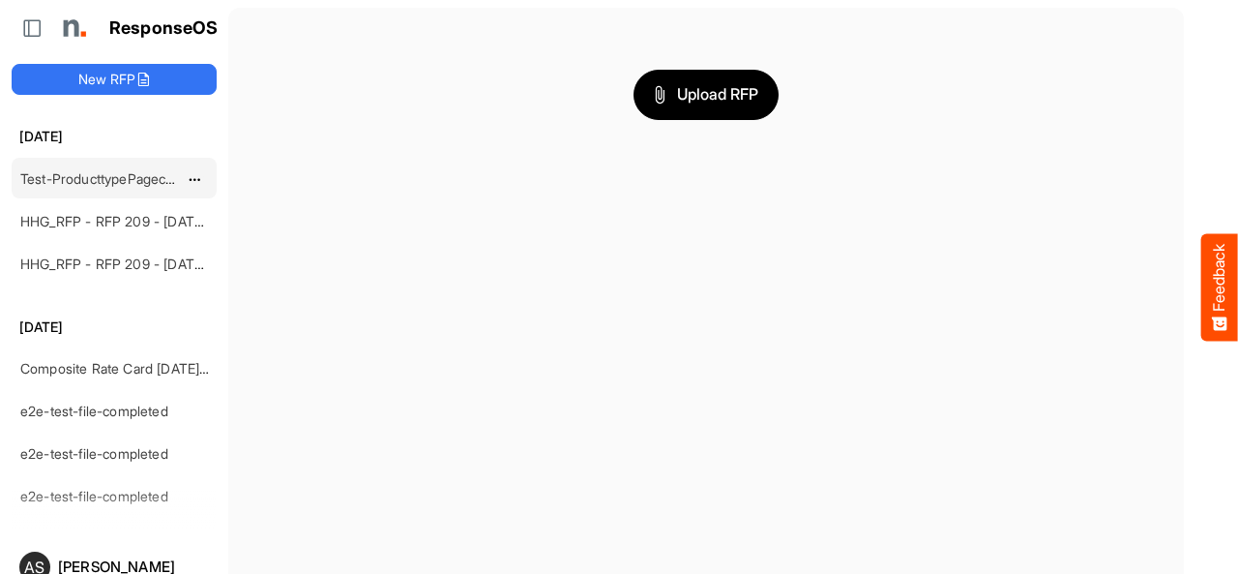
click at [100, 180] on link "Test-ProducttypePagecount" at bounding box center [106, 178] width 173 height 16
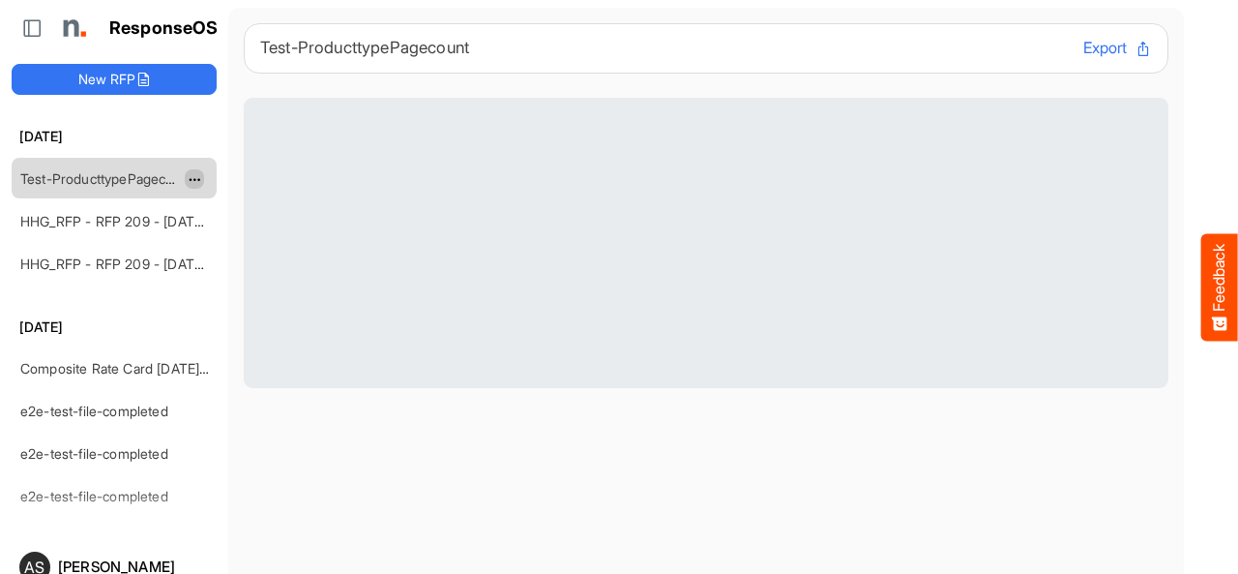
click at [195, 179] on span "dropdownbutton" at bounding box center [193, 180] width 10 height 14
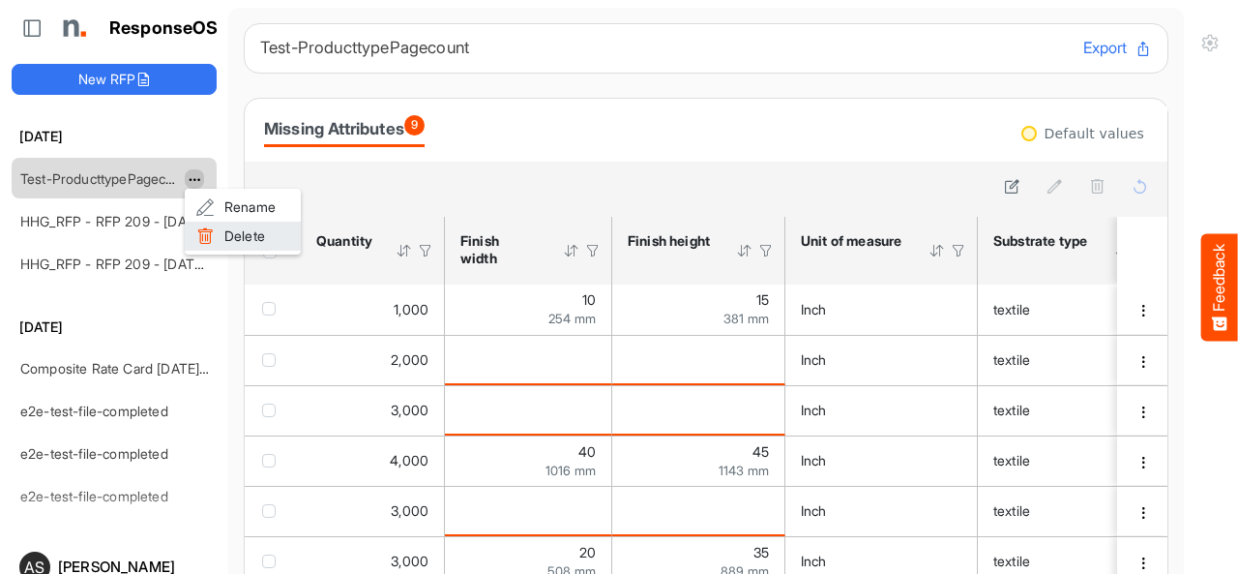
click at [222, 237] on li "Delete" at bounding box center [243, 236] width 116 height 29
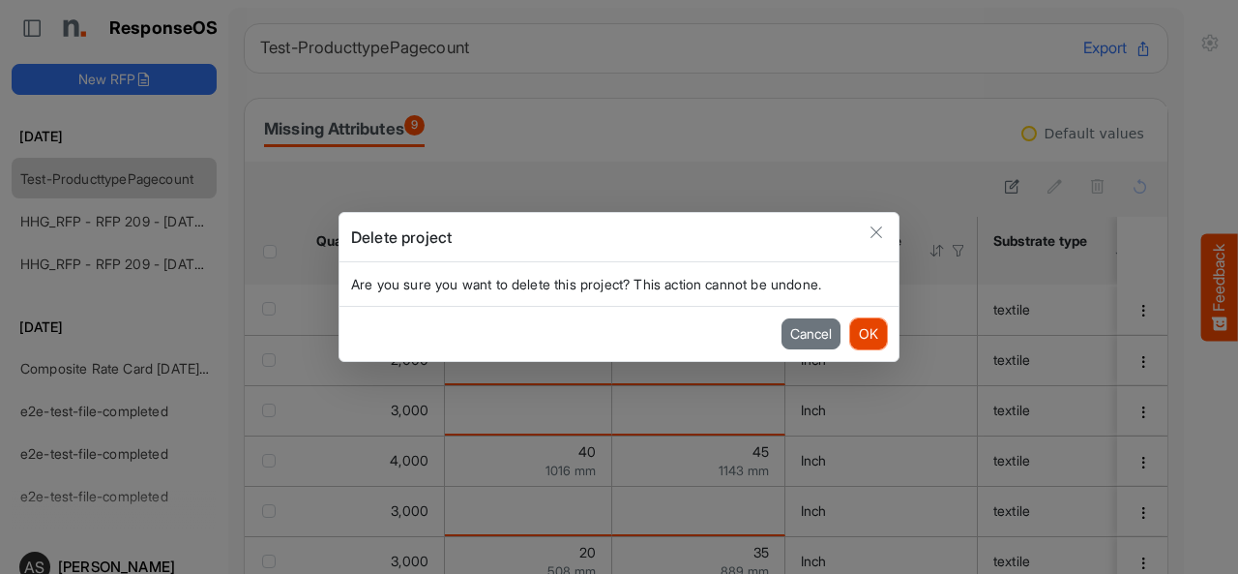
click at [880, 337] on button "OK" at bounding box center [868, 333] width 37 height 31
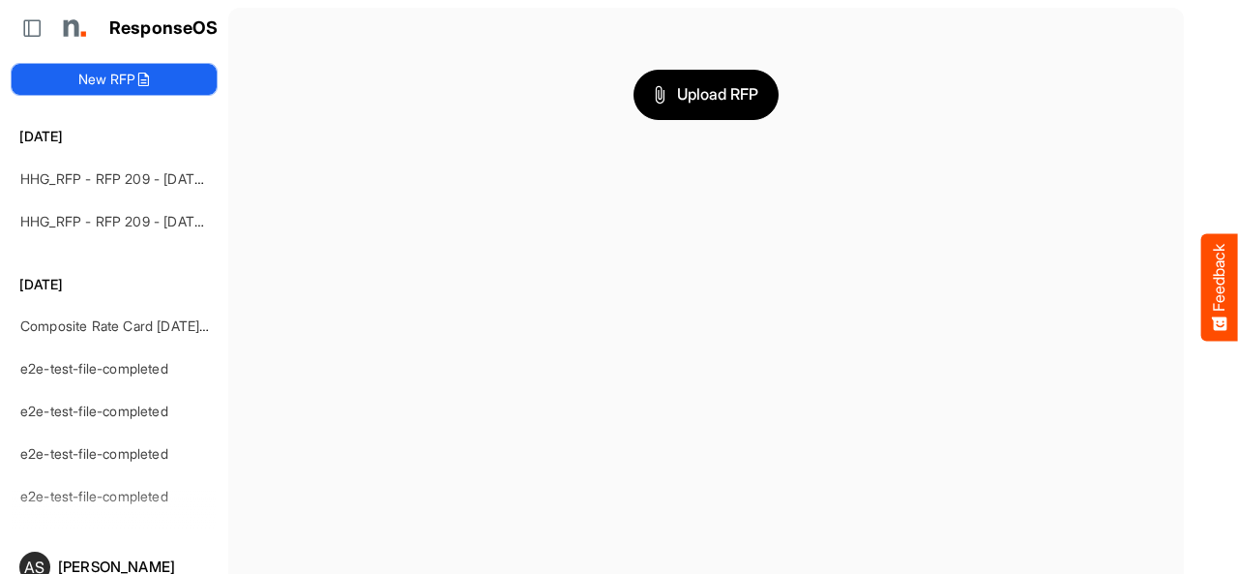
click at [145, 72] on icon at bounding box center [142, 79] width 15 height 15
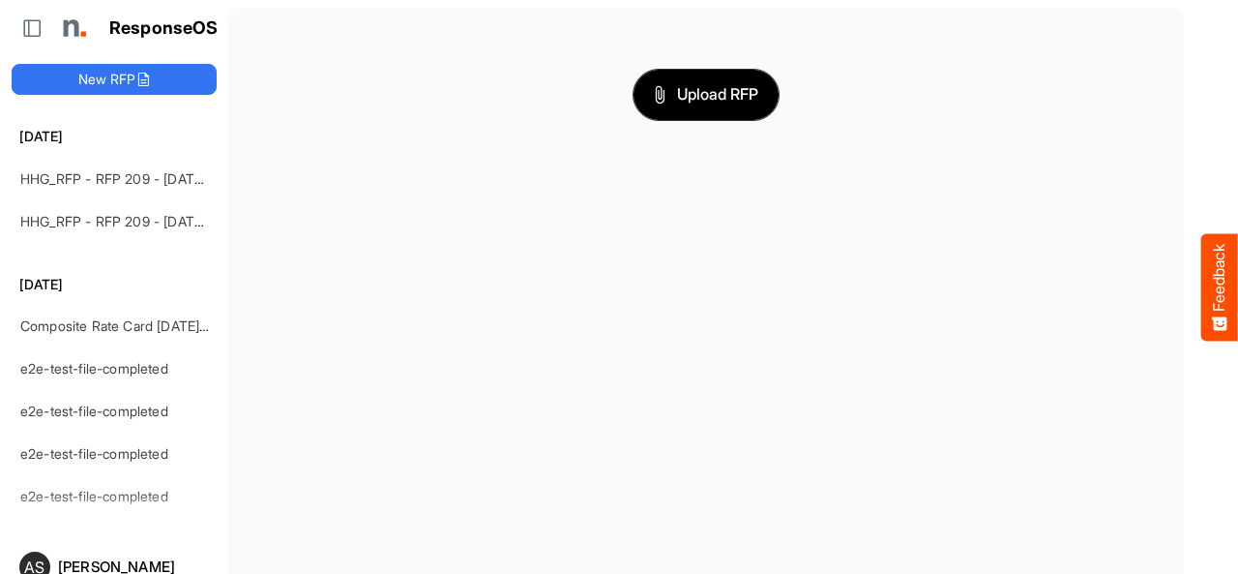
click at [690, 102] on span "Upload RFP" at bounding box center [706, 94] width 104 height 25
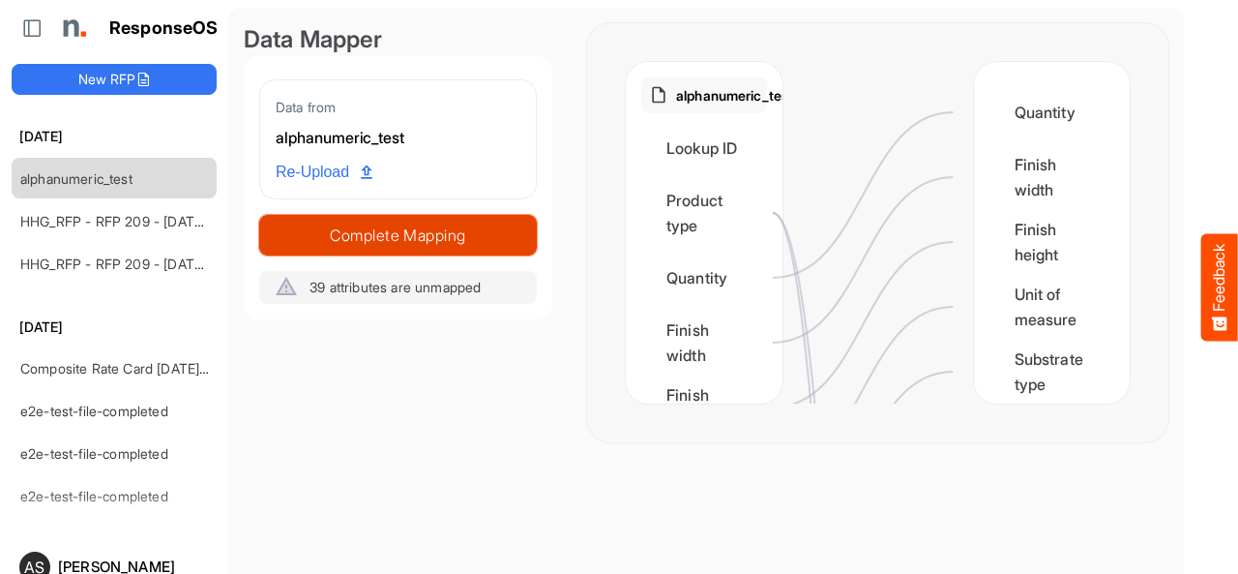
click at [468, 240] on span "Complete Mapping" at bounding box center [398, 235] width 276 height 27
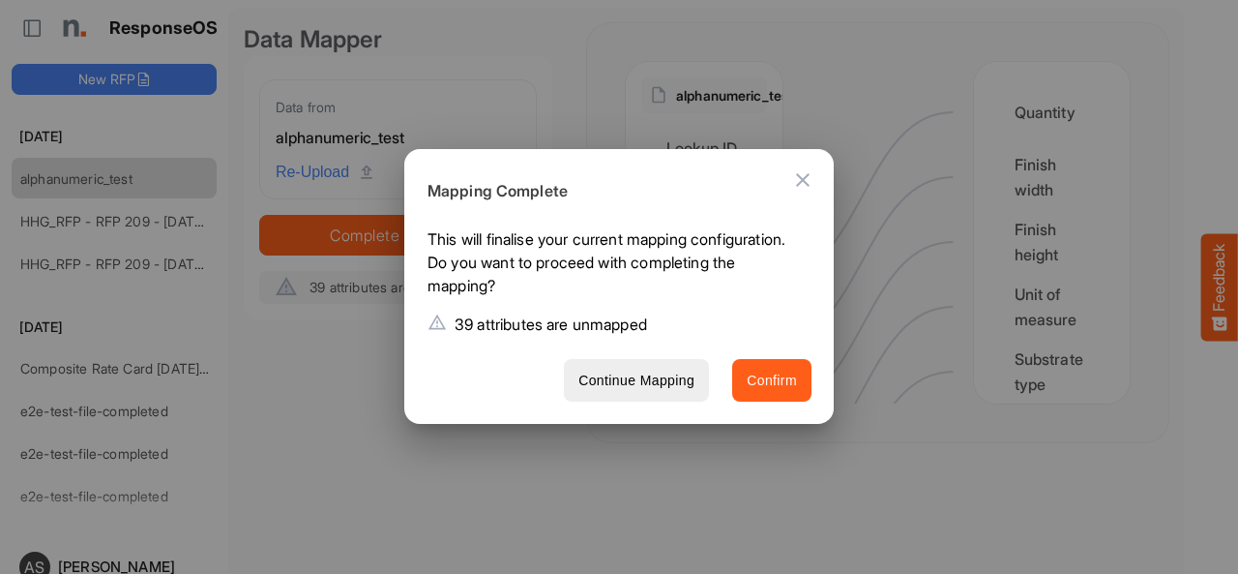
click at [770, 374] on span "Confirm" at bounding box center [772, 381] width 50 height 24
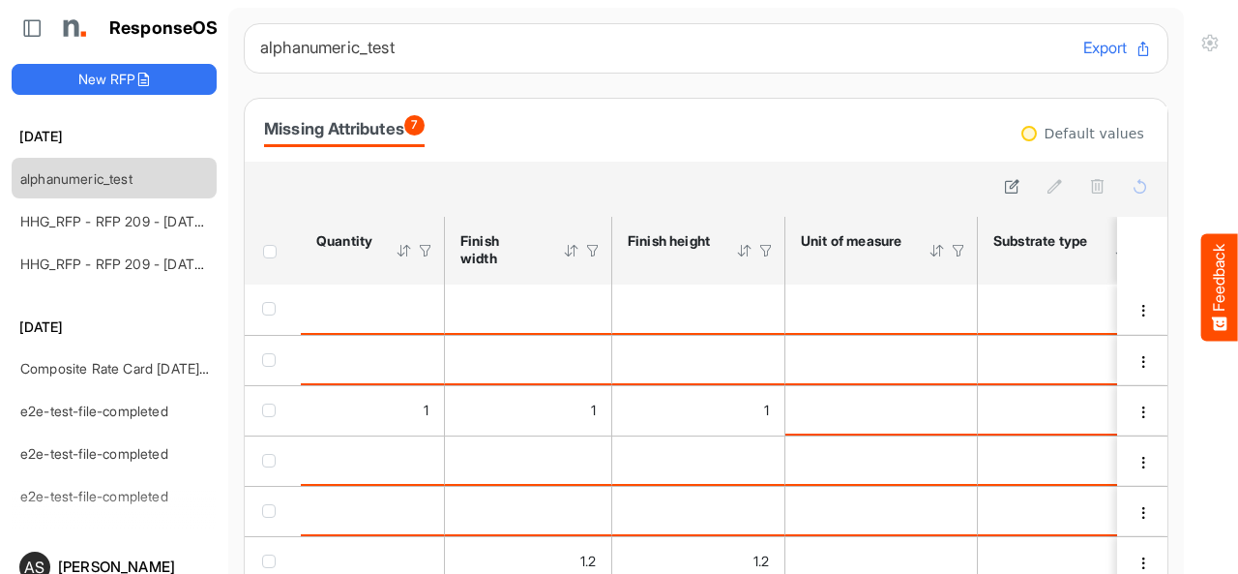
scroll to position [75, 0]
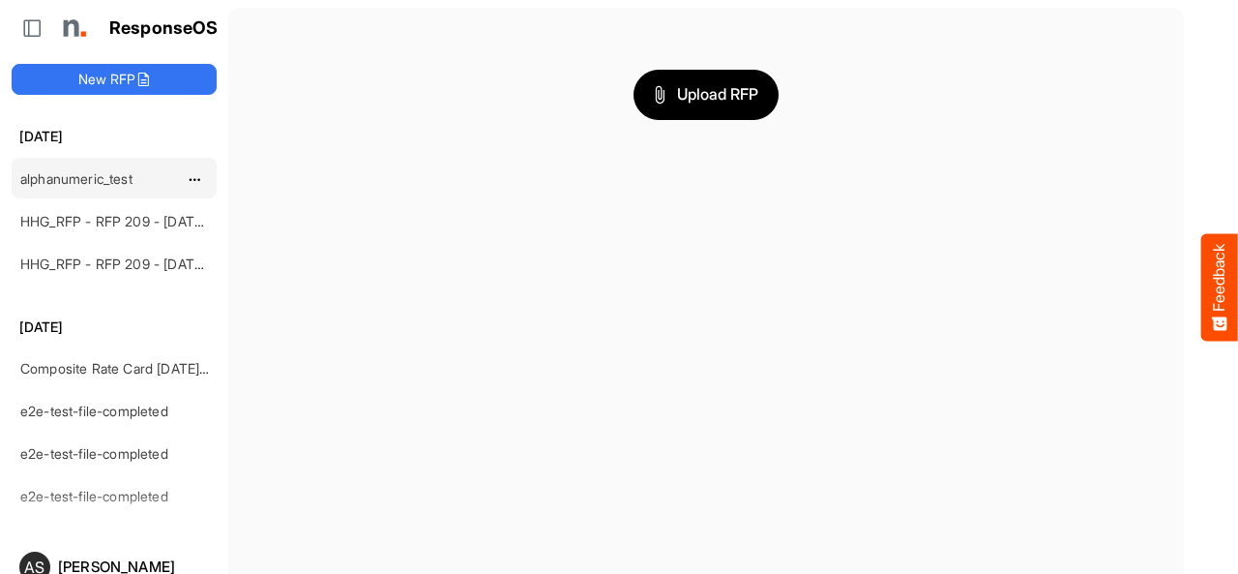
click at [133, 176] on link "alphanumeric_test" at bounding box center [76, 178] width 112 height 16
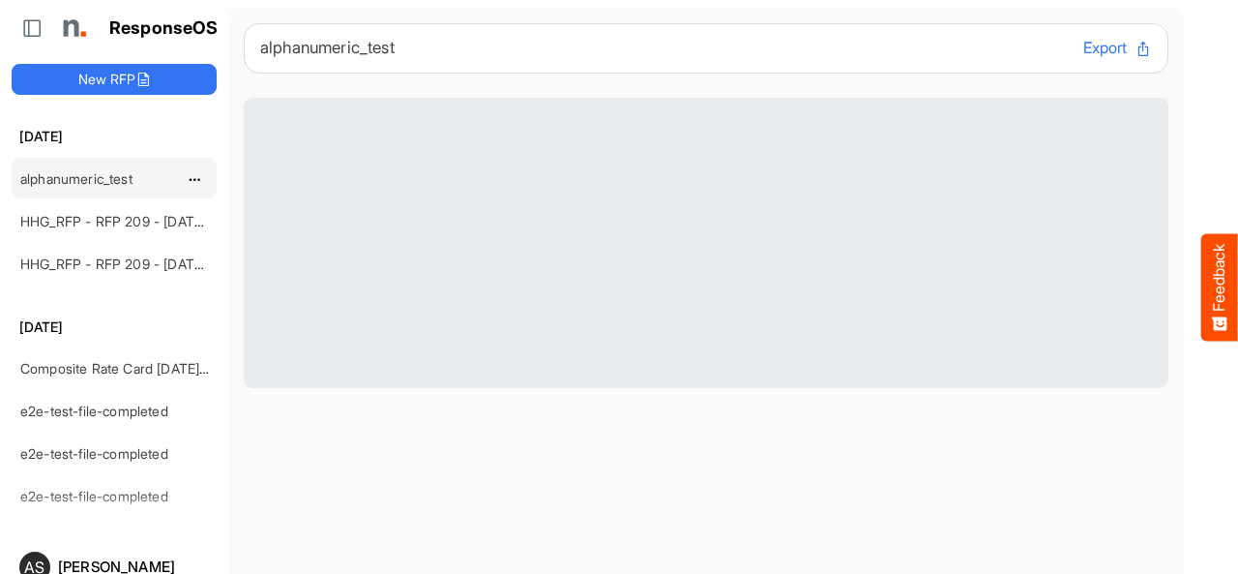
click at [133, 176] on link "alphanumeric_test" at bounding box center [76, 178] width 112 height 16
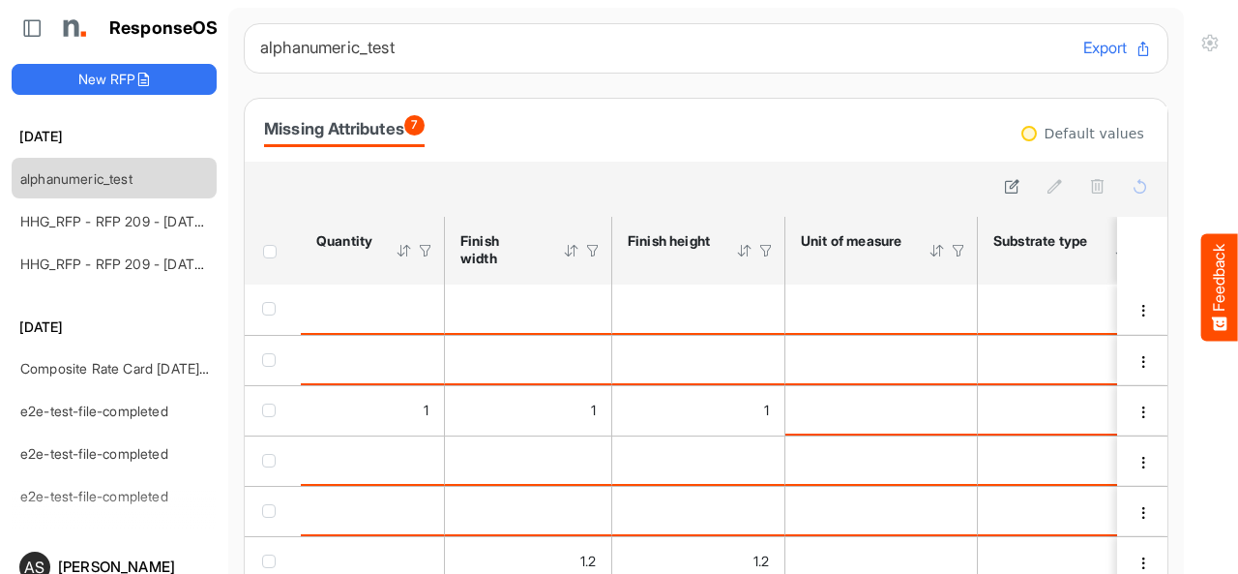
click at [1083, 45] on button "Export" at bounding box center [1117, 48] width 69 height 25
